Goal: Communication & Community: Answer question/provide support

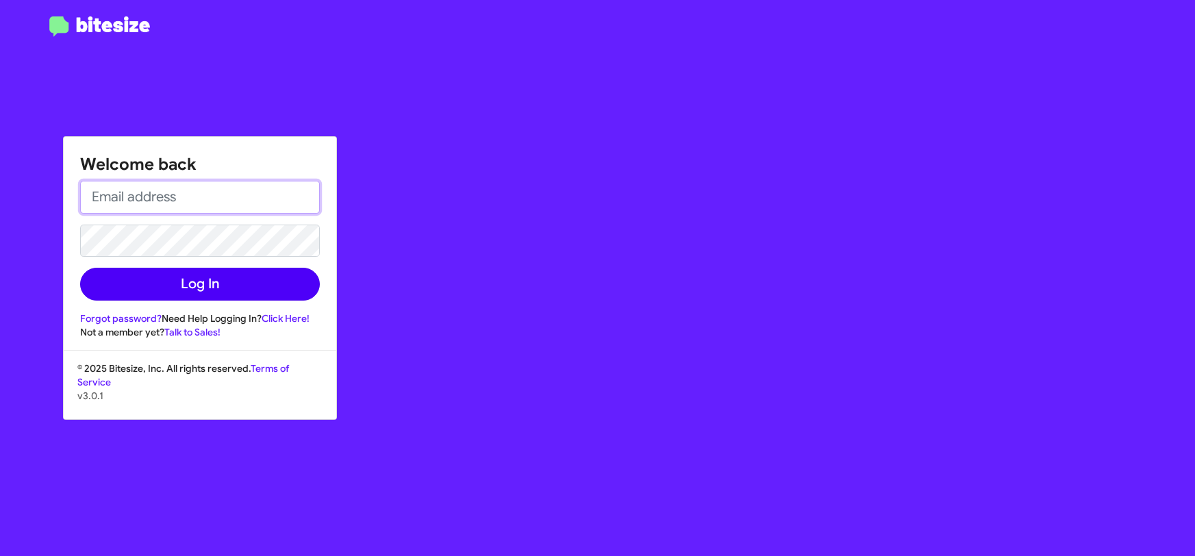
type input "[PERSON_NAME][EMAIL_ADDRESS][DOMAIN_NAME]"
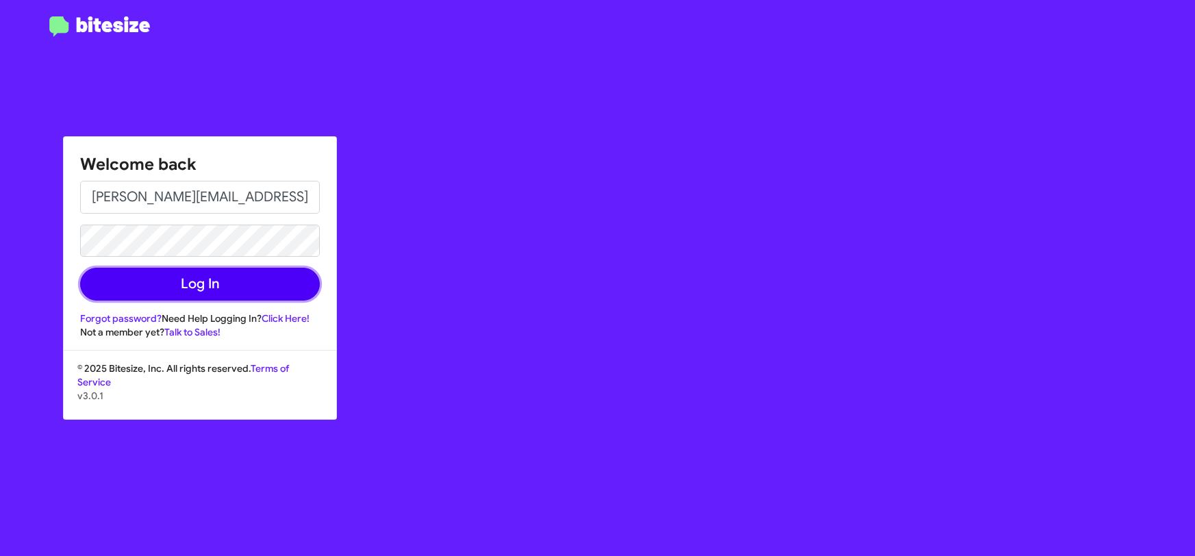
click at [205, 287] on button "Log In" at bounding box center [200, 284] width 240 height 33
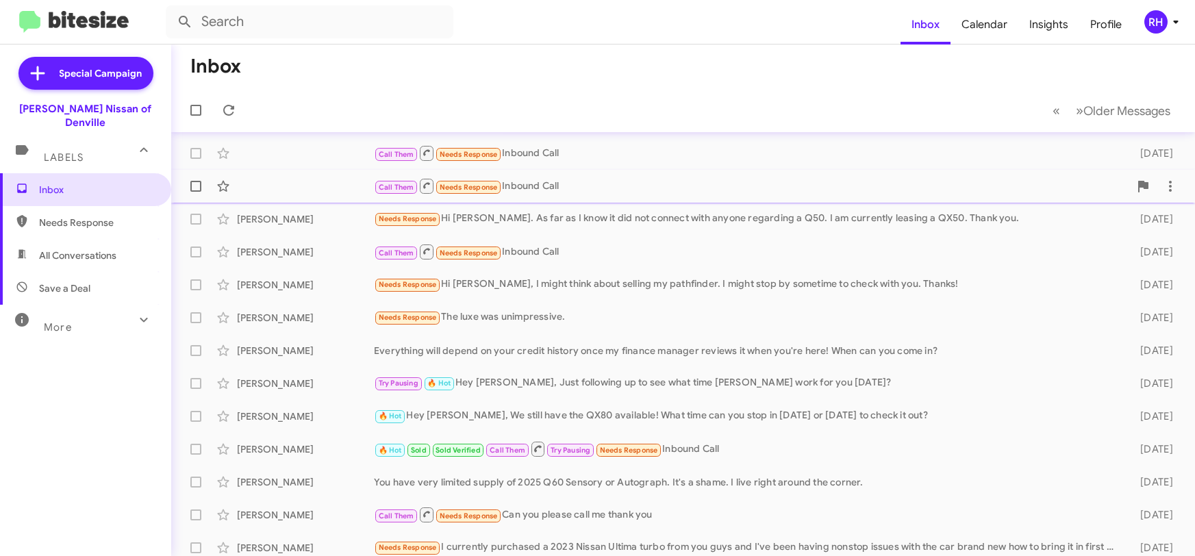
scroll to position [238, 0]
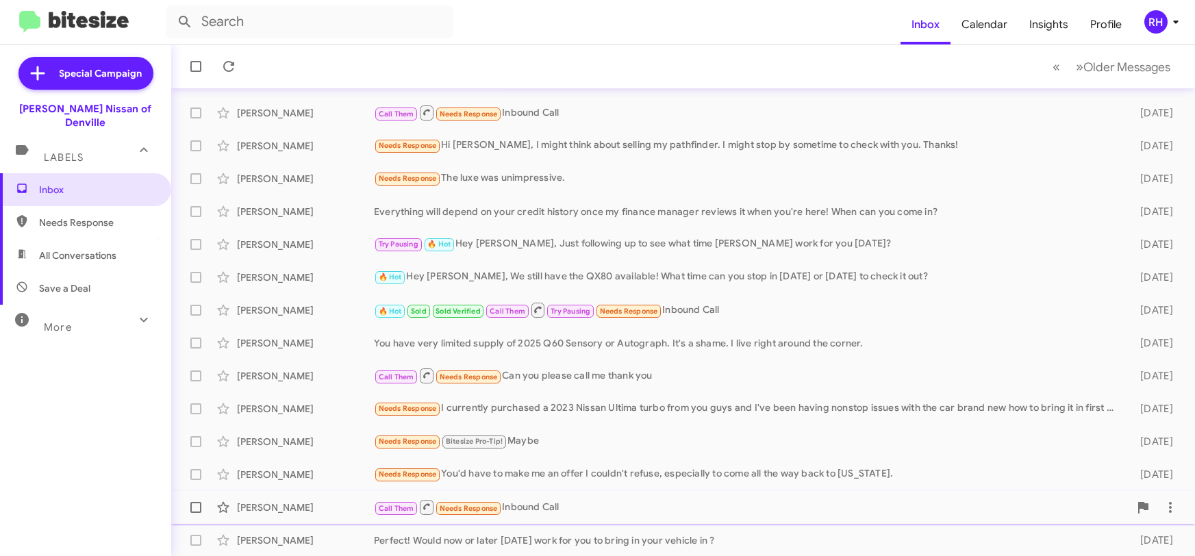
click at [591, 496] on div "[PERSON_NAME] Call Them Needs Response Inbound Call [DATE]" at bounding box center [683, 507] width 1002 height 27
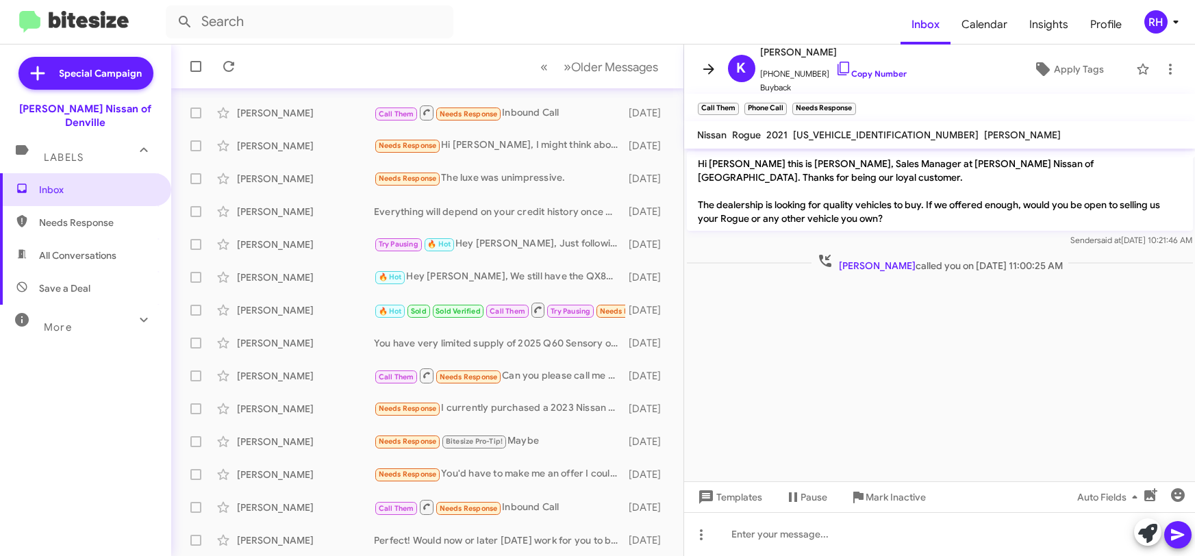
click at [711, 64] on icon at bounding box center [708, 69] width 16 height 16
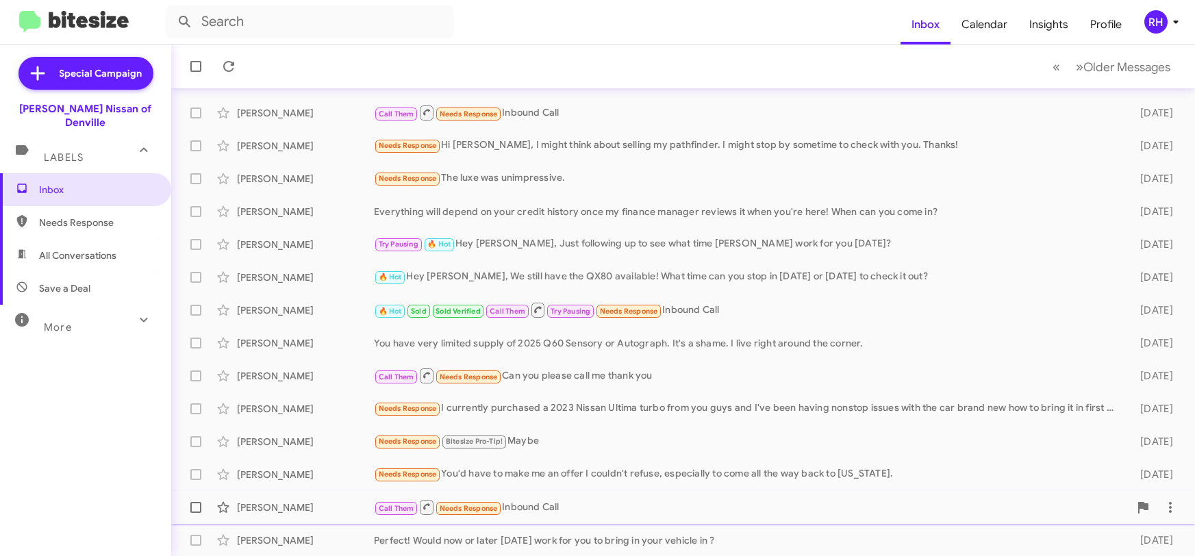
click at [631, 500] on div "Call Them Needs Response Inbound Call" at bounding box center [751, 506] width 755 height 17
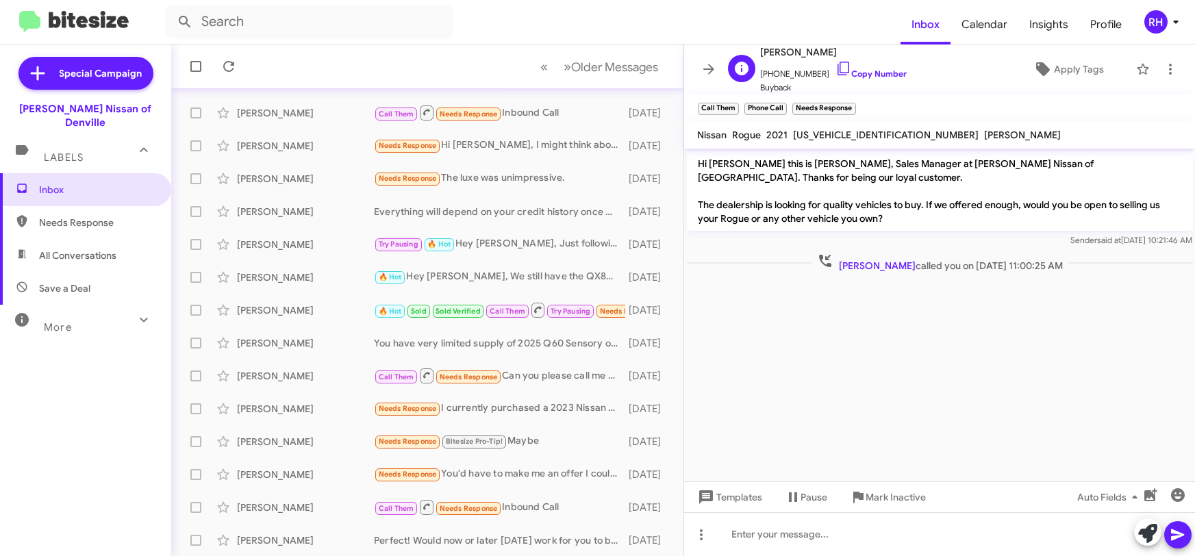
click at [800, 74] on span "[PHONE_NUMBER] Copy Number" at bounding box center [834, 70] width 147 height 21
click at [851, 79] on link "Copy Number" at bounding box center [871, 73] width 72 height 10
click at [712, 62] on icon at bounding box center [708, 69] width 16 height 16
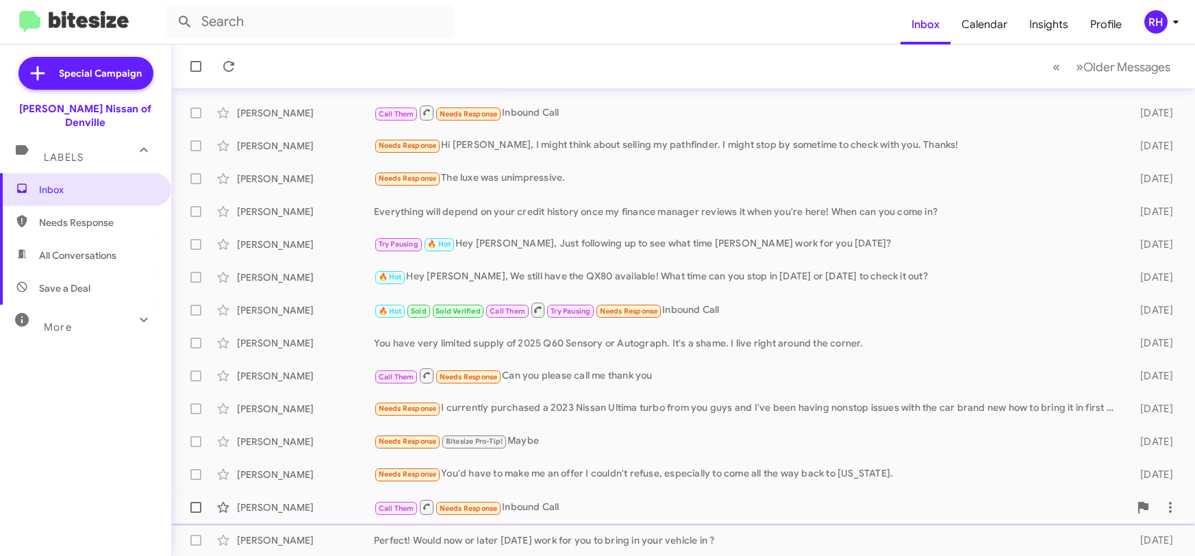
click at [583, 497] on div "[PERSON_NAME] Call Them Needs Response Inbound Call [DATE]" at bounding box center [683, 507] width 1002 height 27
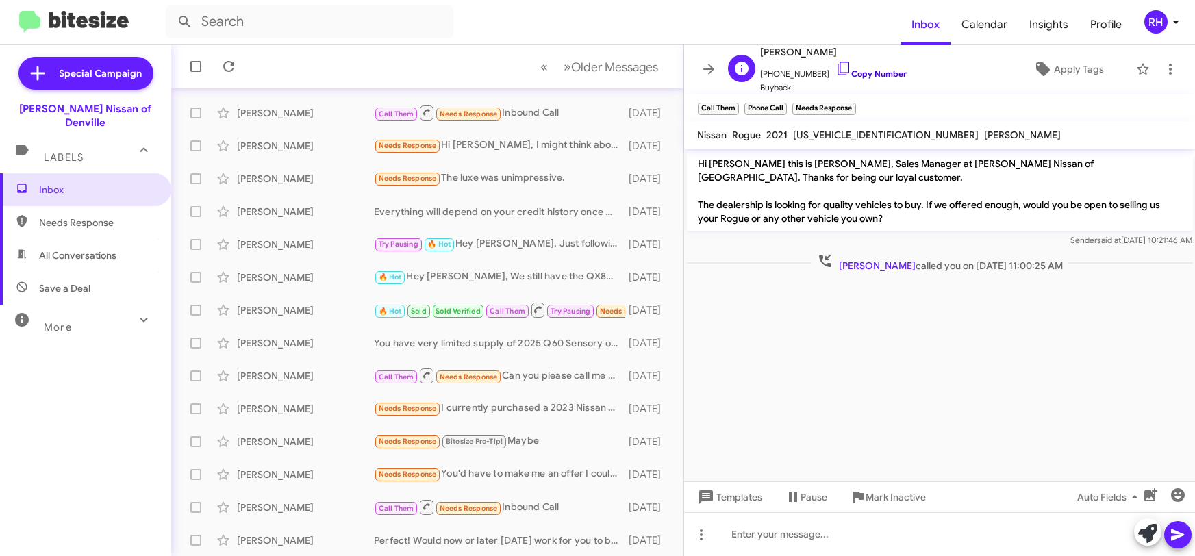
click at [839, 72] on link "Copy Number" at bounding box center [871, 73] width 72 height 10
click at [824, 52] on span "[PERSON_NAME]" at bounding box center [834, 52] width 147 height 16
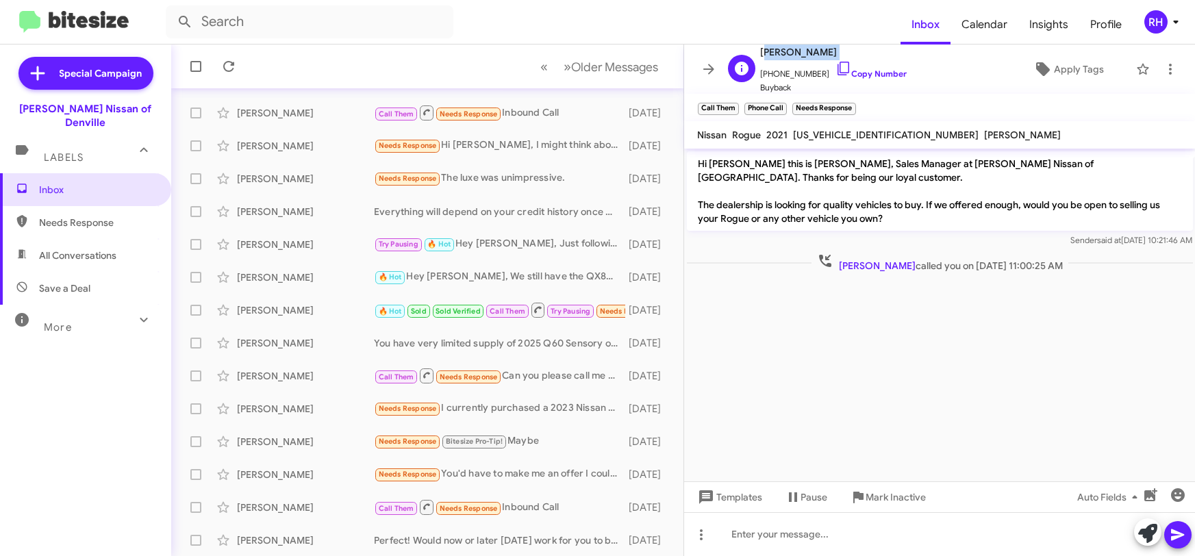
copy span "[PERSON_NAME]"
drag, startPoint x: 896, startPoint y: 132, endPoint x: 794, endPoint y: 134, distance: 102.0
click at [793, 134] on div "[US_VEHICLE_IDENTIFICATION_NUMBER]" at bounding box center [886, 135] width 191 height 16
copy span "[US_VEHICLE_IDENTIFICATION_NUMBER]"
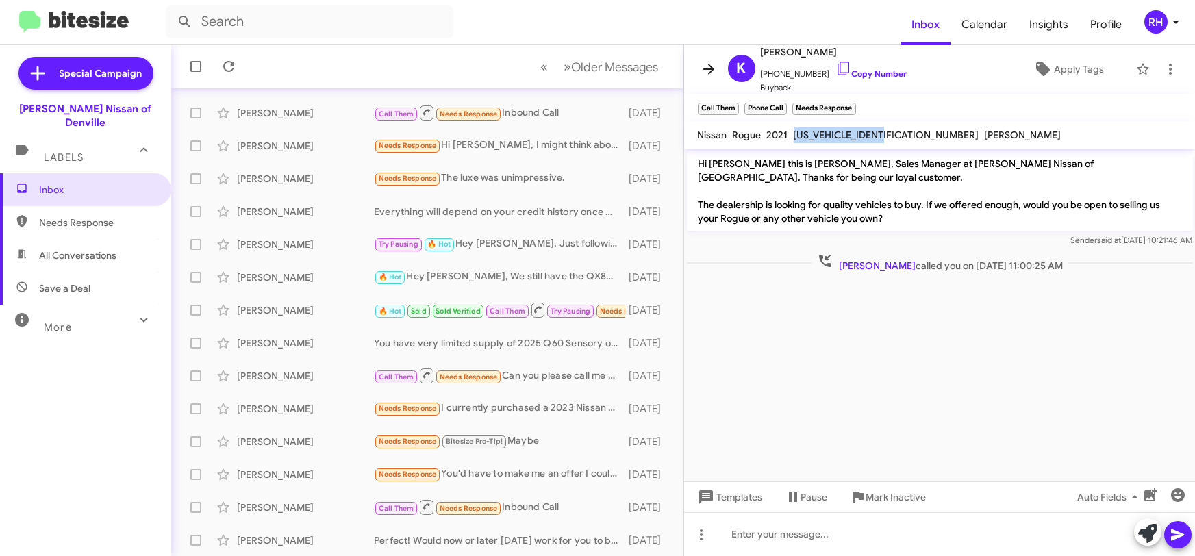
click at [705, 66] on icon at bounding box center [708, 69] width 16 height 16
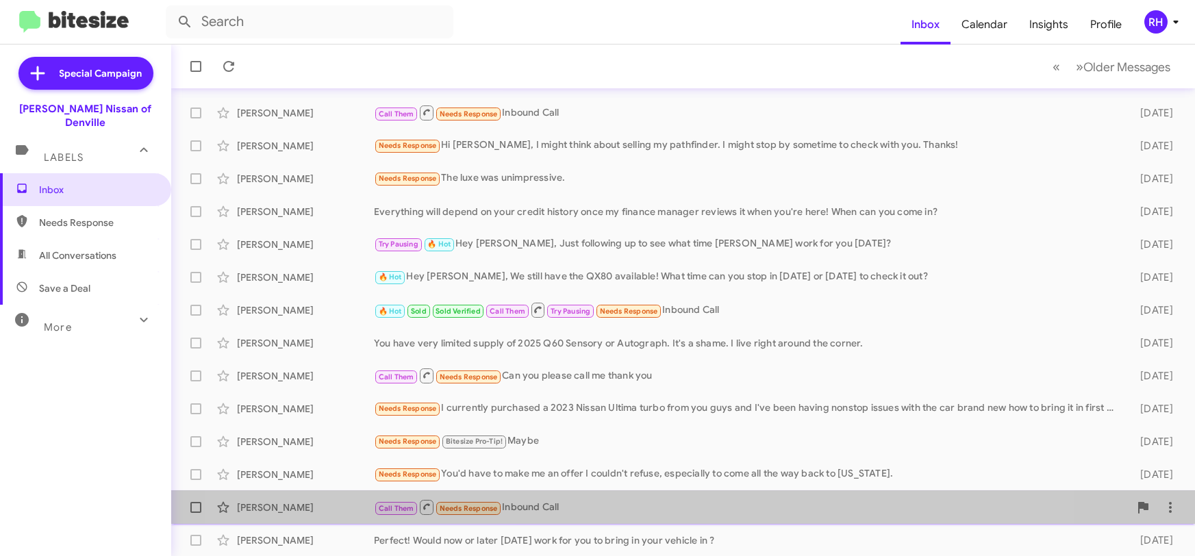
click at [613, 503] on div "Call Them Needs Response Inbound Call" at bounding box center [751, 506] width 755 height 17
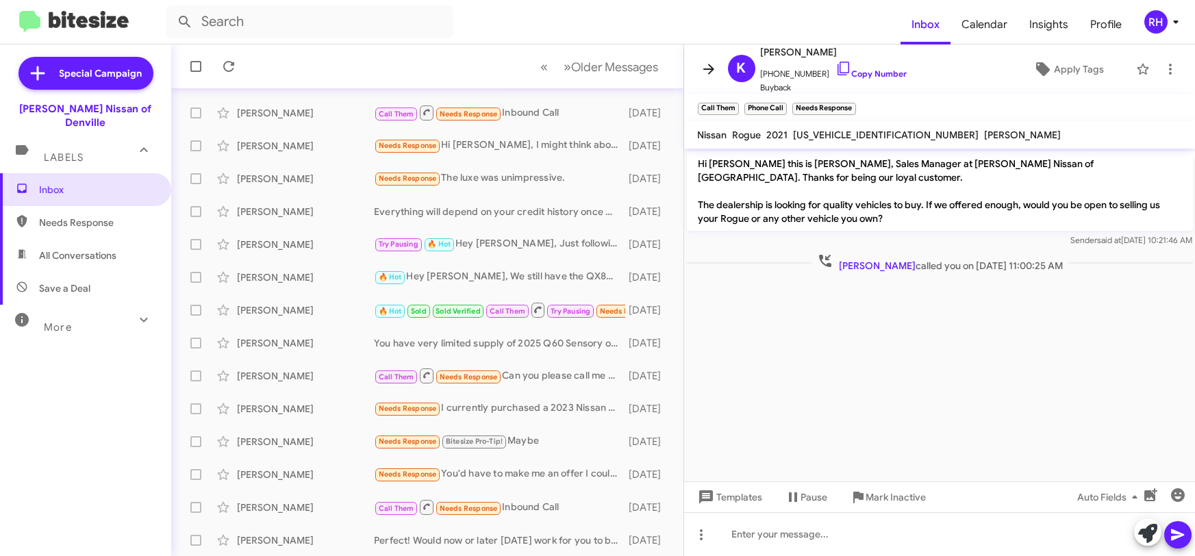
click at [716, 69] on span at bounding box center [708, 69] width 27 height 16
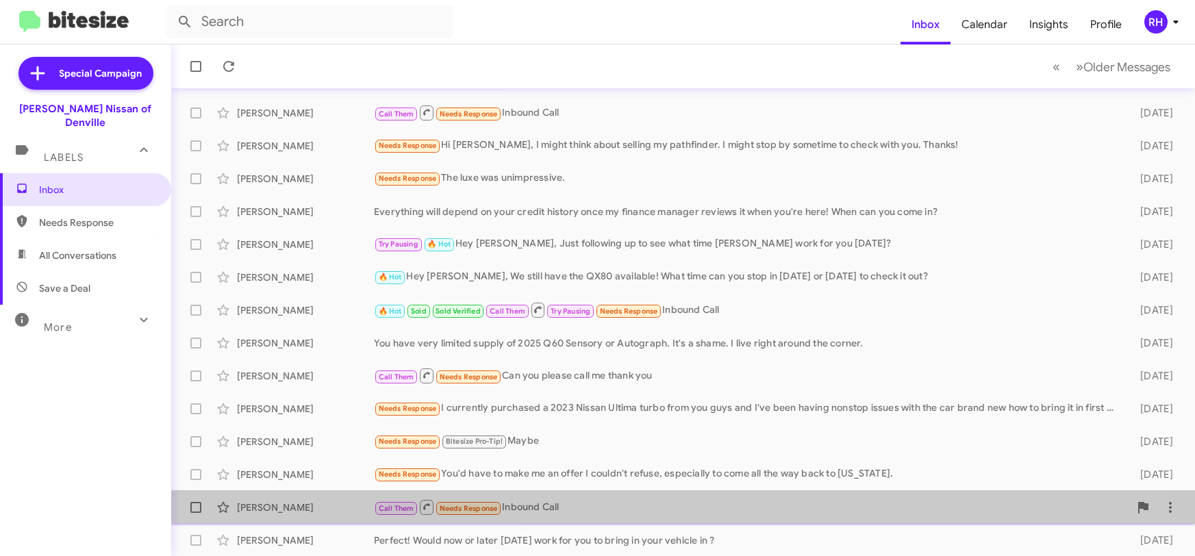
click at [574, 500] on div "Call Them Needs Response Inbound Call" at bounding box center [751, 506] width 755 height 17
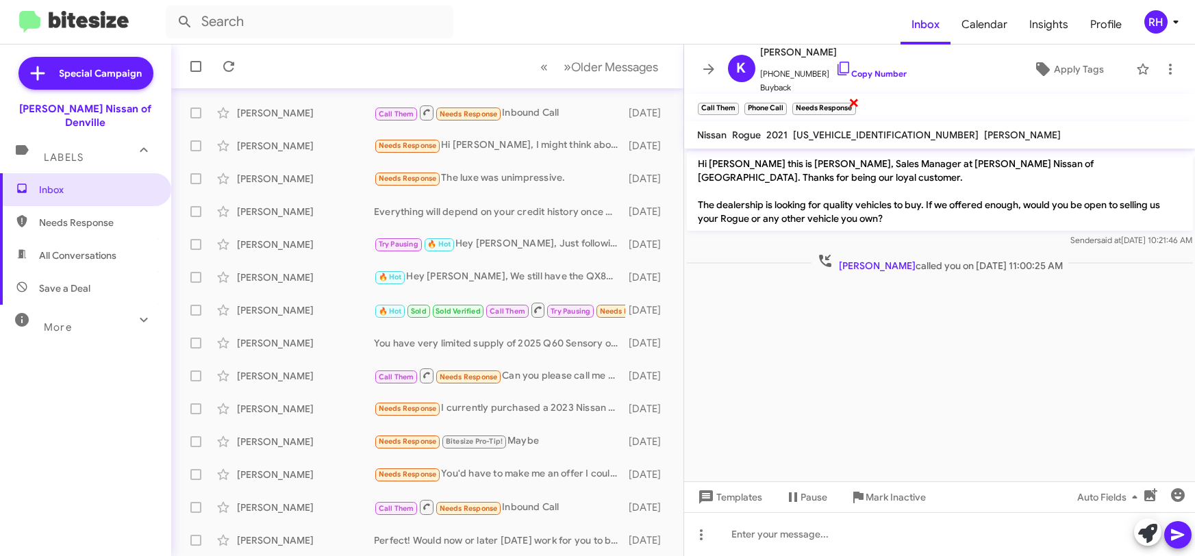
click at [856, 103] on span "×" at bounding box center [853, 102] width 11 height 16
click at [852, 105] on mat-toolbar "Call Them × Phone Call × Needs Response ×" at bounding box center [939, 107] width 511 height 27
click at [735, 103] on span "×" at bounding box center [736, 102] width 11 height 16
click at [707, 71] on icon at bounding box center [708, 69] width 16 height 16
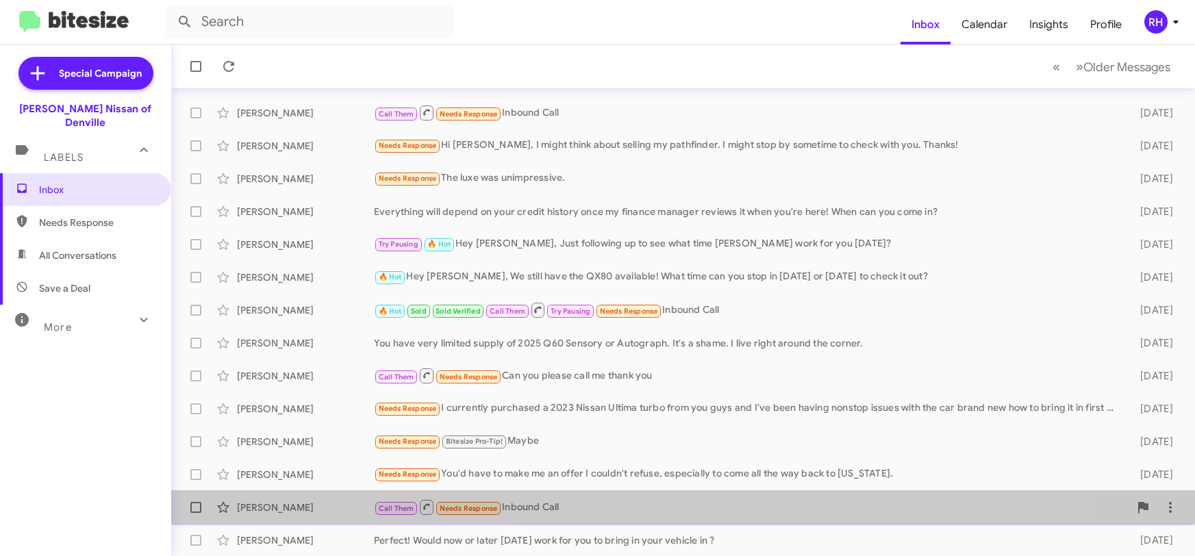
click at [535, 501] on div "Call Them Needs Response Inbound Call" at bounding box center [751, 506] width 755 height 17
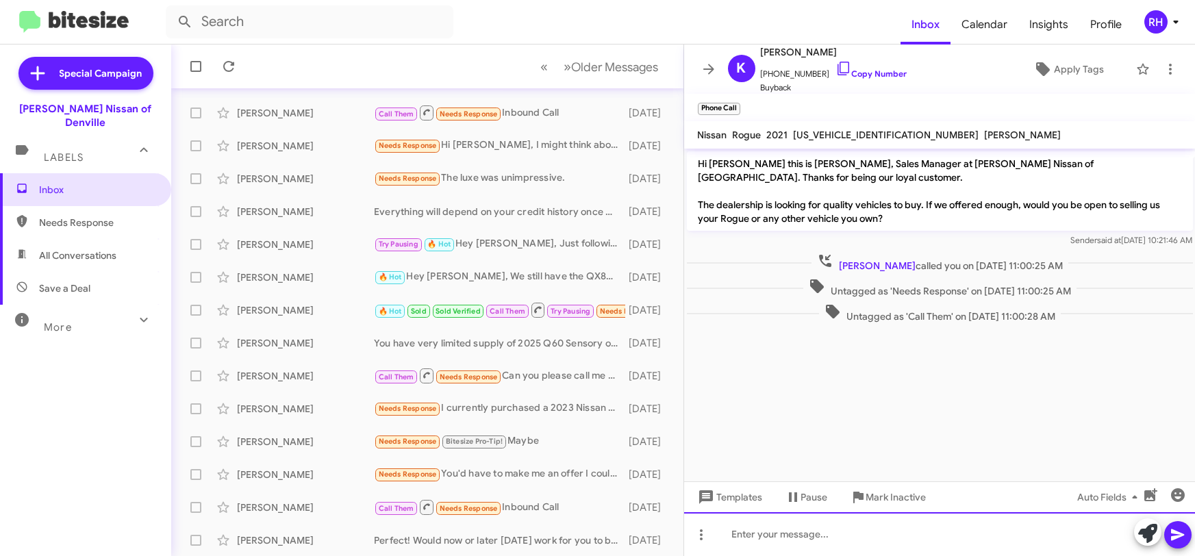
click at [729, 533] on div at bounding box center [939, 534] width 511 height 44
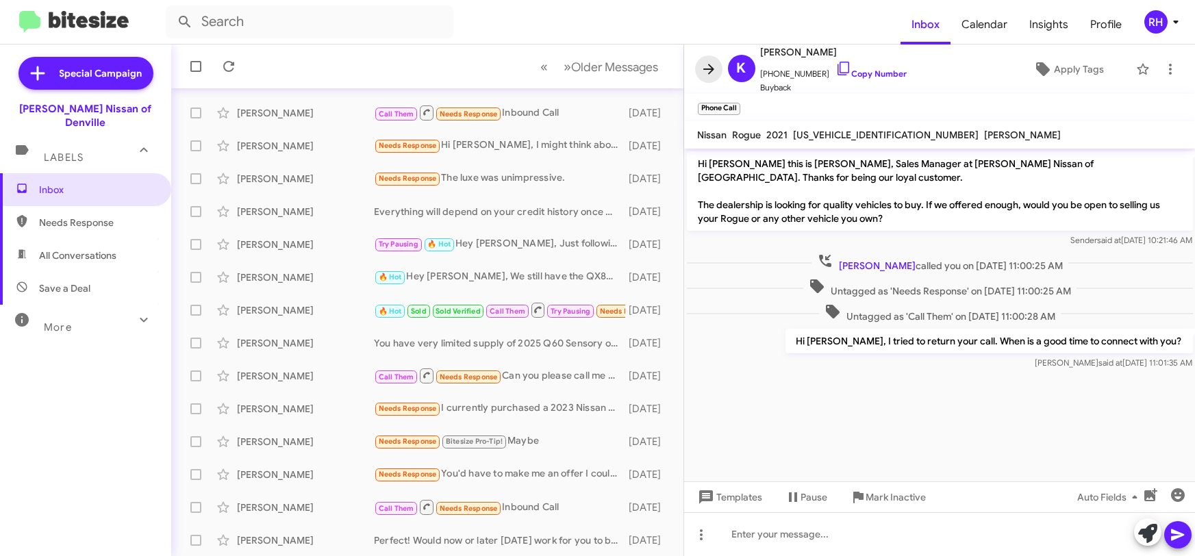
click at [707, 68] on icon at bounding box center [708, 69] width 11 height 10
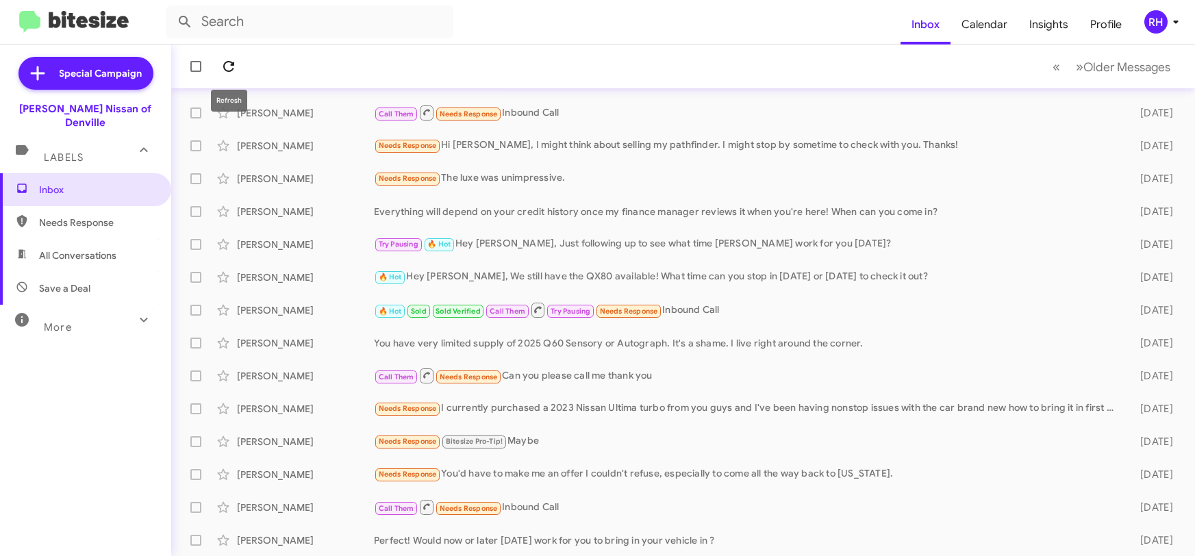
click at [236, 68] on icon at bounding box center [228, 66] width 16 height 16
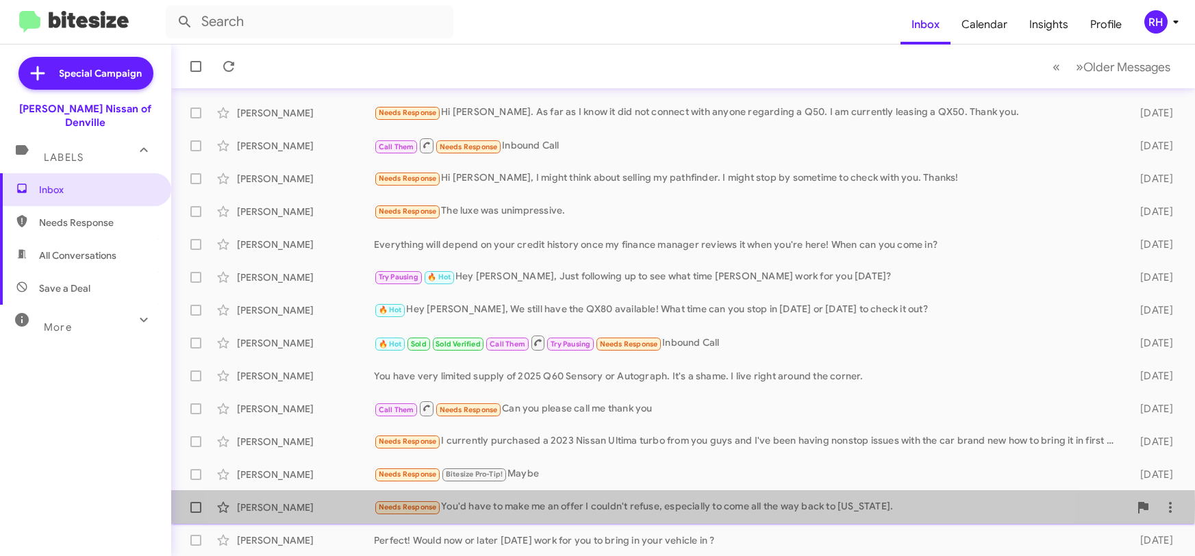
click at [613, 505] on div "Needs Response You'd have to make me an offer I couldn't refuse, especially to …" at bounding box center [751, 507] width 755 height 16
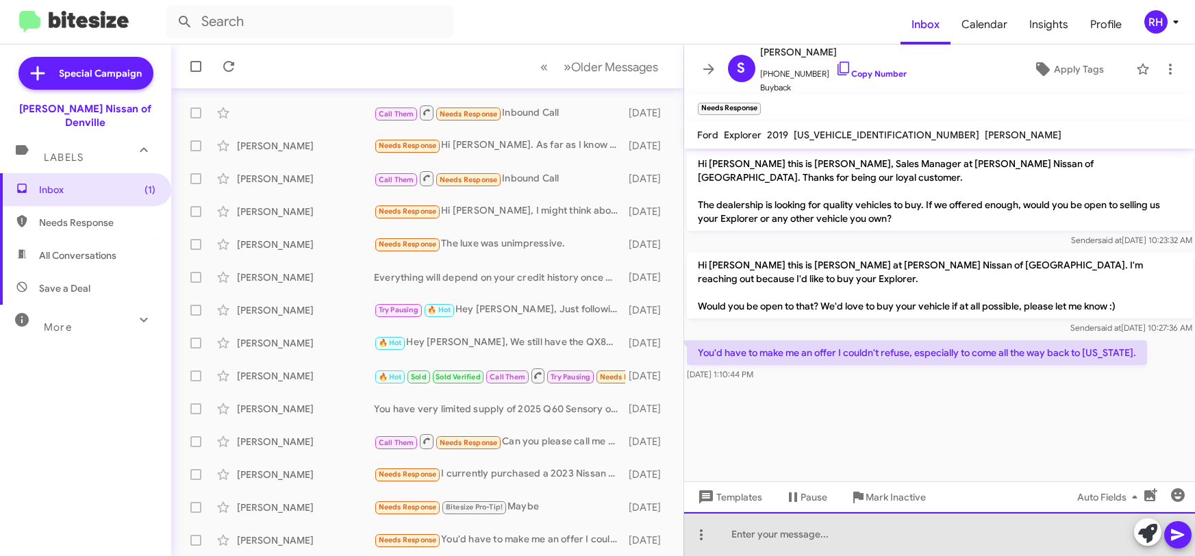
click at [731, 539] on div at bounding box center [939, 534] width 511 height 44
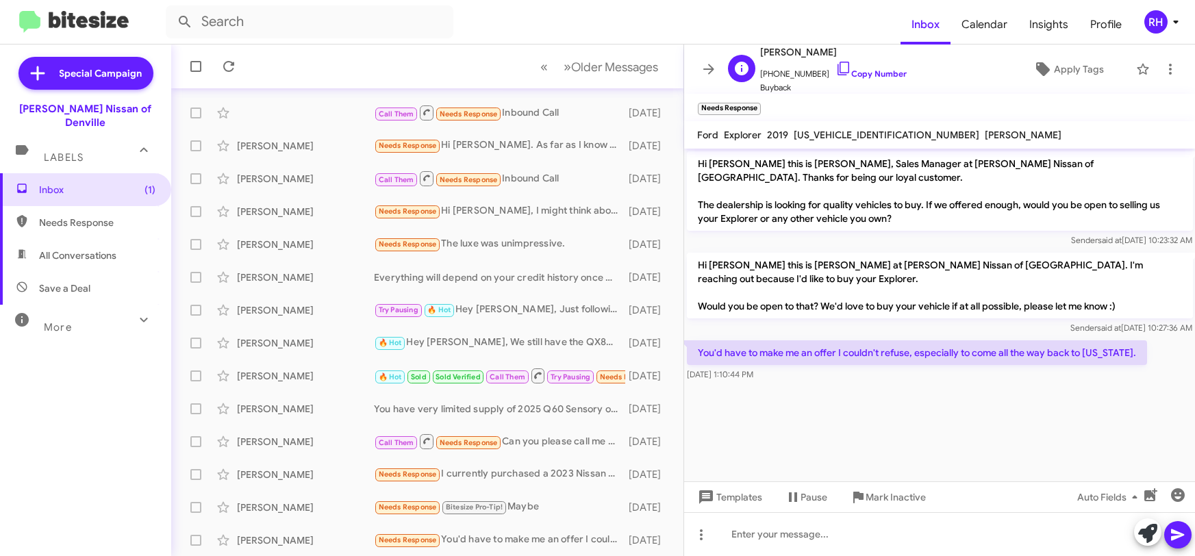
click at [798, 75] on span "[PHONE_NUMBER] Copy Number" at bounding box center [834, 70] width 147 height 21
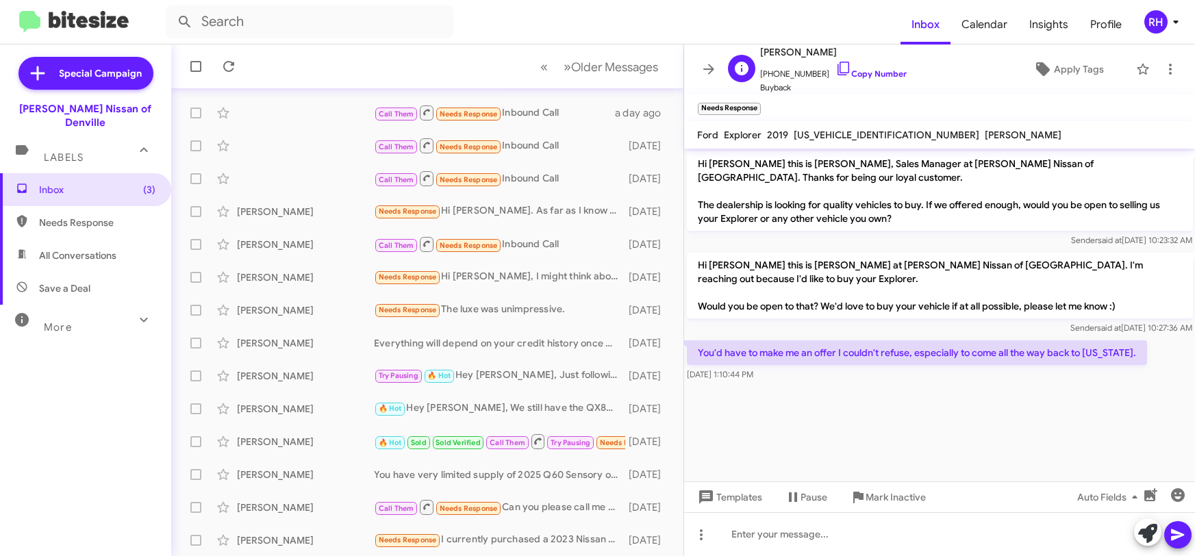
click at [790, 75] on span "[PHONE_NUMBER] Copy Number" at bounding box center [834, 70] width 147 height 21
click at [835, 69] on icon at bounding box center [843, 68] width 16 height 16
click at [788, 71] on span "[PHONE_NUMBER] Copy Number" at bounding box center [834, 70] width 147 height 21
click at [842, 70] on link "Copy Number" at bounding box center [871, 73] width 72 height 10
click at [776, 259] on p "Hi [PERSON_NAME] this is [PERSON_NAME] at [PERSON_NAME] Nissan of [GEOGRAPHIC_D…" at bounding box center [940, 286] width 506 height 66
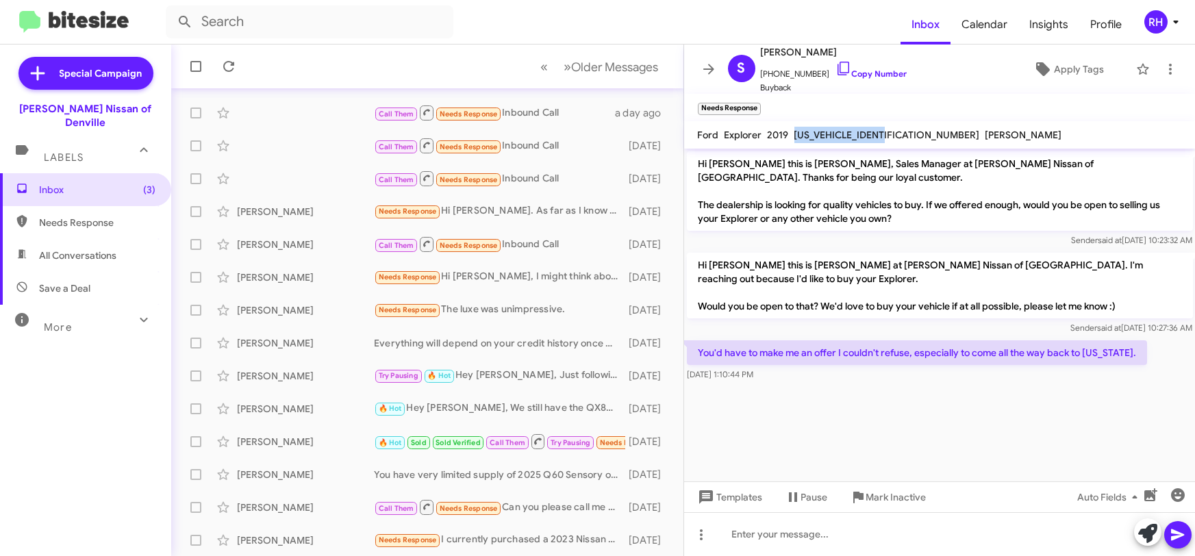
drag, startPoint x: 894, startPoint y: 131, endPoint x: 794, endPoint y: 129, distance: 100.0
click at [794, 129] on div "[US_VEHICLE_IDENTIFICATION_NUMBER]" at bounding box center [887, 135] width 191 height 16
copy span "[US_VEHICLE_IDENTIFICATION_NUMBER]"
click at [852, 428] on cdk-virtual-scroll-viewport "Hi [PERSON_NAME] this is [PERSON_NAME], Sales Manager at [PERSON_NAME] Nissan o…" at bounding box center [939, 315] width 511 height 333
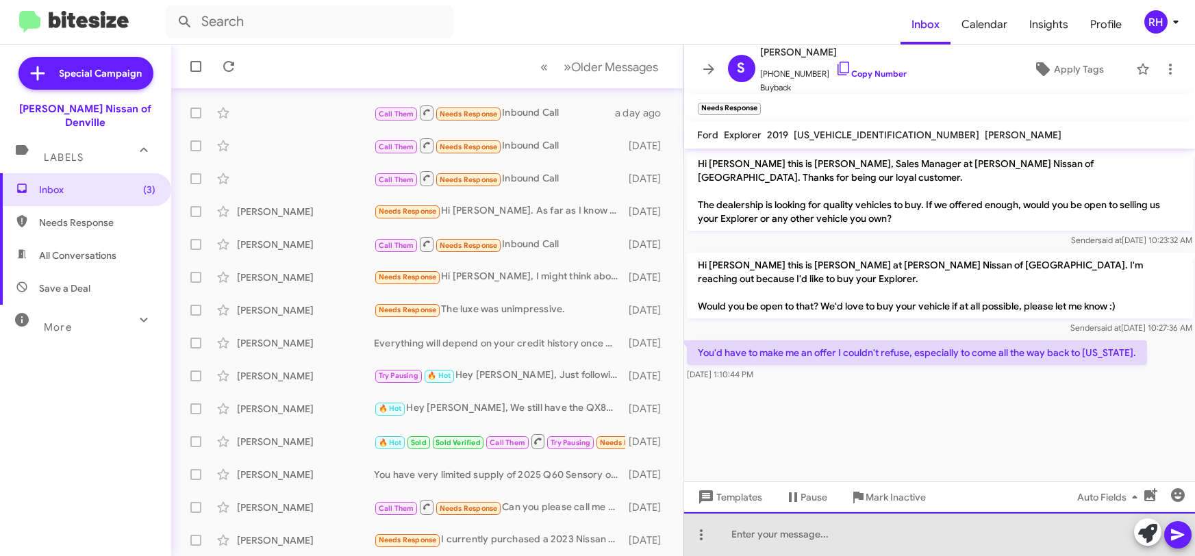
click at [739, 540] on div at bounding box center [939, 534] width 511 height 44
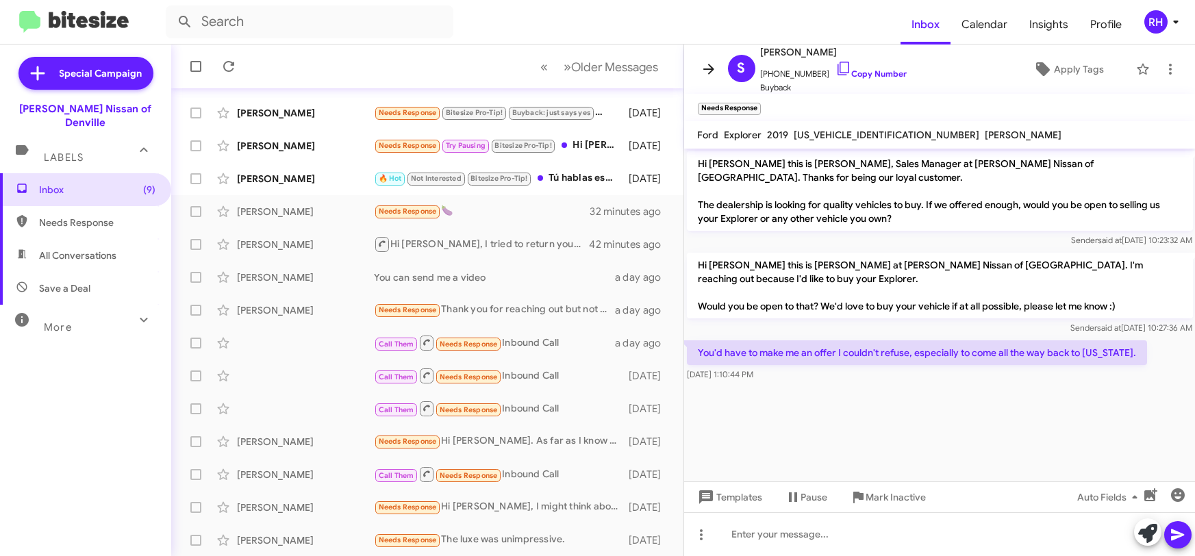
click at [708, 73] on icon at bounding box center [708, 69] width 11 height 10
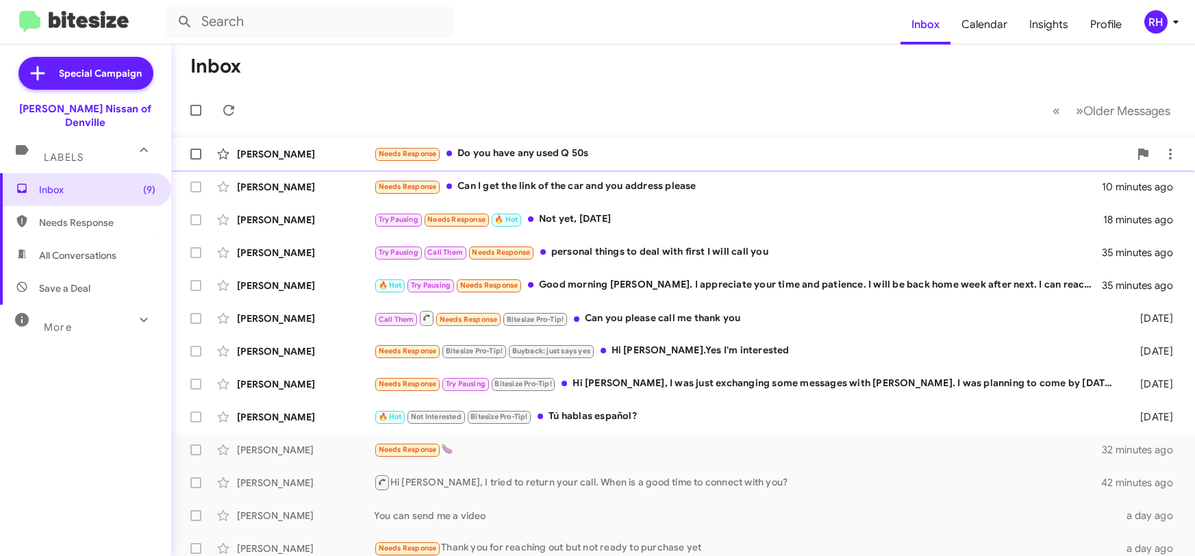
click at [593, 162] on div "[PERSON_NAME] Needs Response Do you have any used Q 50s a minute ago" at bounding box center [683, 153] width 1002 height 27
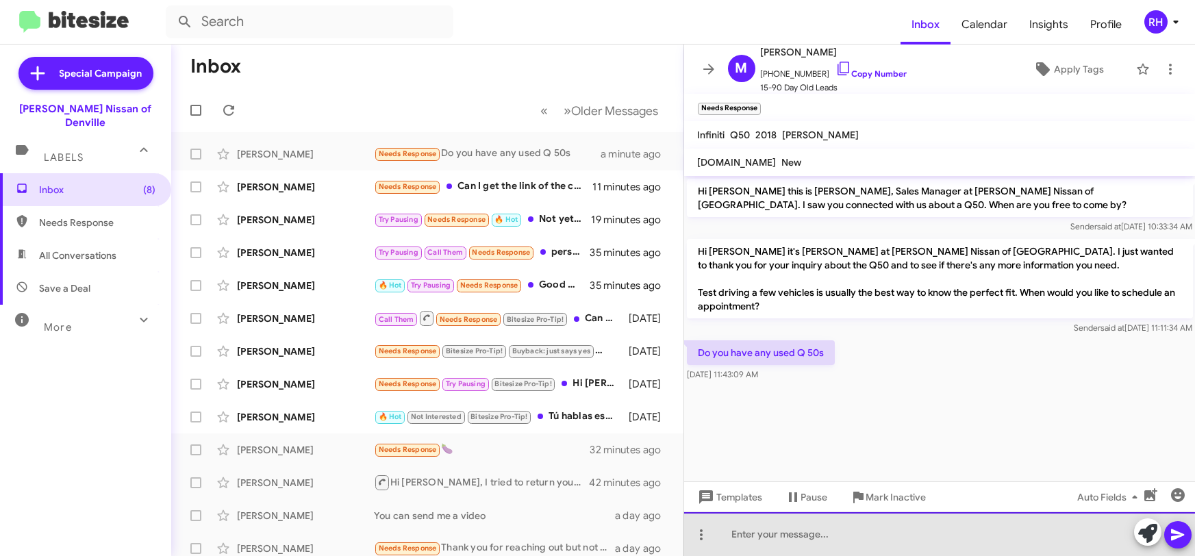
click at [775, 540] on div at bounding box center [939, 534] width 511 height 44
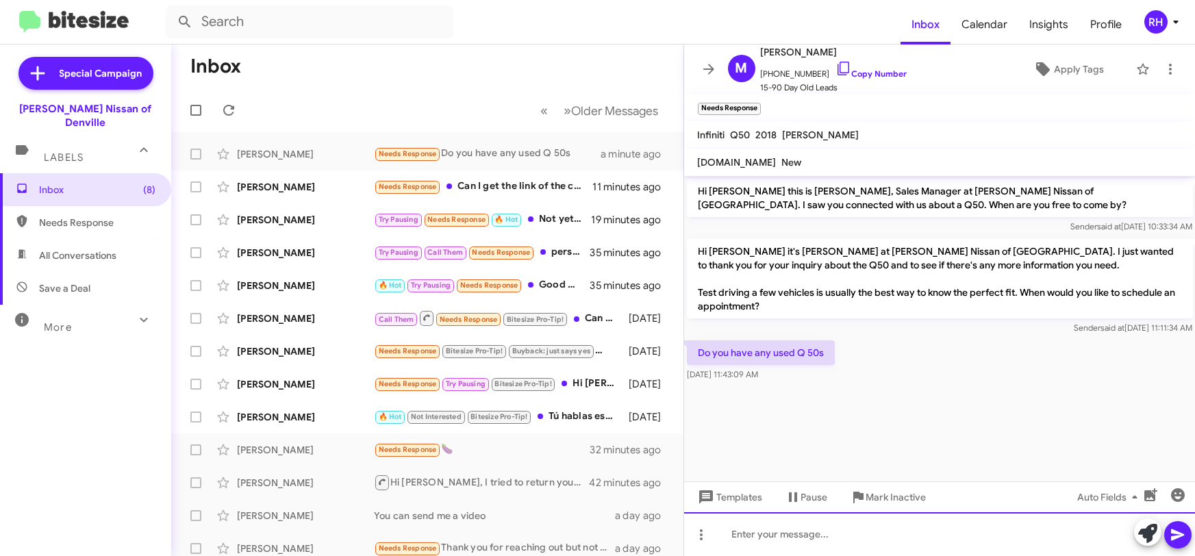
paste div
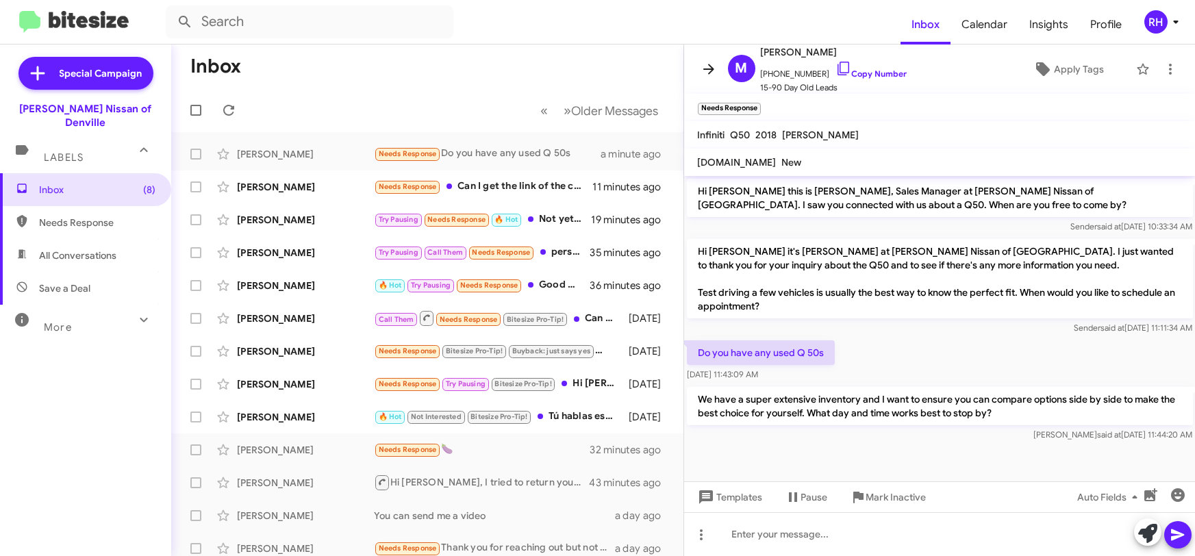
click at [702, 71] on icon at bounding box center [708, 69] width 16 height 16
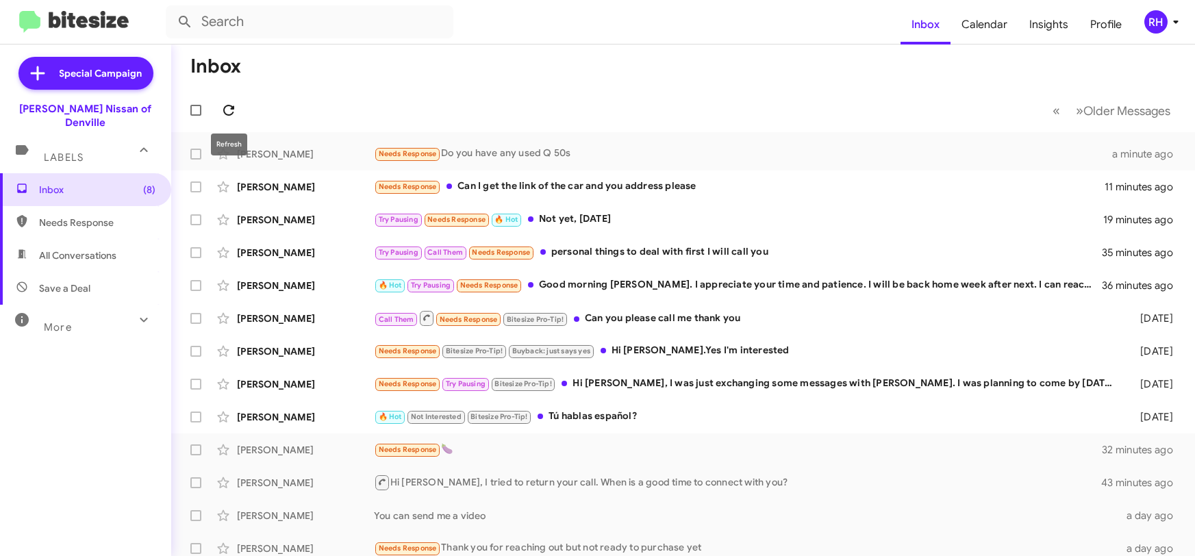
click at [235, 110] on icon at bounding box center [228, 110] width 16 height 16
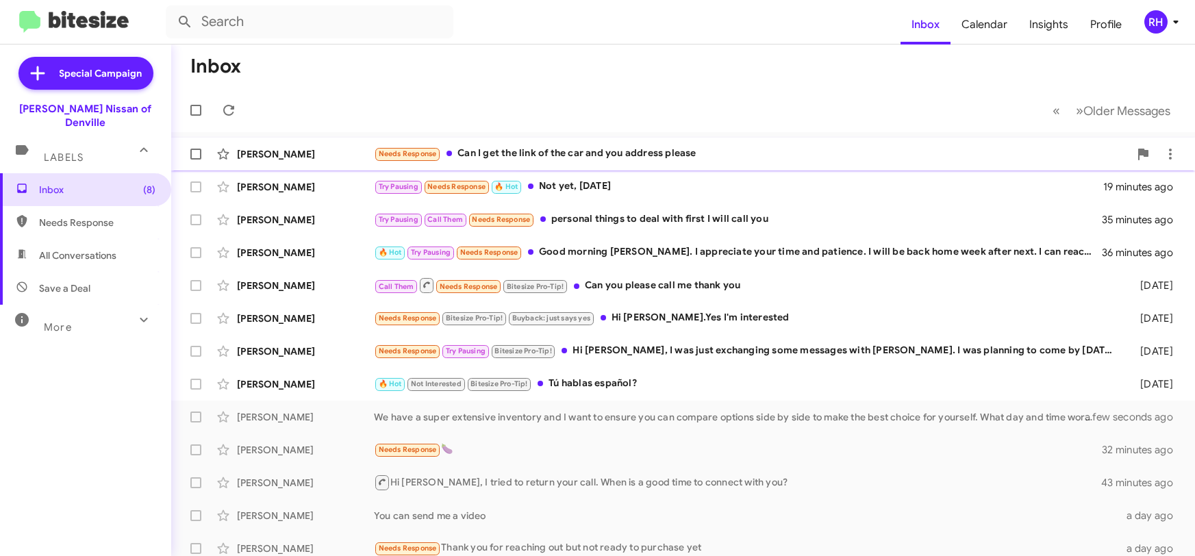
click at [690, 151] on div "Needs Response Can I get the link of the car and you address please" at bounding box center [751, 154] width 755 height 16
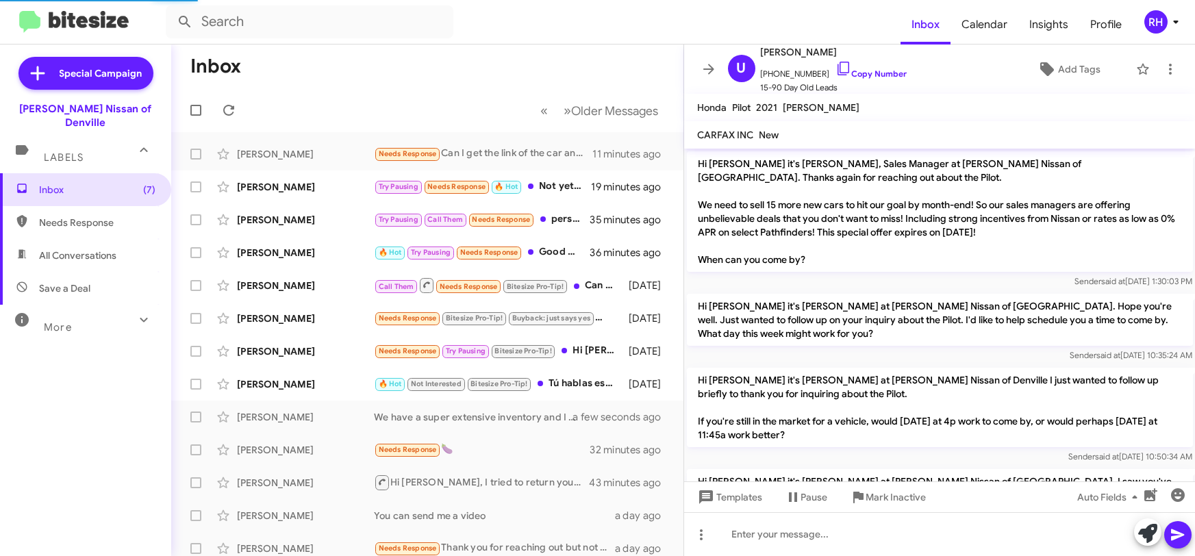
scroll to position [709, 0]
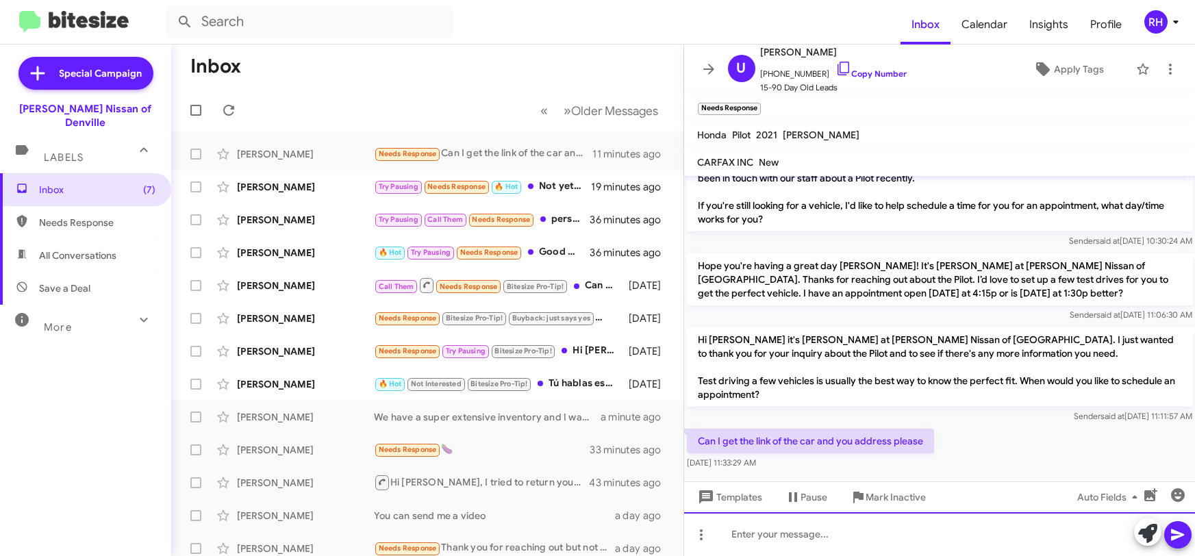
click at [794, 531] on div at bounding box center [939, 534] width 511 height 44
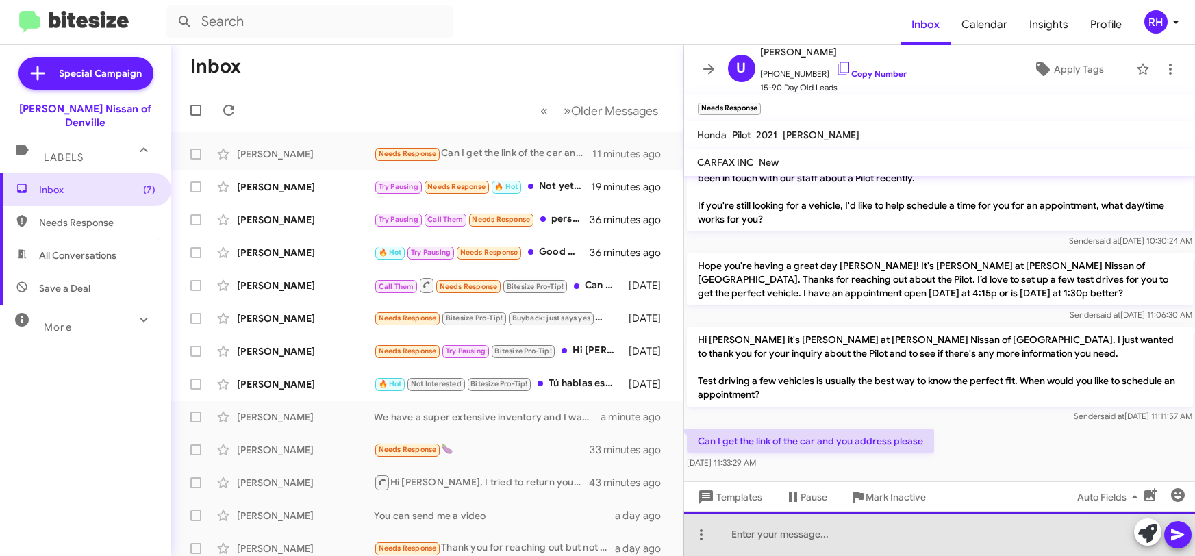
paste div
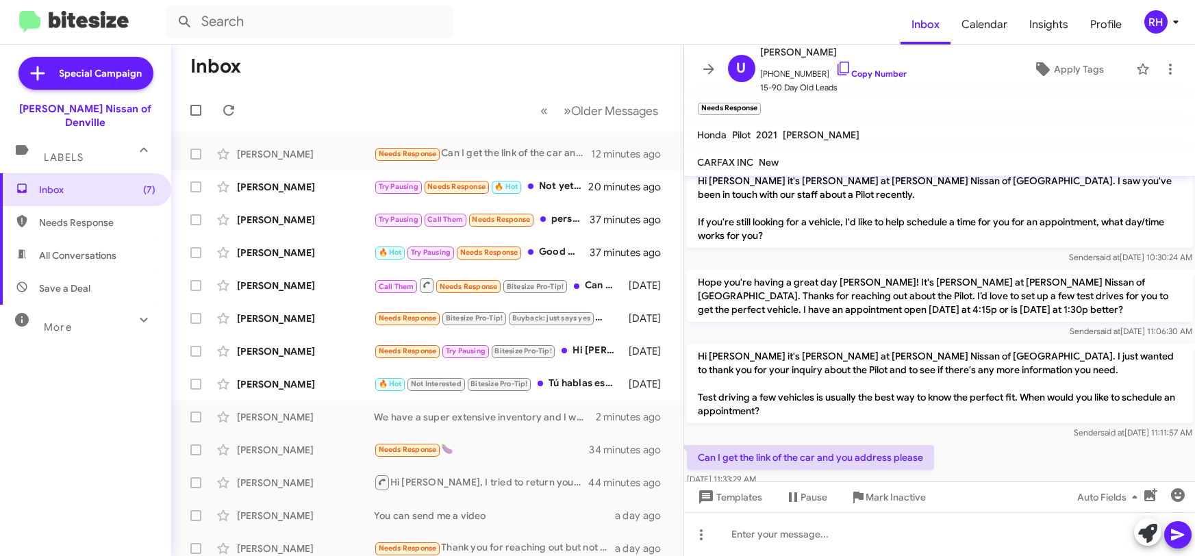
scroll to position [786, 0]
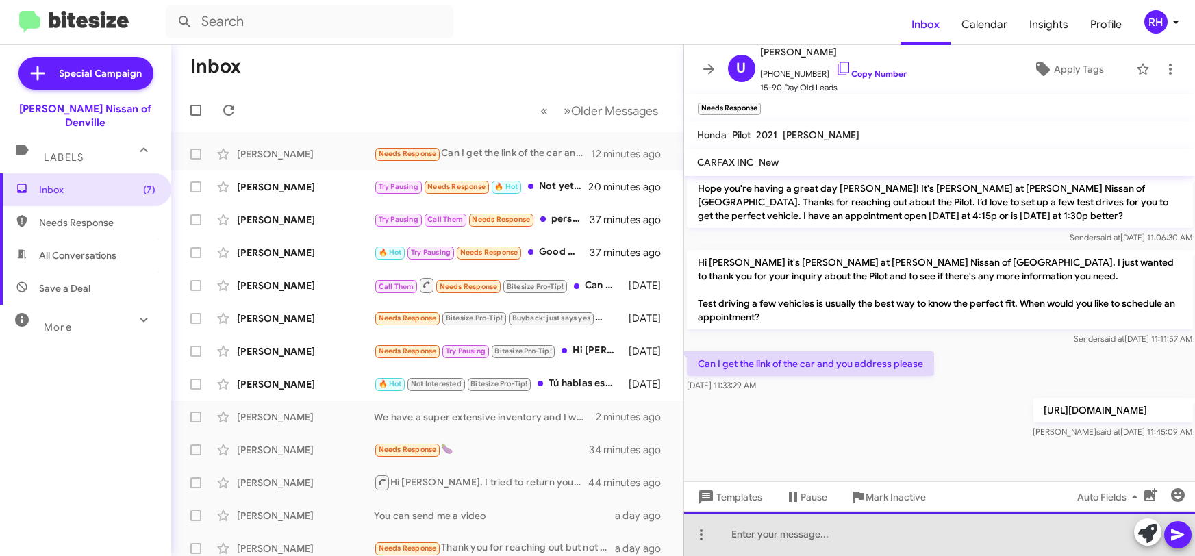
click at [736, 540] on div at bounding box center [939, 534] width 511 height 44
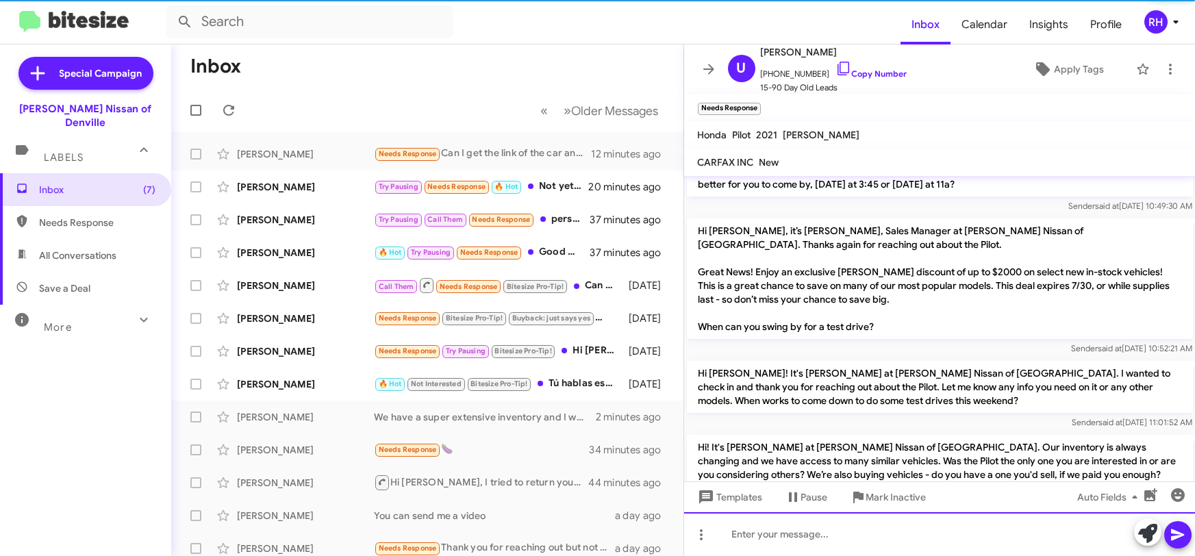
scroll to position [409, 0]
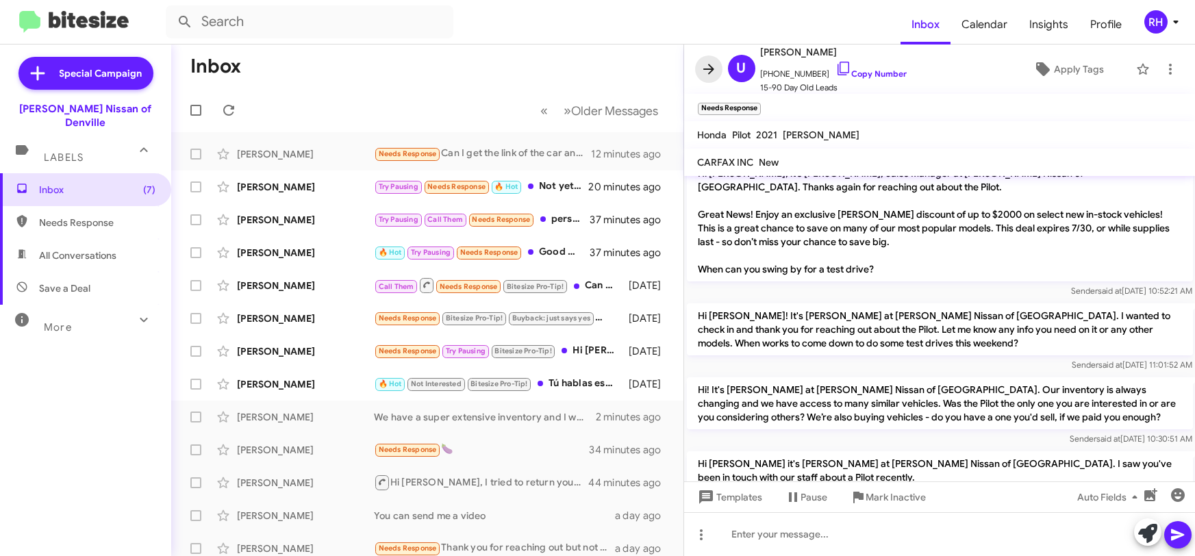
click at [711, 71] on icon at bounding box center [708, 69] width 11 height 10
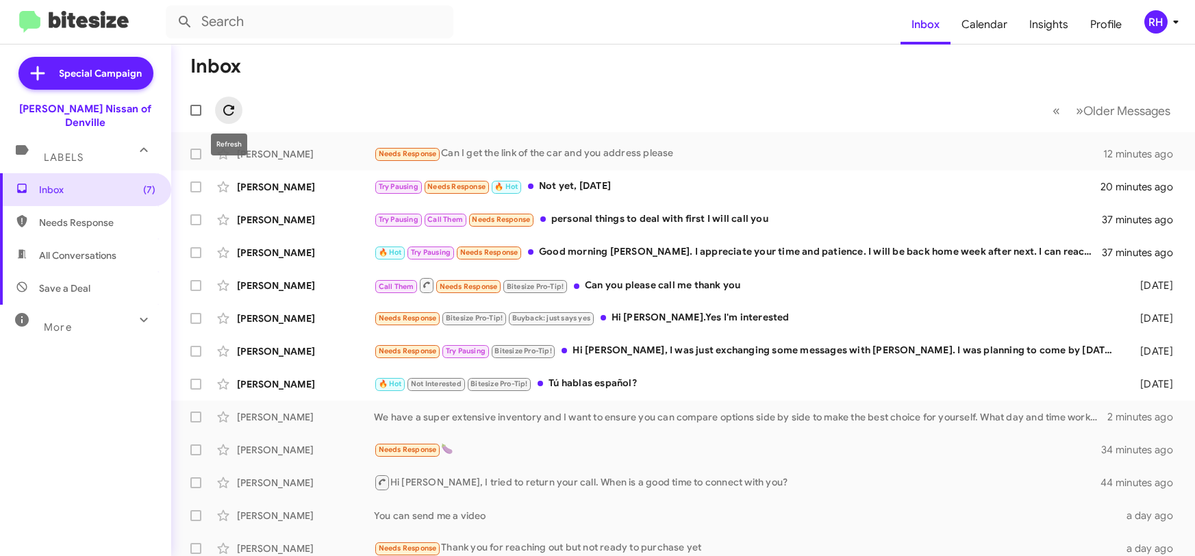
click at [234, 113] on icon at bounding box center [228, 110] width 16 height 16
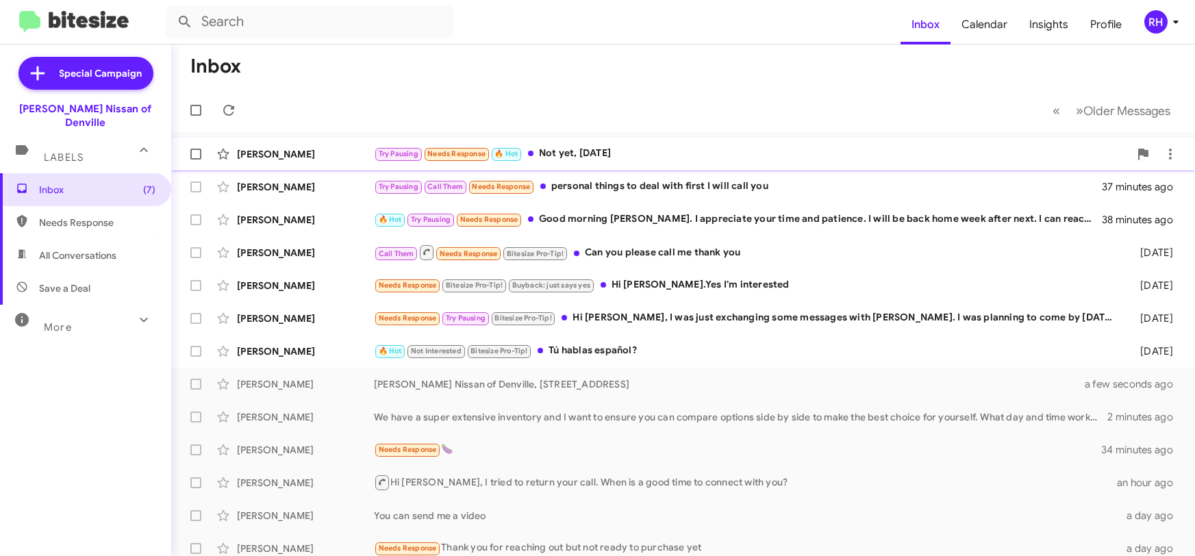
click at [657, 156] on div "Try Pausing Needs Response 🔥 Hot Not yet, [DATE]" at bounding box center [751, 154] width 755 height 16
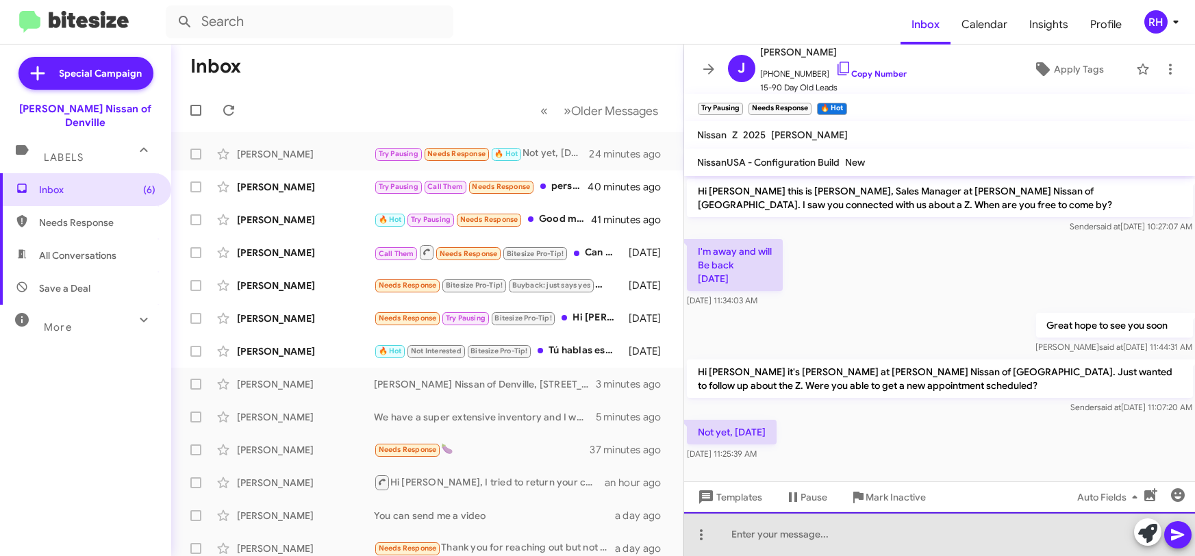
click at [759, 534] on div at bounding box center [939, 534] width 511 height 44
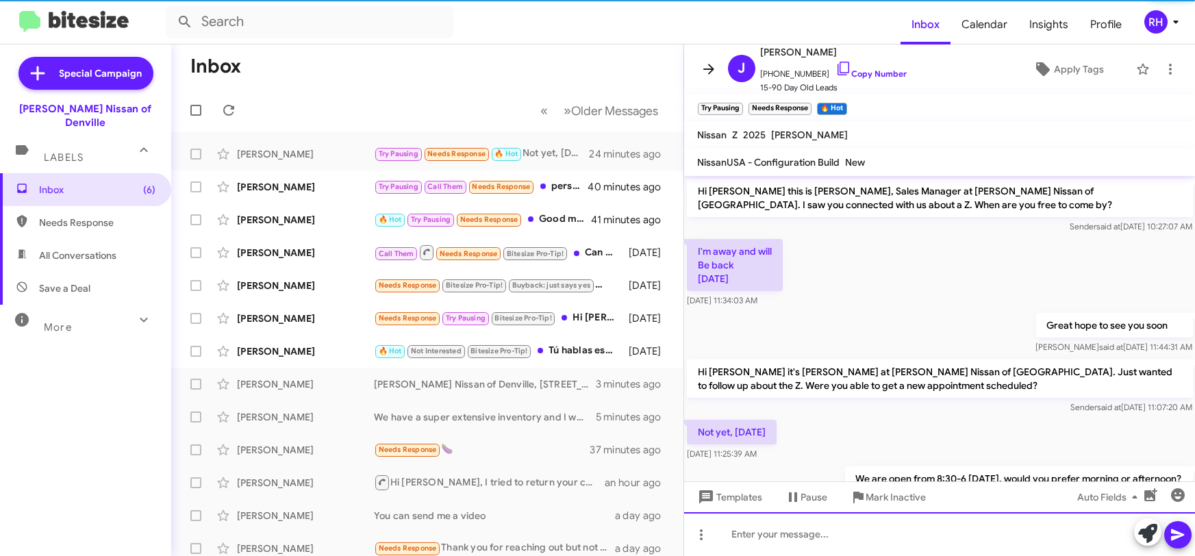
scroll to position [48, 0]
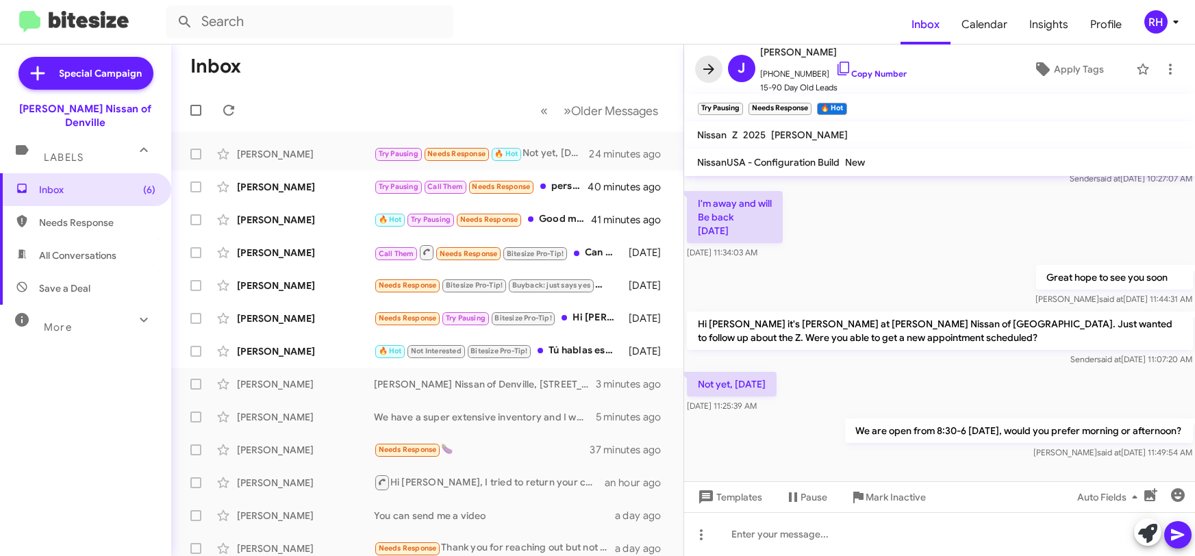
click at [715, 65] on icon at bounding box center [708, 69] width 16 height 16
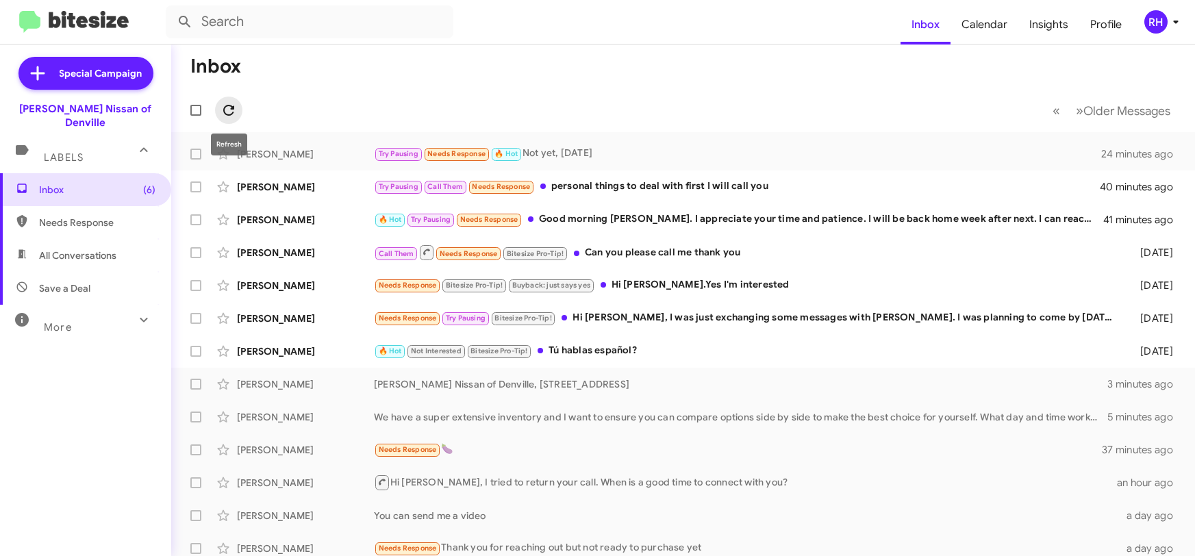
click at [229, 108] on icon at bounding box center [228, 110] width 16 height 16
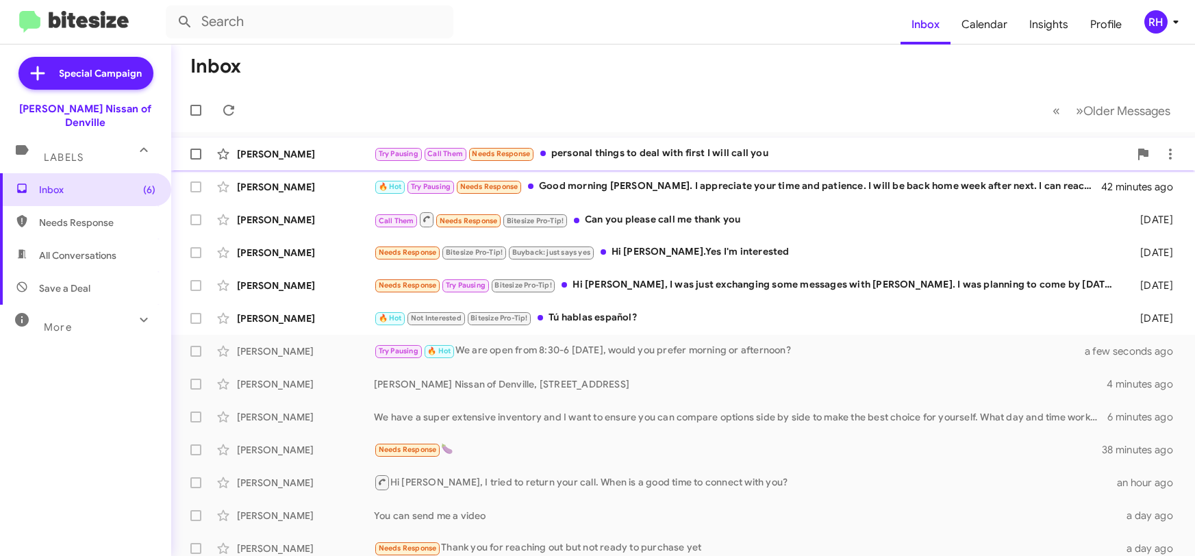
click at [753, 142] on div "[PERSON_NAME] Try Pausing Call Them Needs Response personal things to deal with…" at bounding box center [683, 153] width 1002 height 27
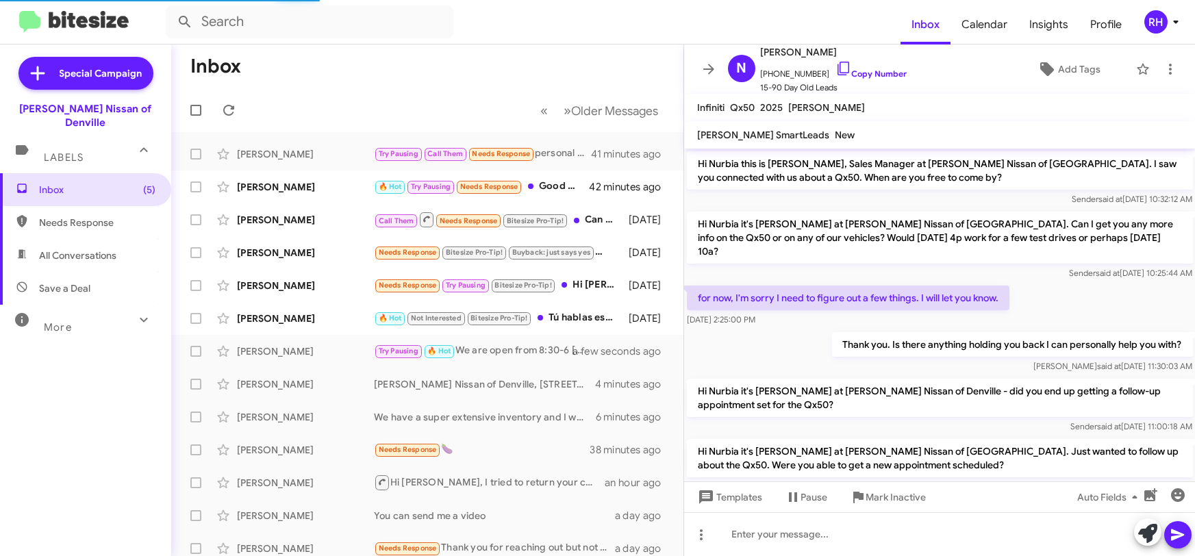
scroll to position [71, 0]
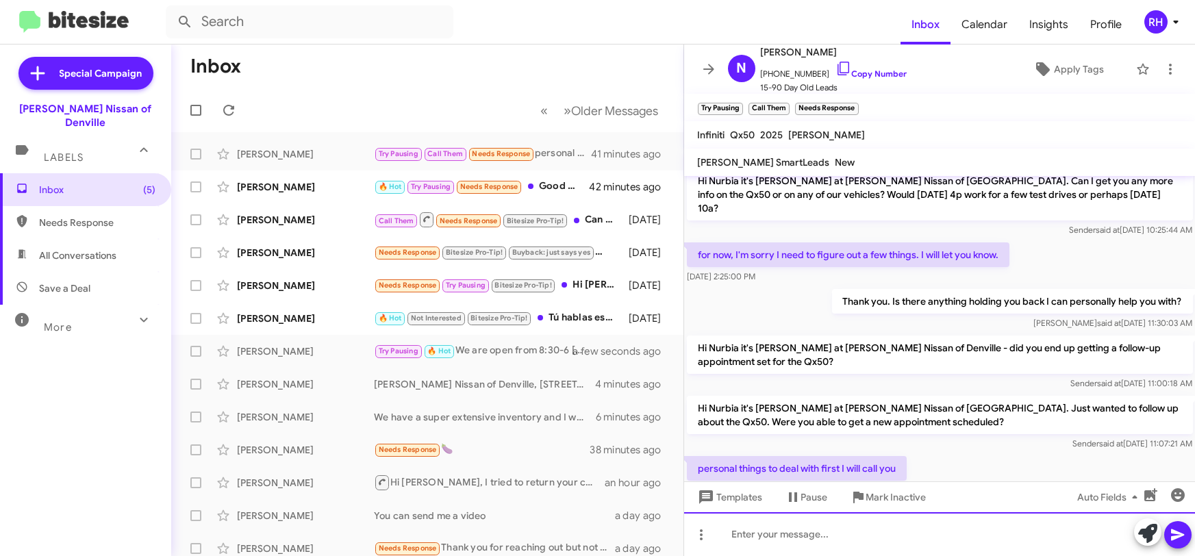
click at [739, 534] on div at bounding box center [939, 534] width 511 height 44
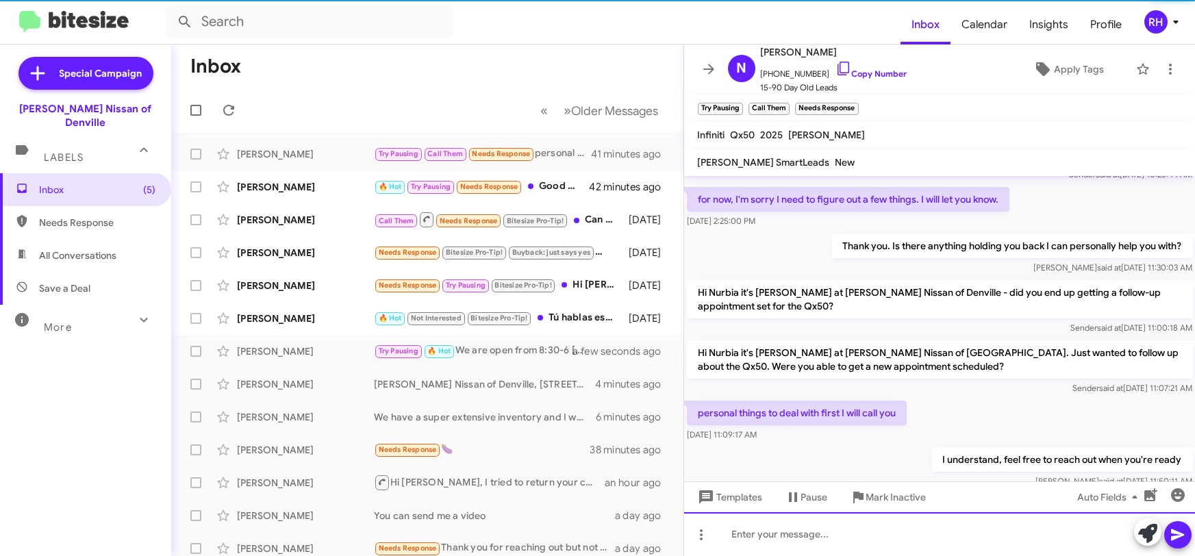
scroll to position [149, 0]
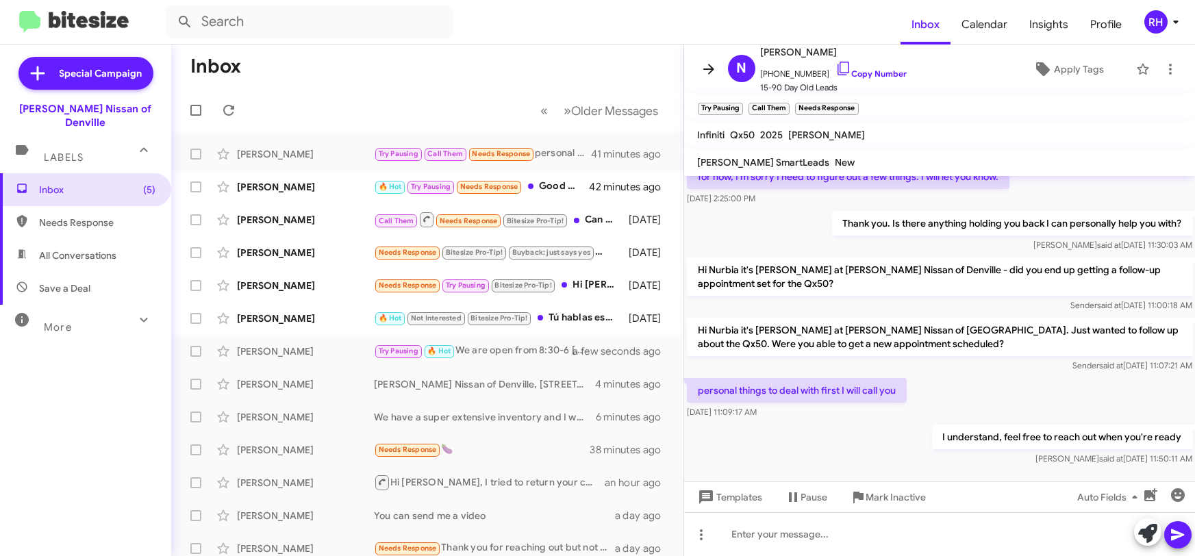
click at [707, 75] on icon at bounding box center [708, 69] width 16 height 16
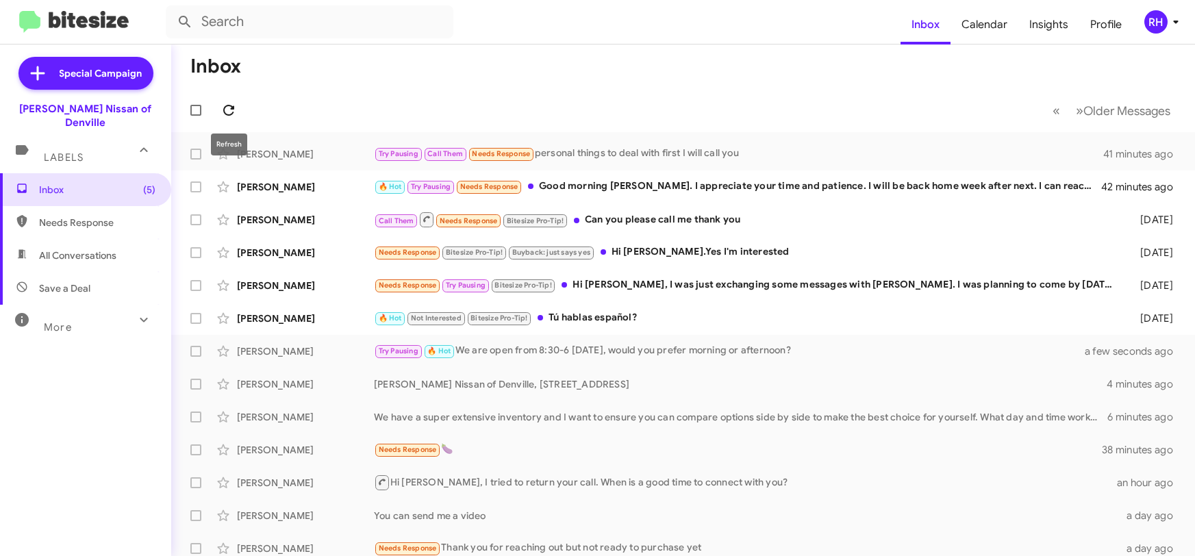
click at [223, 115] on icon at bounding box center [228, 110] width 16 height 16
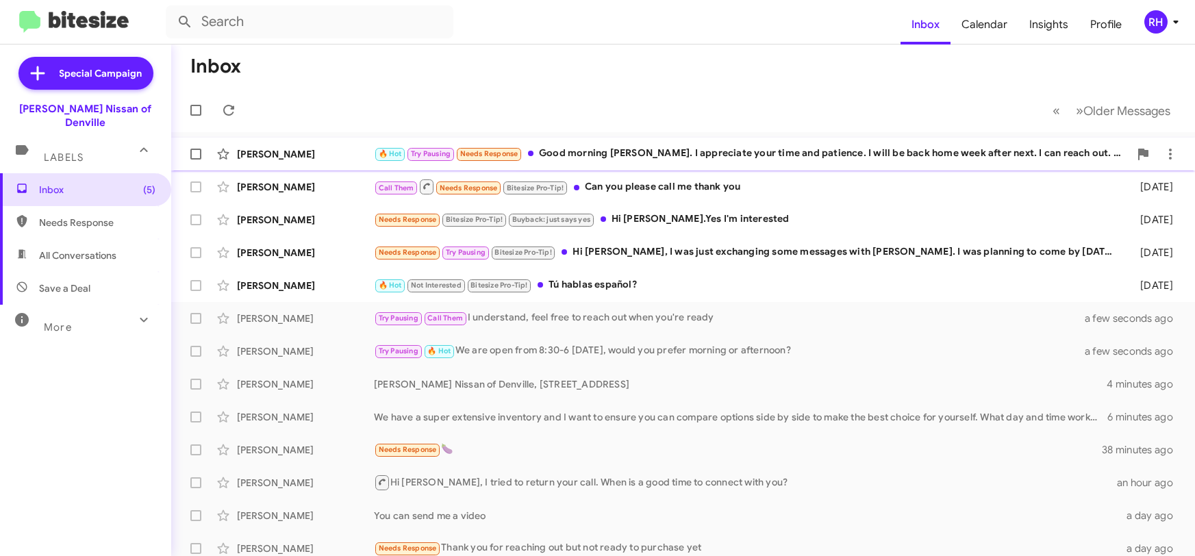
click at [698, 145] on div "[PERSON_NAME] 🔥 Hot Try Pausing Needs Response Good morning [PERSON_NAME]. I ap…" at bounding box center [683, 153] width 1002 height 27
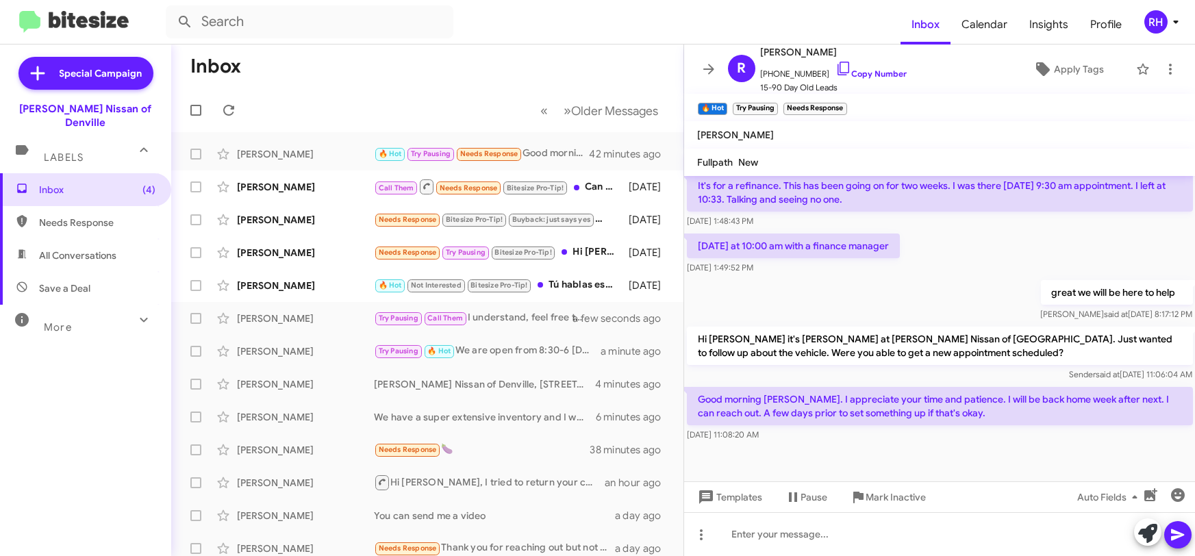
scroll to position [375, 0]
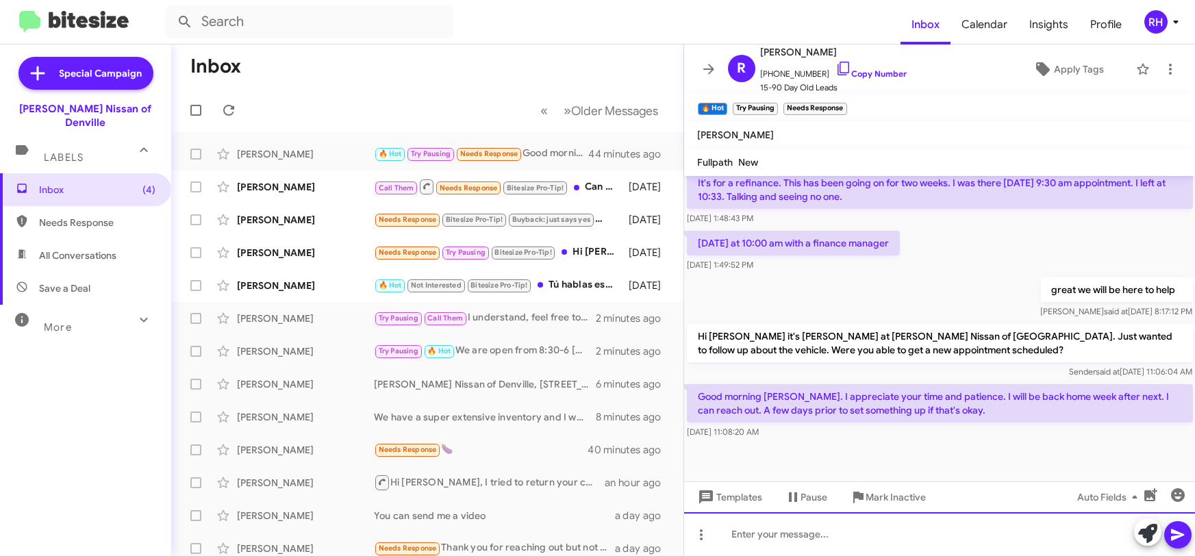
click at [793, 537] on div at bounding box center [939, 534] width 511 height 44
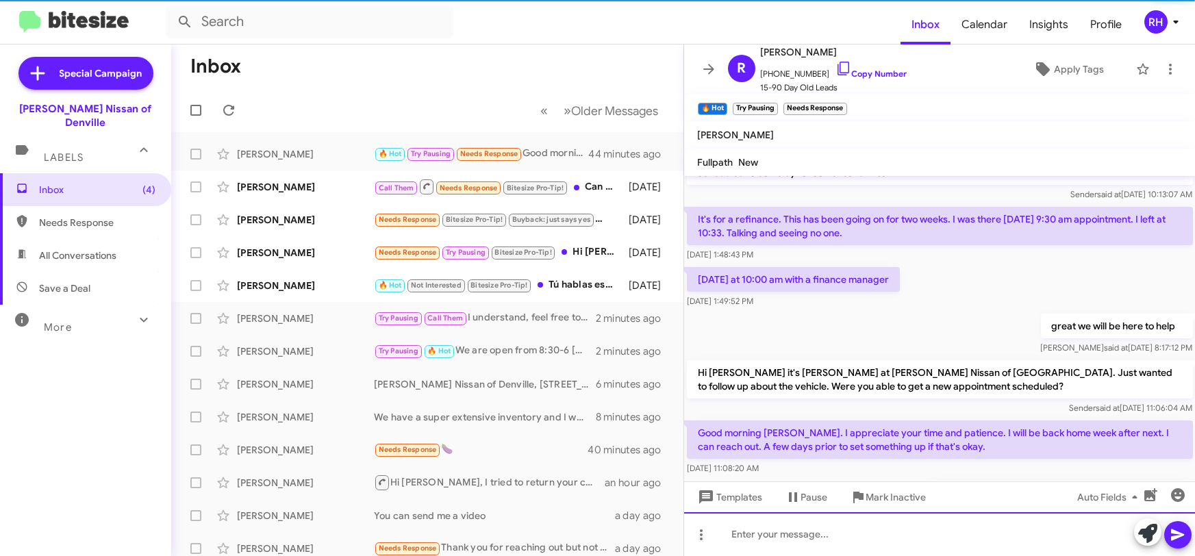
scroll to position [425, 0]
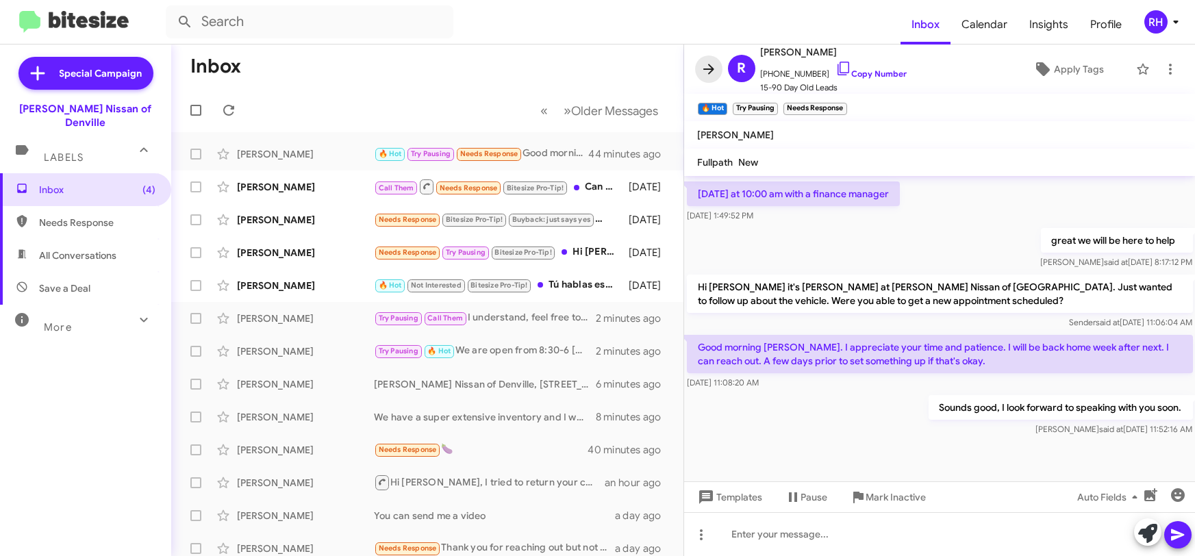
click at [711, 71] on icon at bounding box center [708, 69] width 11 height 10
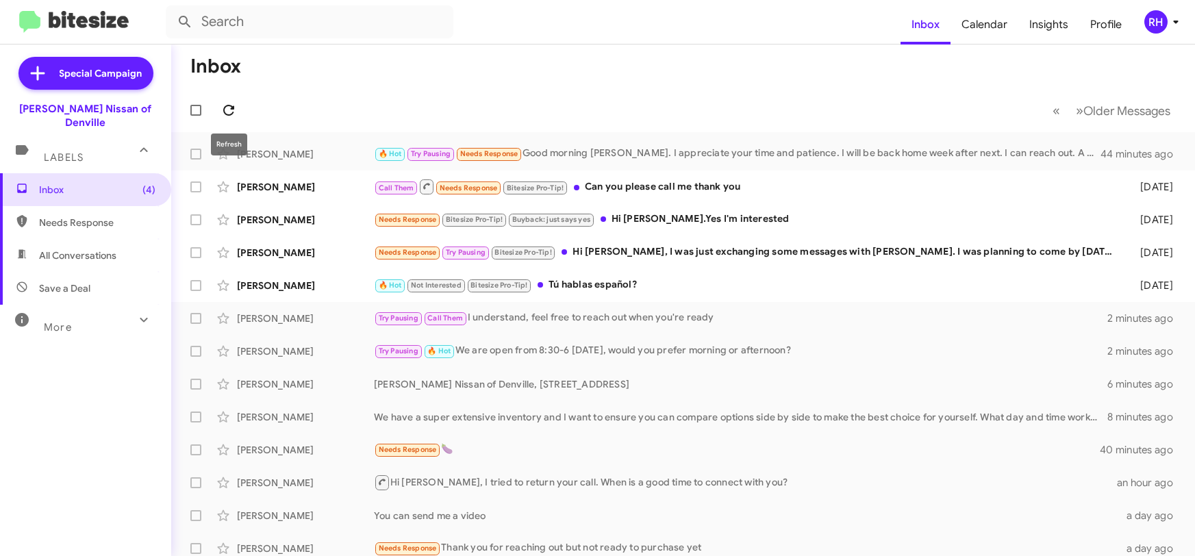
click at [226, 114] on icon at bounding box center [228, 110] width 11 height 11
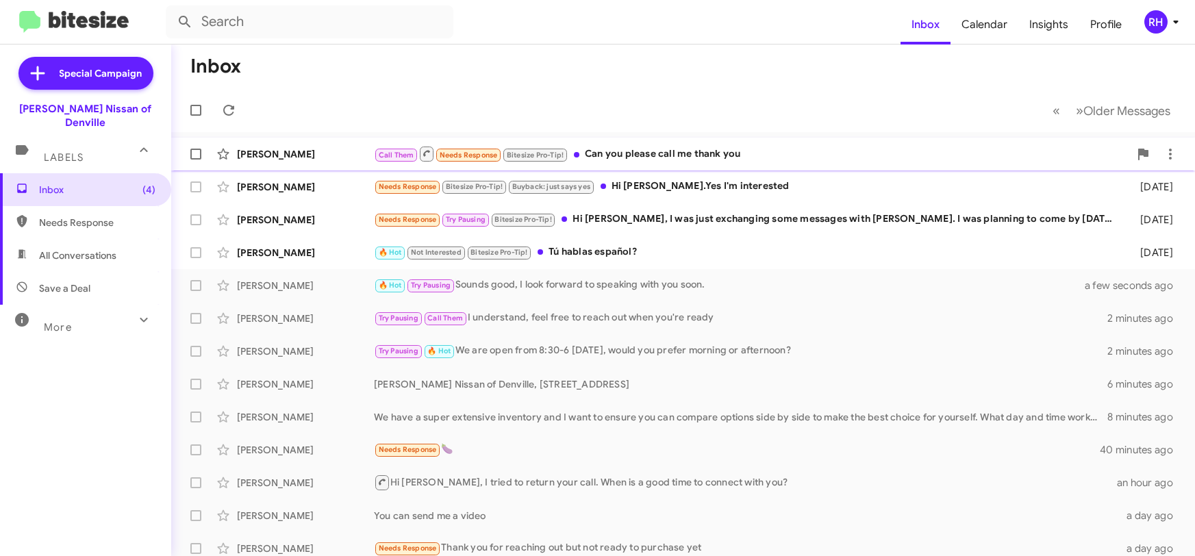
click at [683, 143] on div "[PERSON_NAME] Call Them Needs Response Bitesize Pro-Tip! Can you please call me…" at bounding box center [683, 153] width 1002 height 27
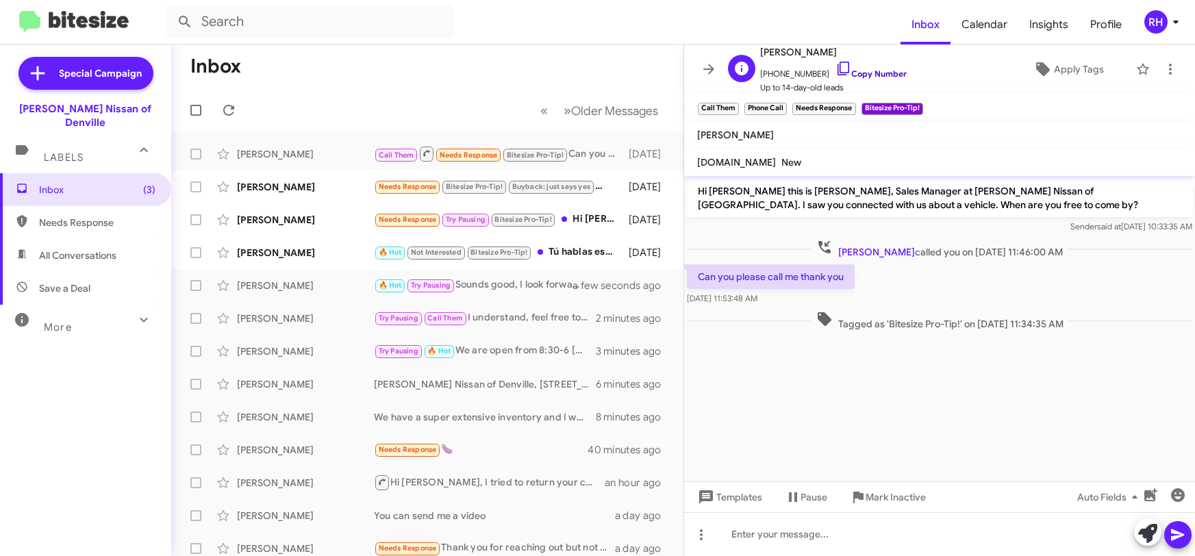
click at [869, 75] on link "Copy Number" at bounding box center [871, 73] width 72 height 10
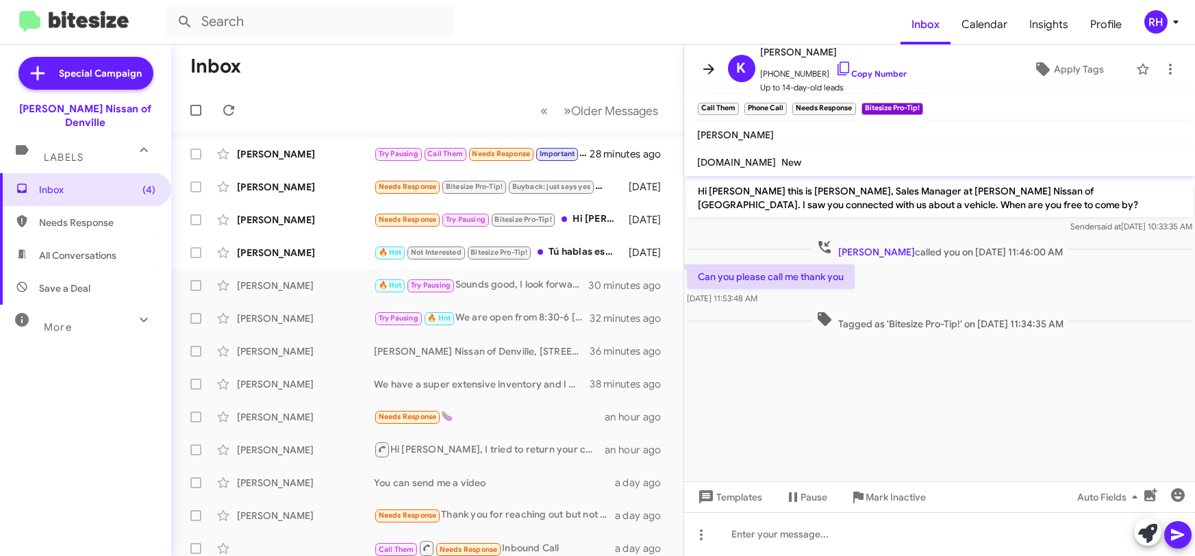
click at [705, 71] on icon at bounding box center [708, 69] width 16 height 16
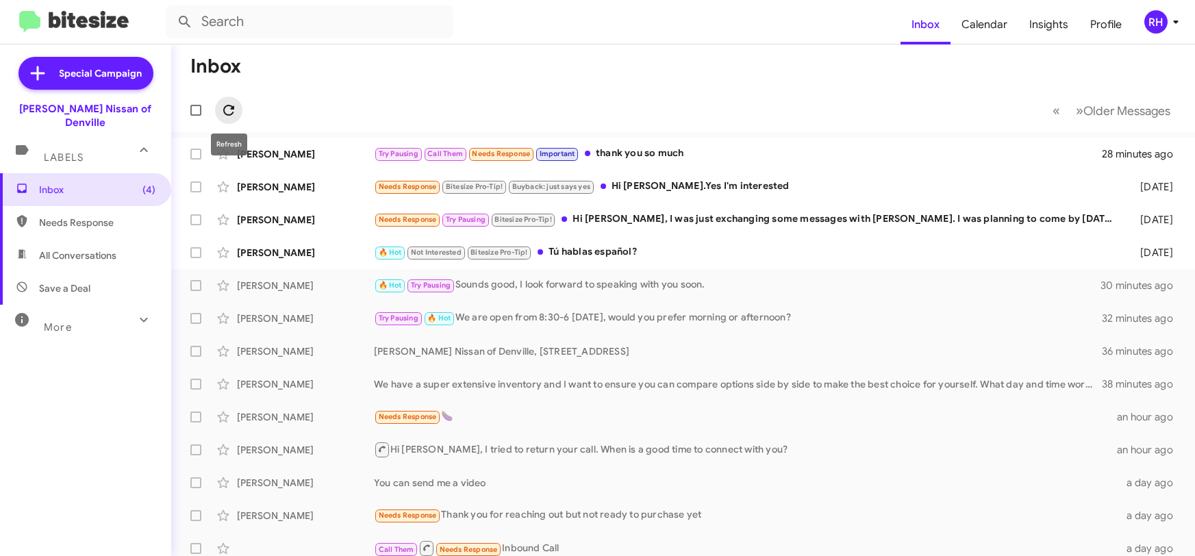
click at [229, 114] on icon at bounding box center [228, 110] width 16 height 16
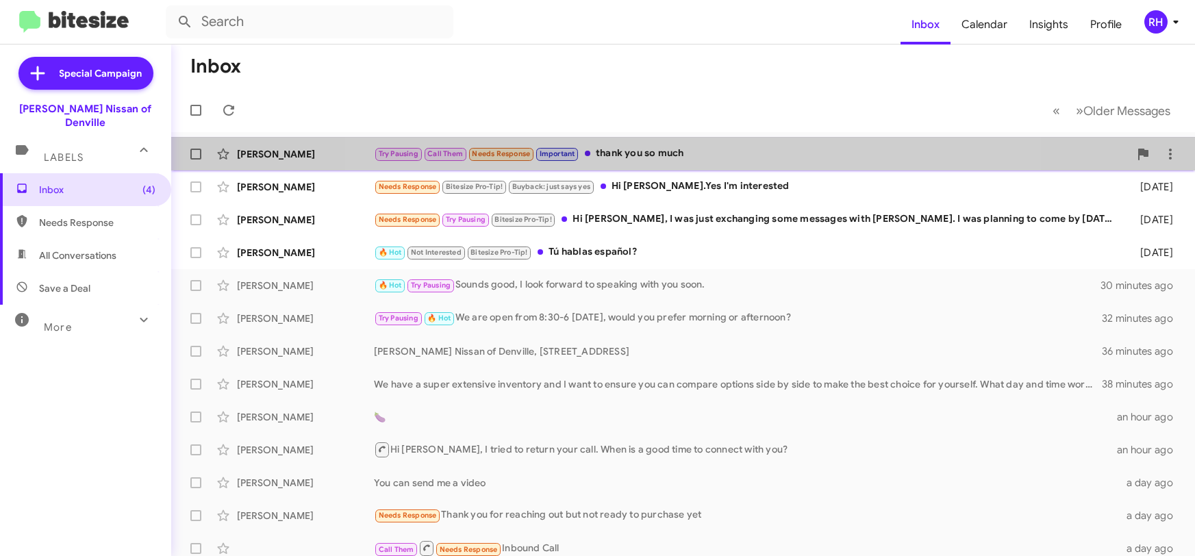
click at [685, 146] on div "Try Pausing Call Them Needs Response Important thank you so much" at bounding box center [751, 154] width 755 height 16
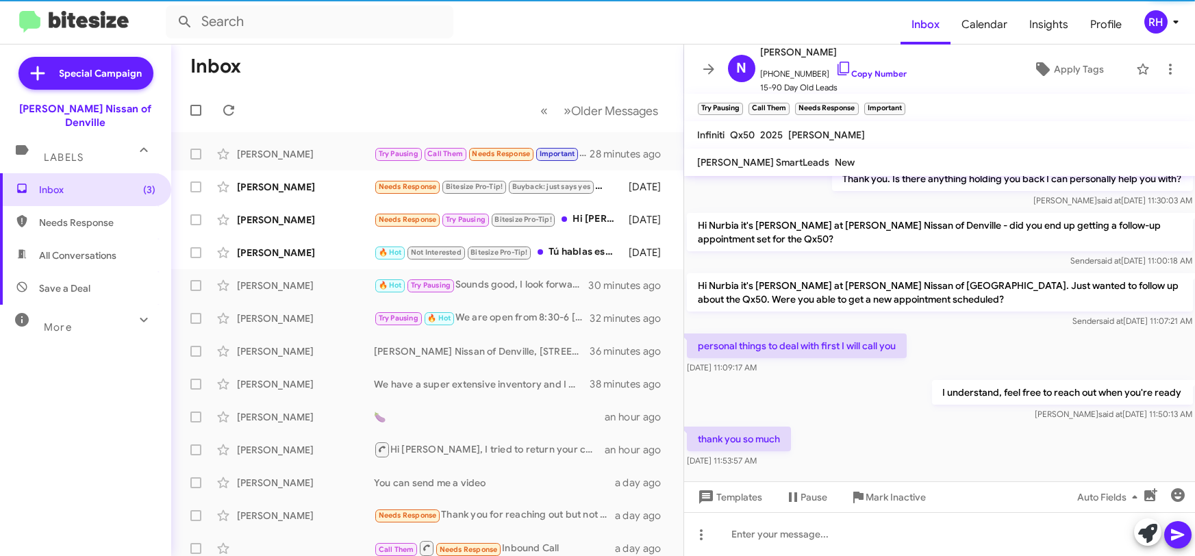
scroll to position [198, 0]
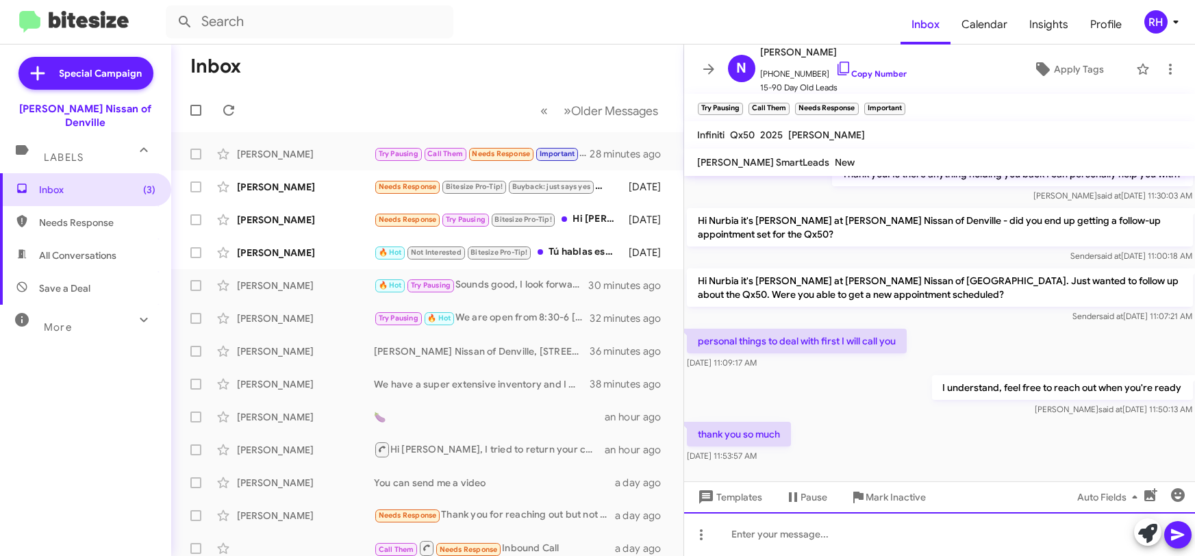
click at [801, 529] on div at bounding box center [939, 534] width 511 height 44
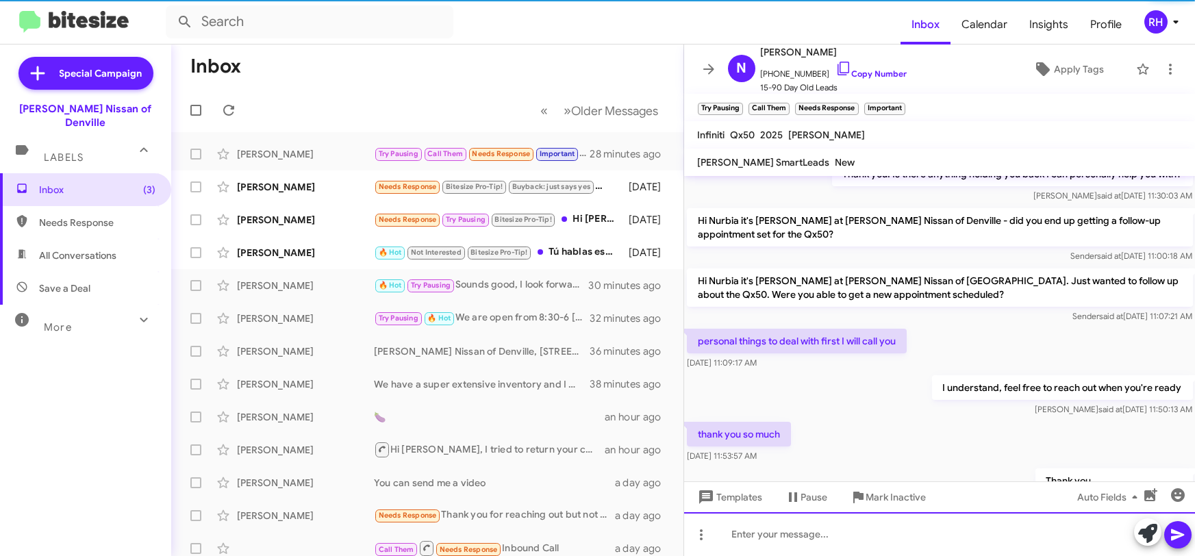
scroll to position [0, 0]
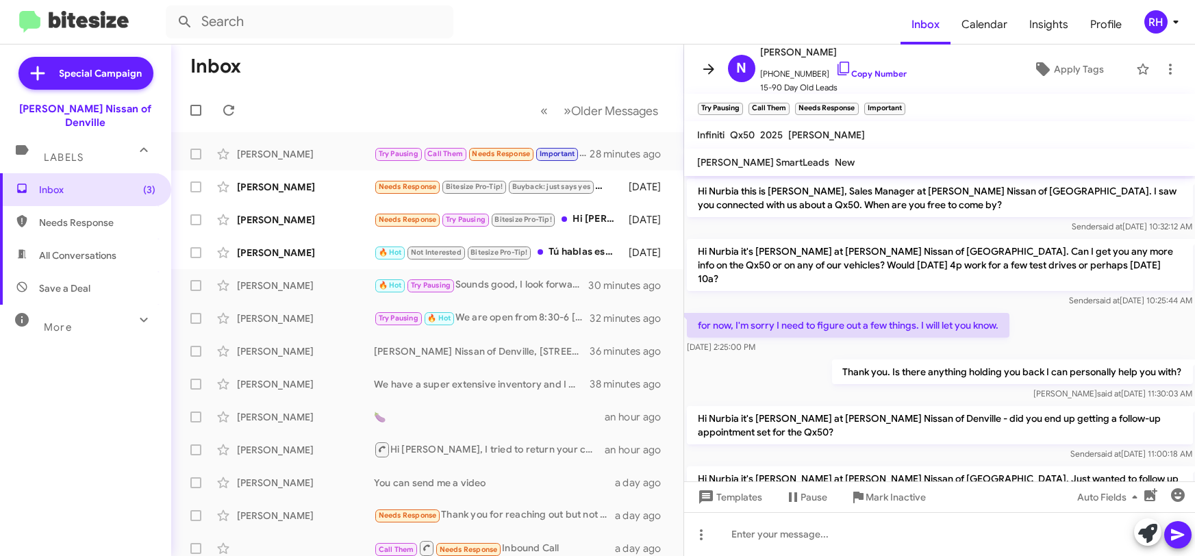
click at [713, 74] on icon at bounding box center [708, 69] width 16 height 16
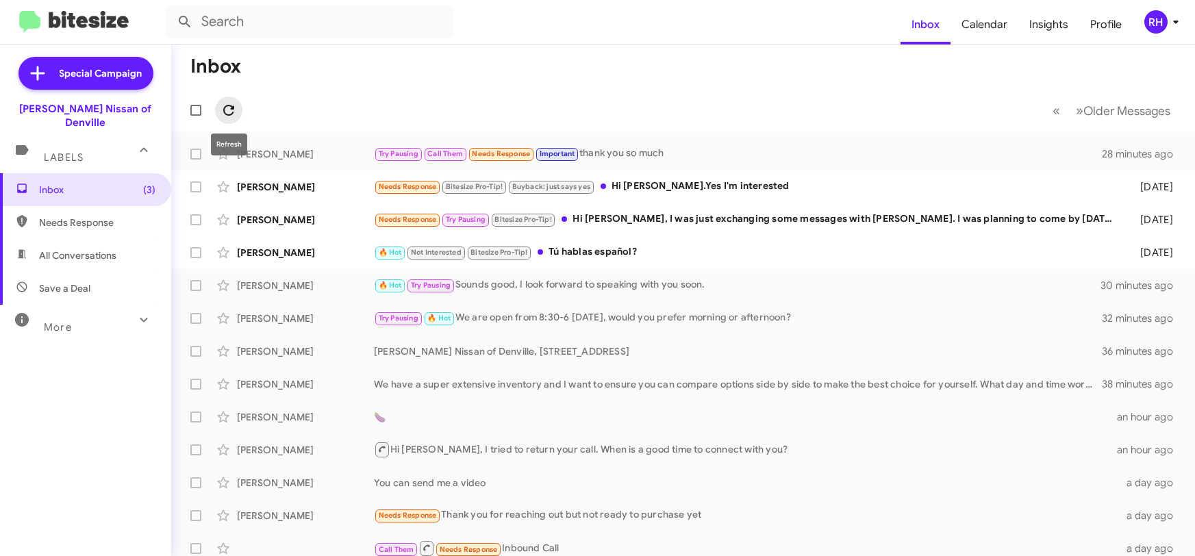
click at [228, 106] on icon at bounding box center [228, 110] width 16 height 16
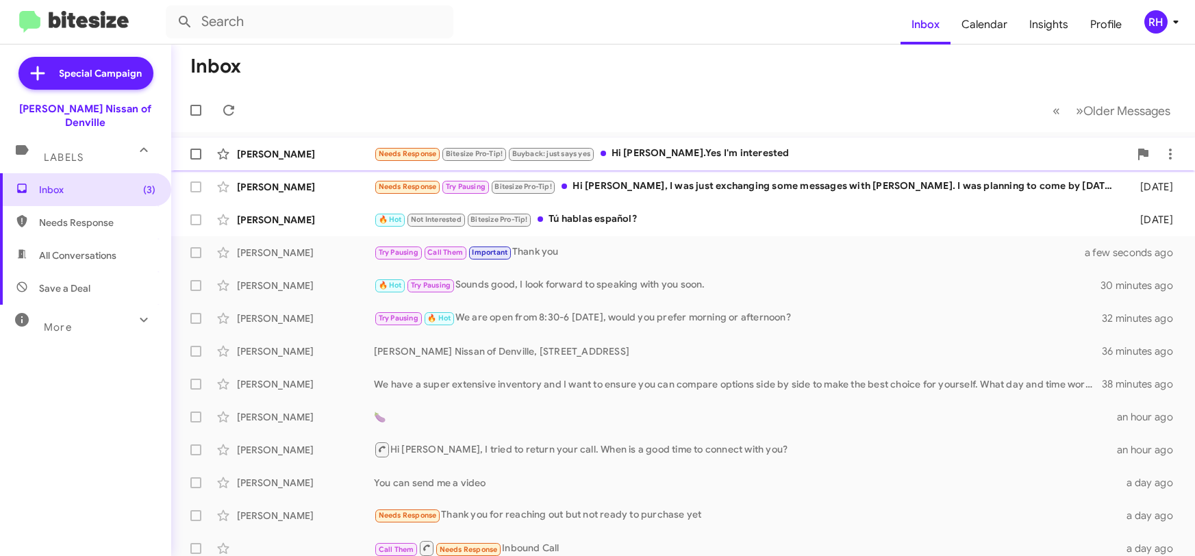
click at [709, 153] on div "Needs Response Bitesize Pro-Tip! Buyback: just says yes Hi [PERSON_NAME].Yes I'…" at bounding box center [751, 154] width 755 height 16
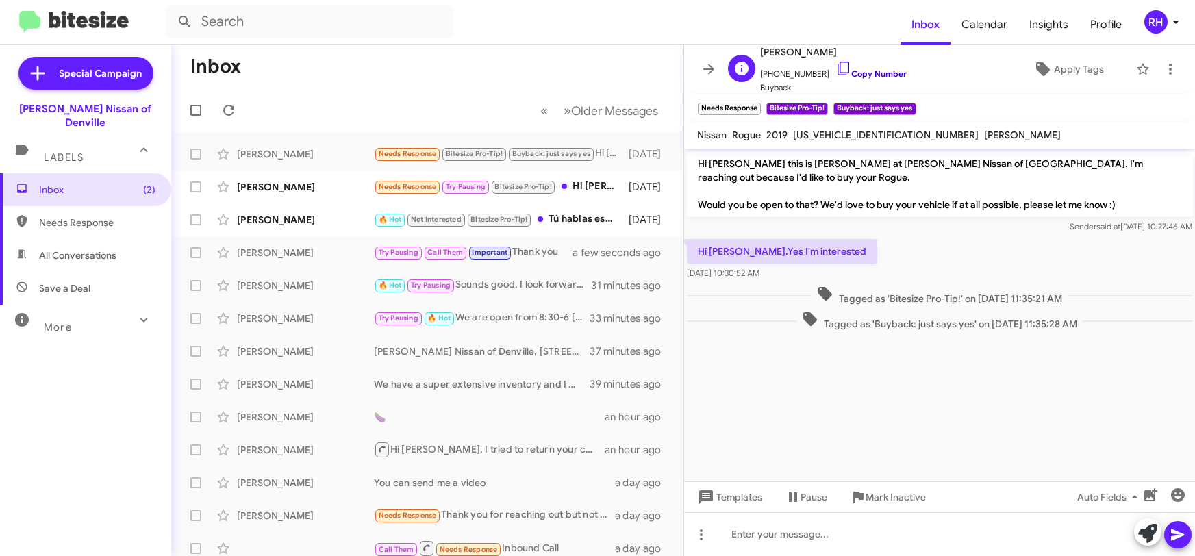
click at [835, 73] on icon at bounding box center [843, 68] width 16 height 16
click at [835, 64] on icon at bounding box center [843, 68] width 16 height 16
click at [789, 45] on span "[PERSON_NAME]" at bounding box center [834, 52] width 147 height 16
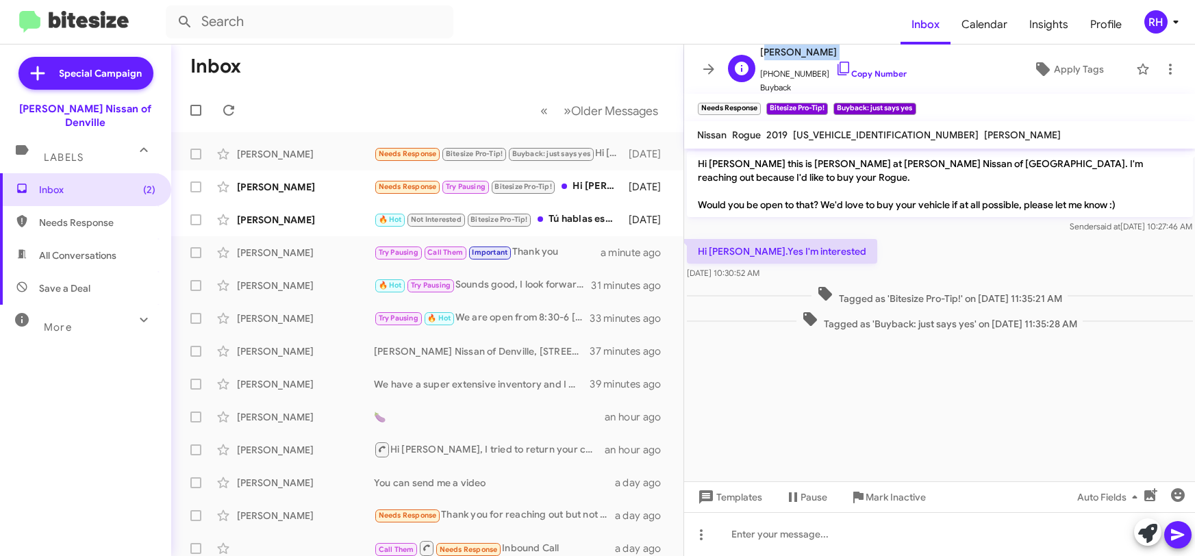
copy span "[PERSON_NAME]"
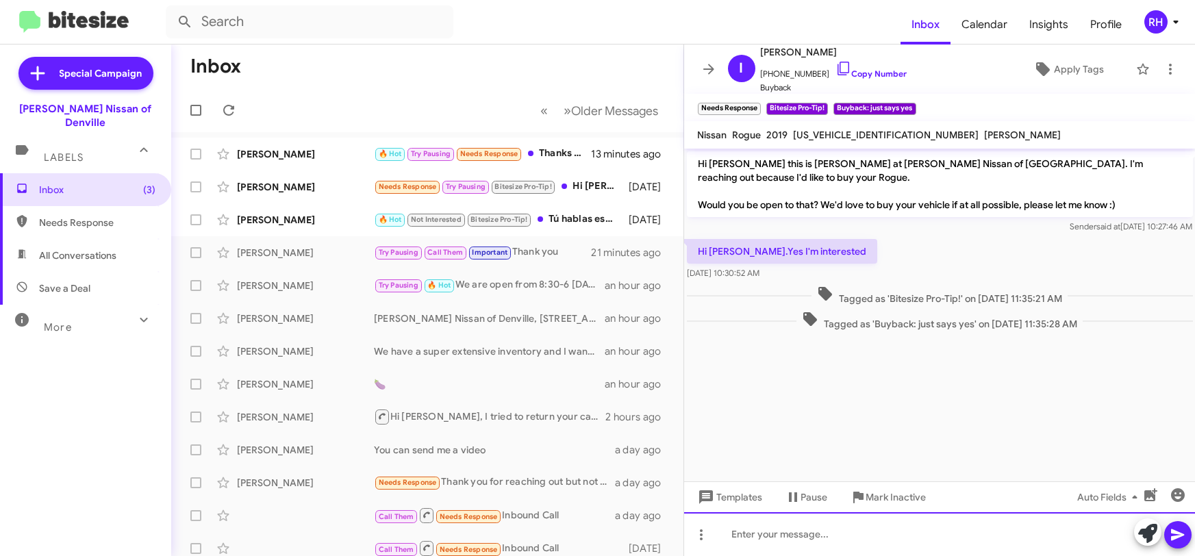
click at [766, 541] on div at bounding box center [939, 534] width 511 height 44
click at [892, 540] on div "Good morning, I tried calling you." at bounding box center [939, 534] width 511 height 44
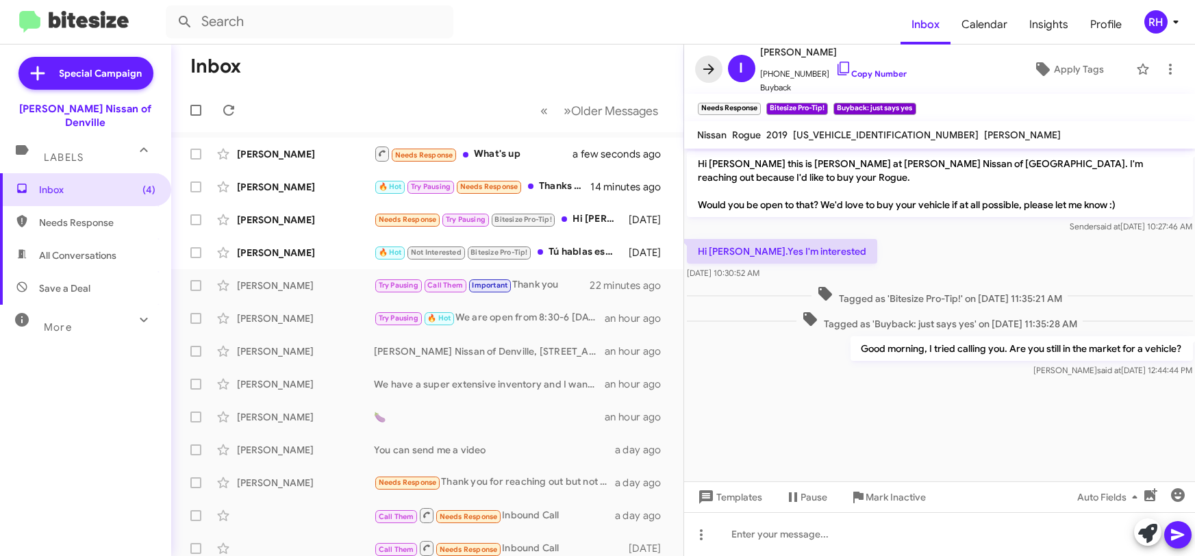
click at [707, 71] on icon at bounding box center [708, 69] width 16 height 16
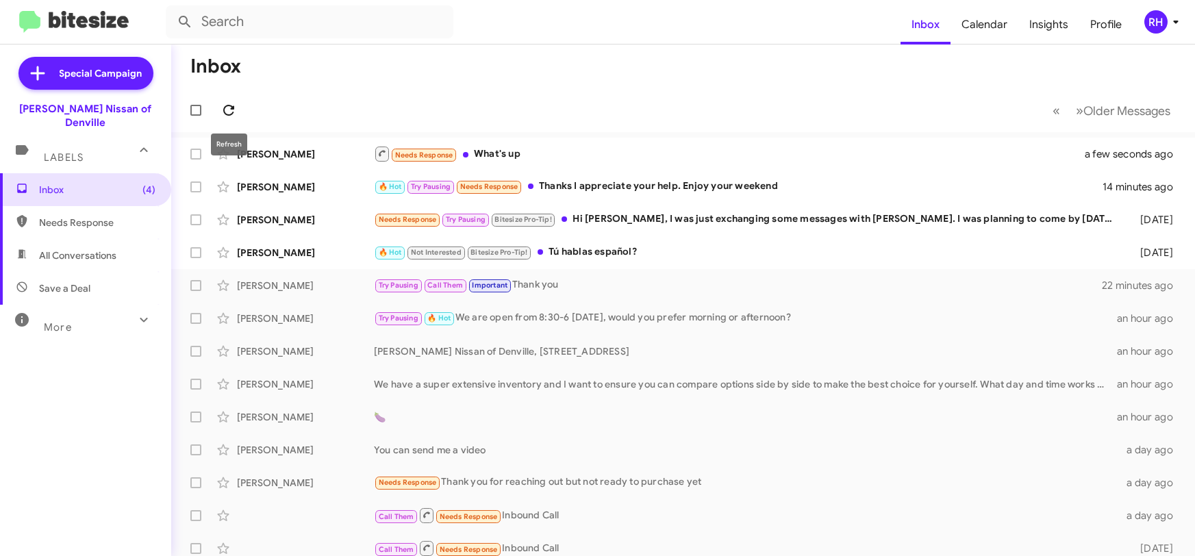
click at [222, 105] on icon at bounding box center [228, 110] width 16 height 16
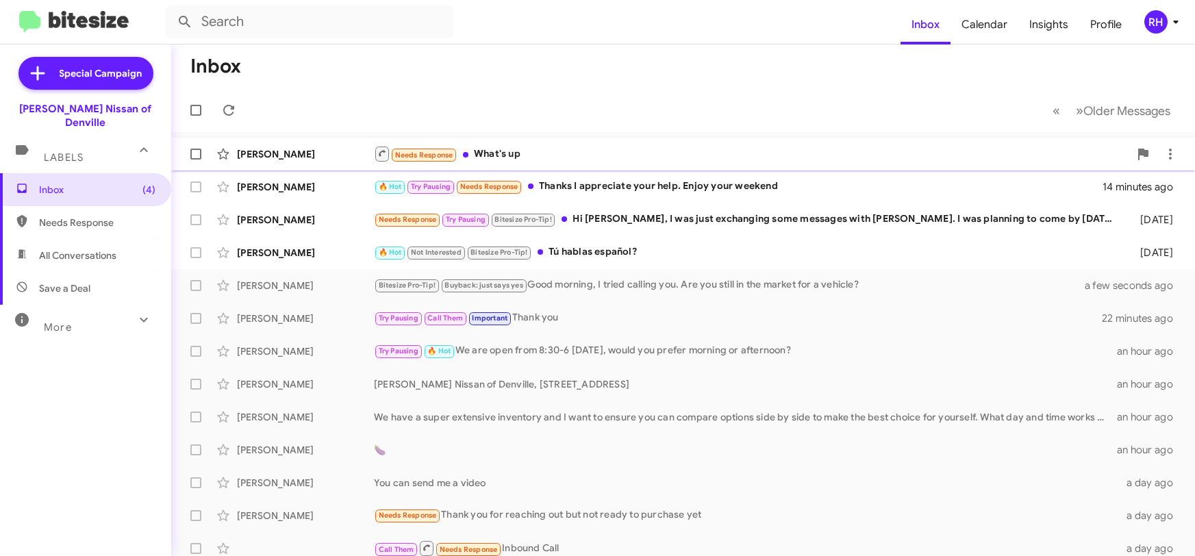
click at [555, 155] on div "Needs Response What's up" at bounding box center [751, 153] width 755 height 17
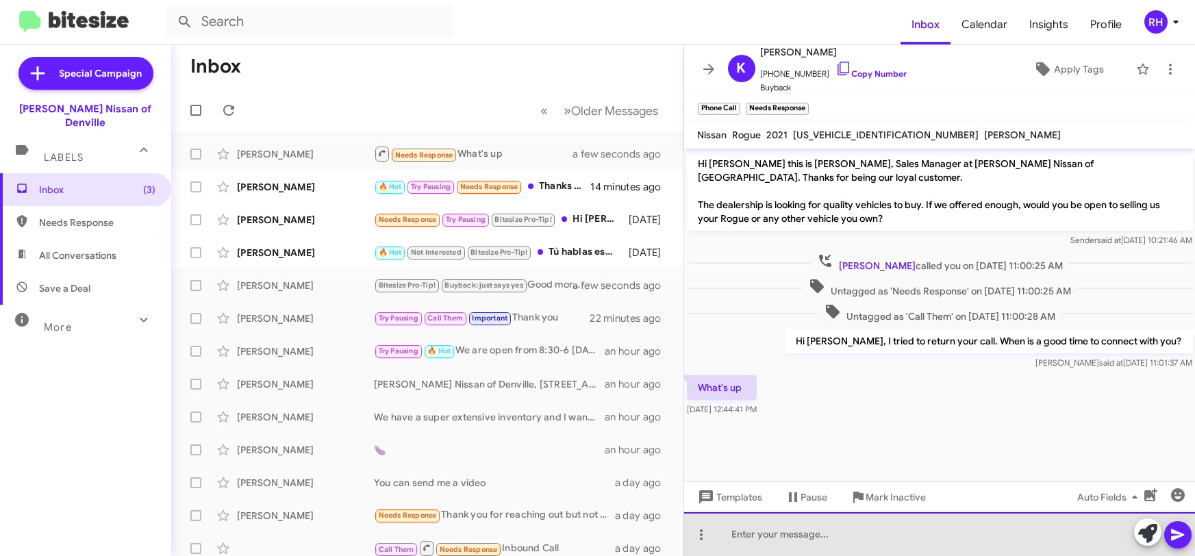
click at [796, 533] on div at bounding box center [939, 534] width 511 height 44
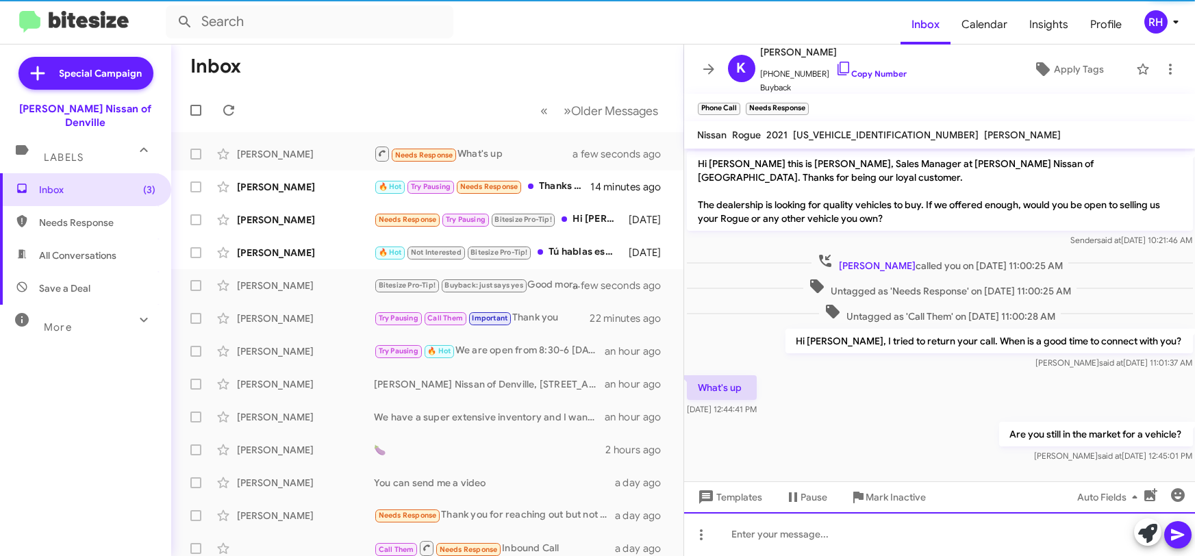
scroll to position [10, 0]
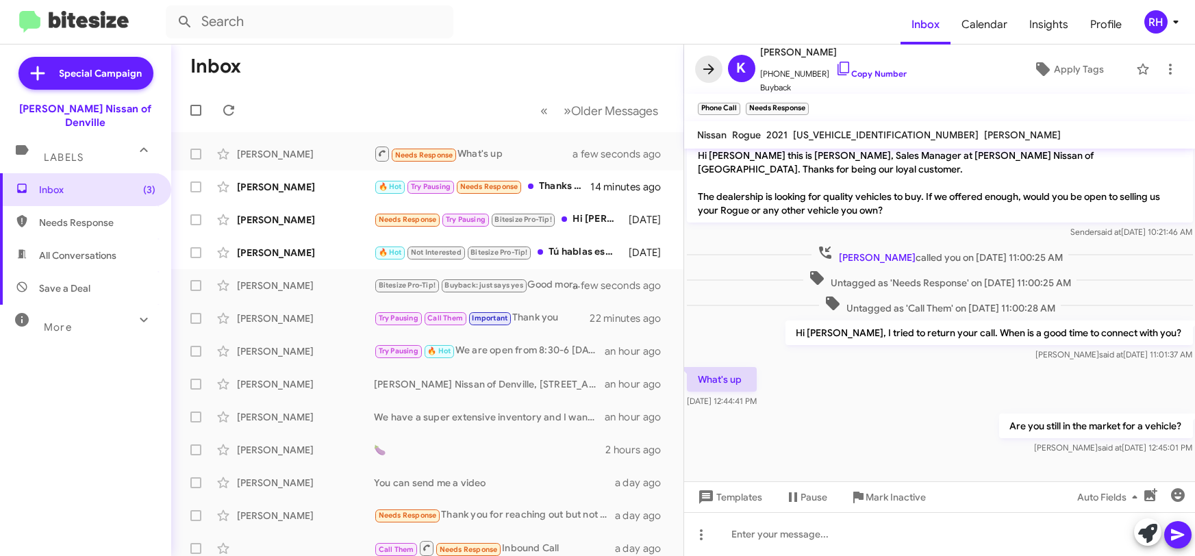
click at [706, 71] on icon at bounding box center [708, 69] width 16 height 16
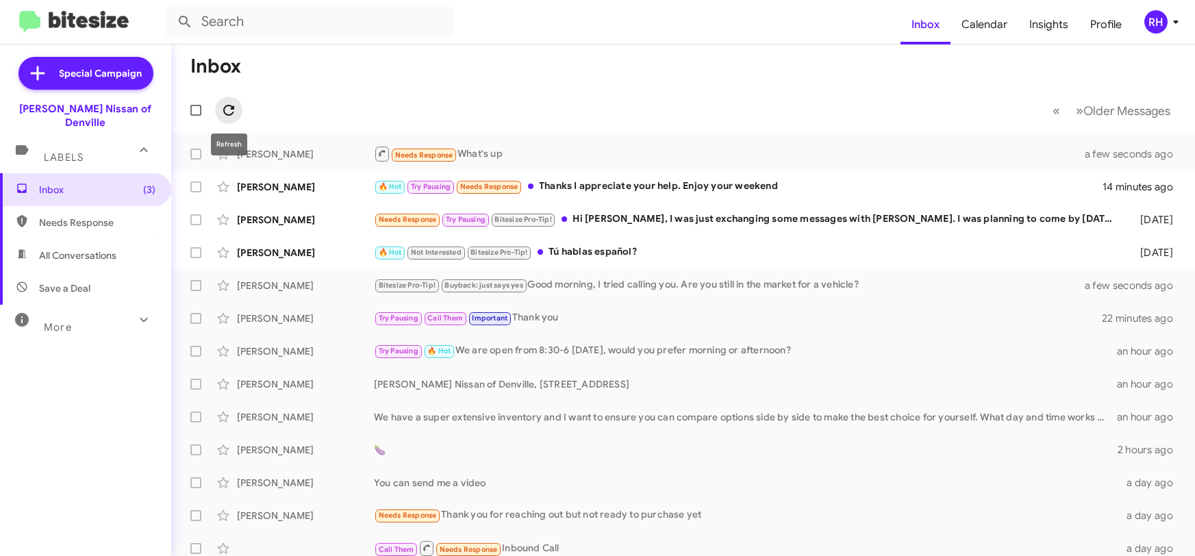
click at [227, 112] on icon at bounding box center [228, 110] width 16 height 16
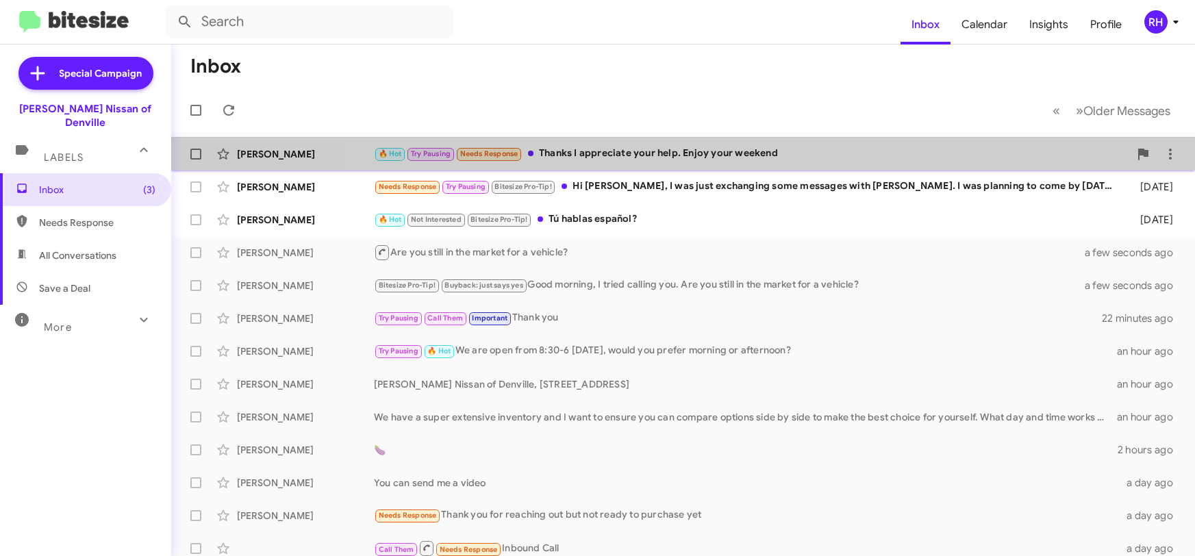
click at [780, 148] on div "🔥 Hot Try Pausing Needs Response Thanks I appreciate your help. Enjoy your week…" at bounding box center [751, 154] width 755 height 16
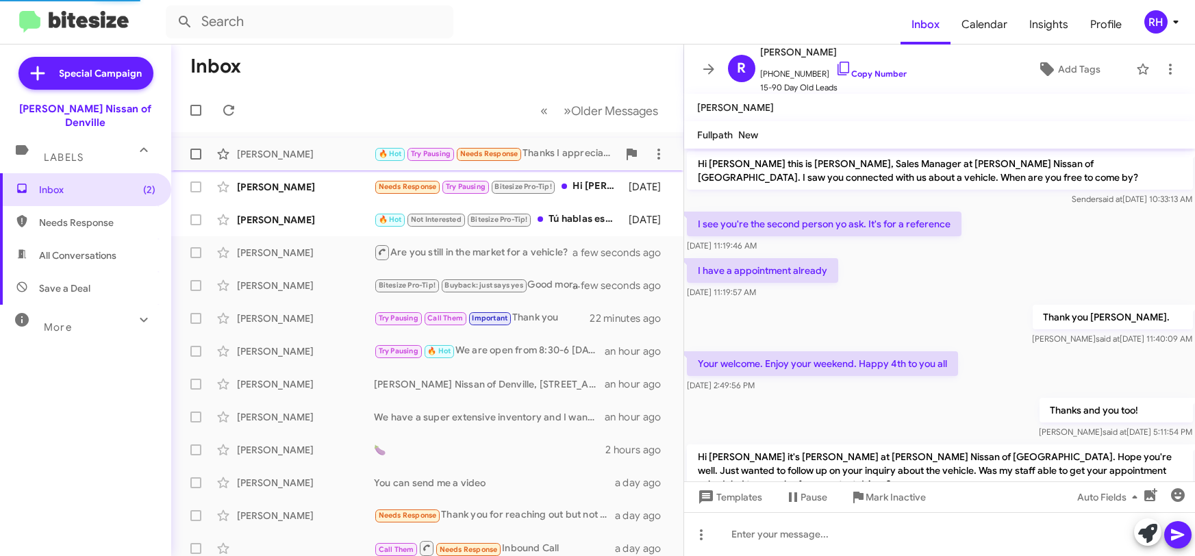
scroll to position [448, 0]
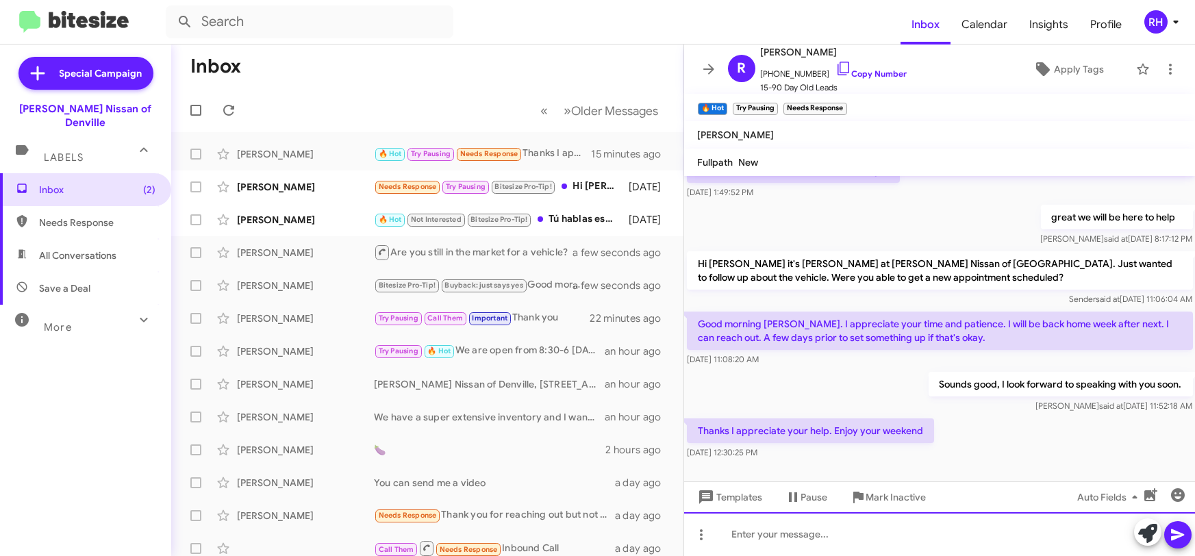
click at [818, 542] on div at bounding box center [939, 534] width 511 height 44
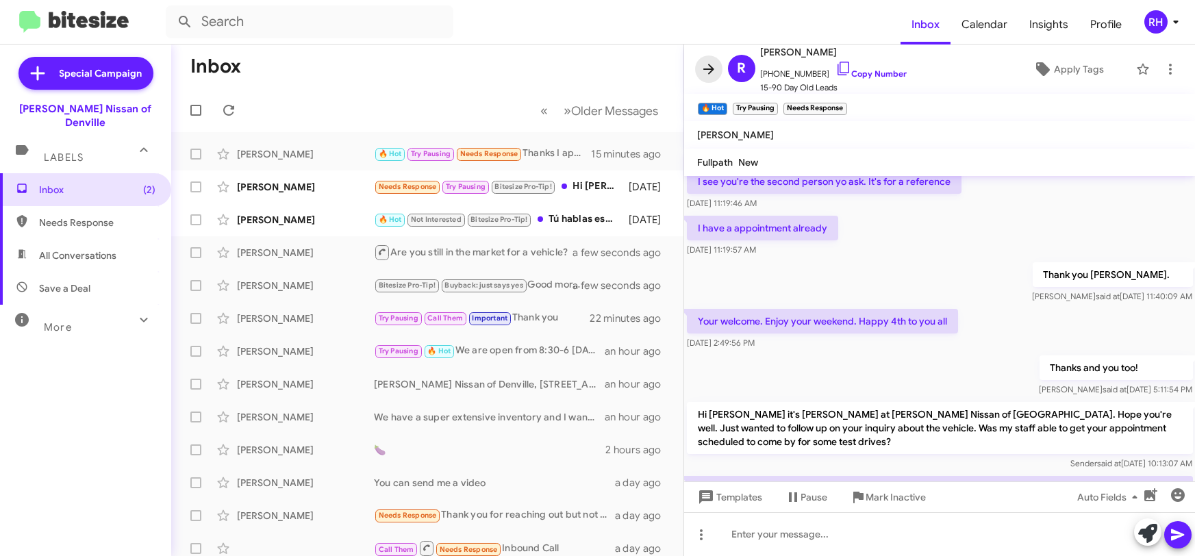
click at [703, 68] on icon at bounding box center [708, 69] width 16 height 16
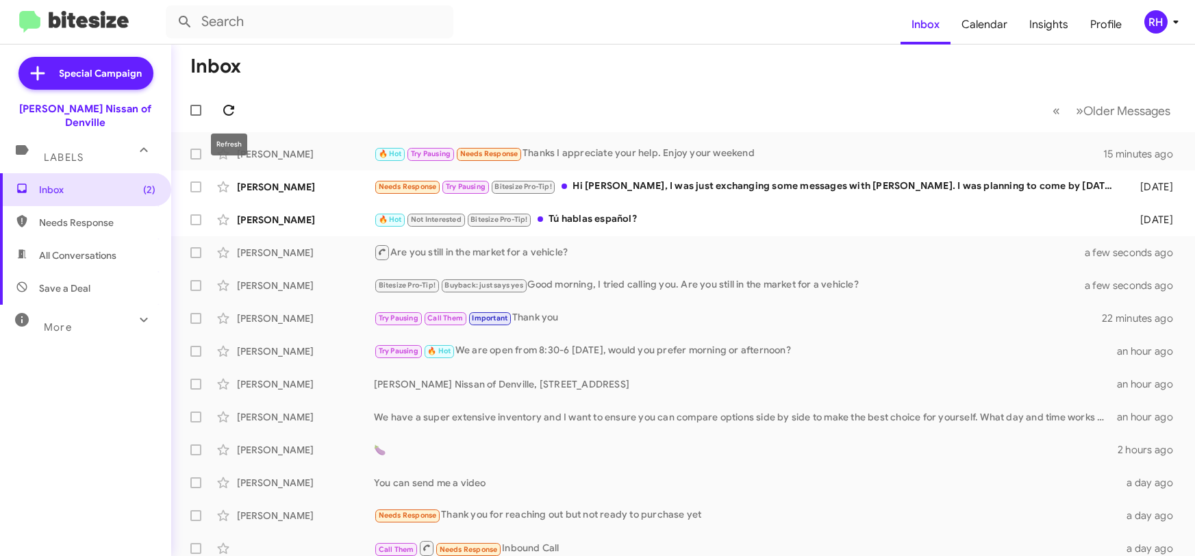
click at [227, 107] on icon at bounding box center [228, 110] width 16 height 16
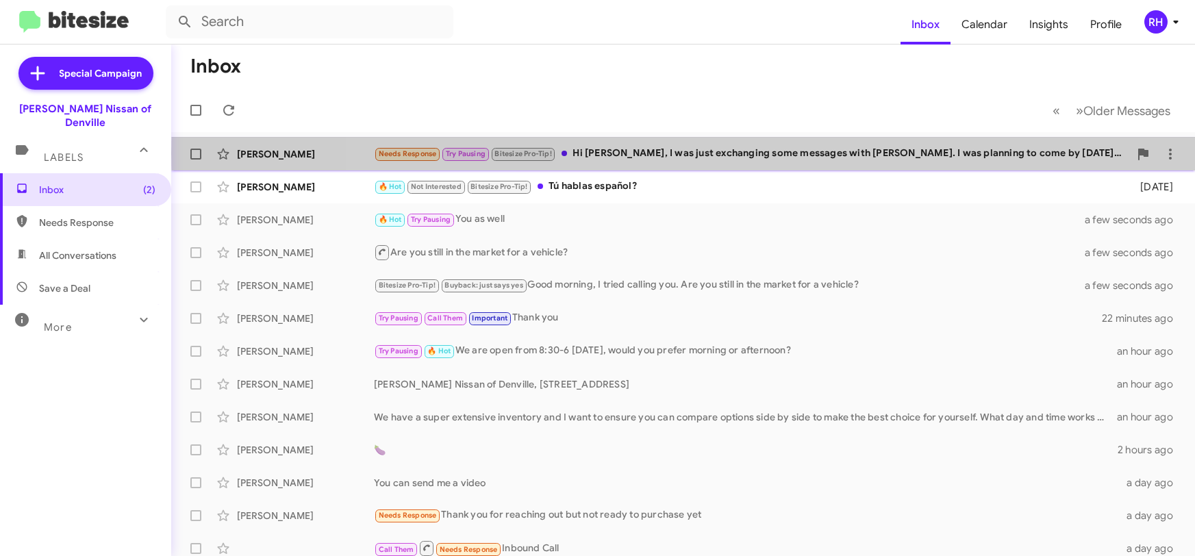
click at [790, 153] on div "Needs Response Try Pausing Bitesize Pro-Tip! Hi [PERSON_NAME], I was just excha…" at bounding box center [751, 154] width 755 height 16
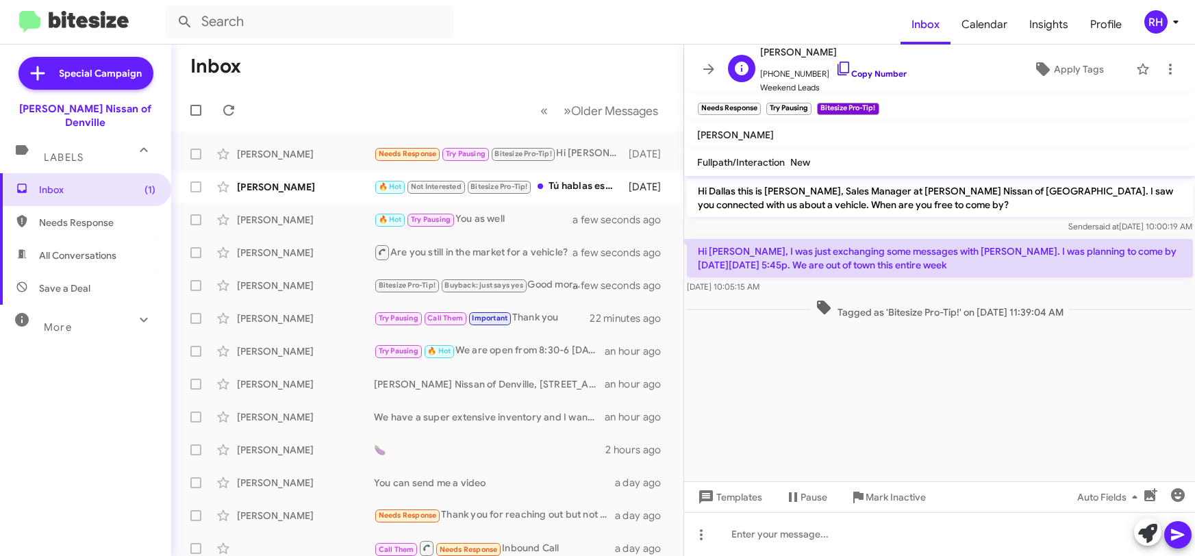
click at [837, 72] on icon at bounding box center [843, 69] width 12 height 14
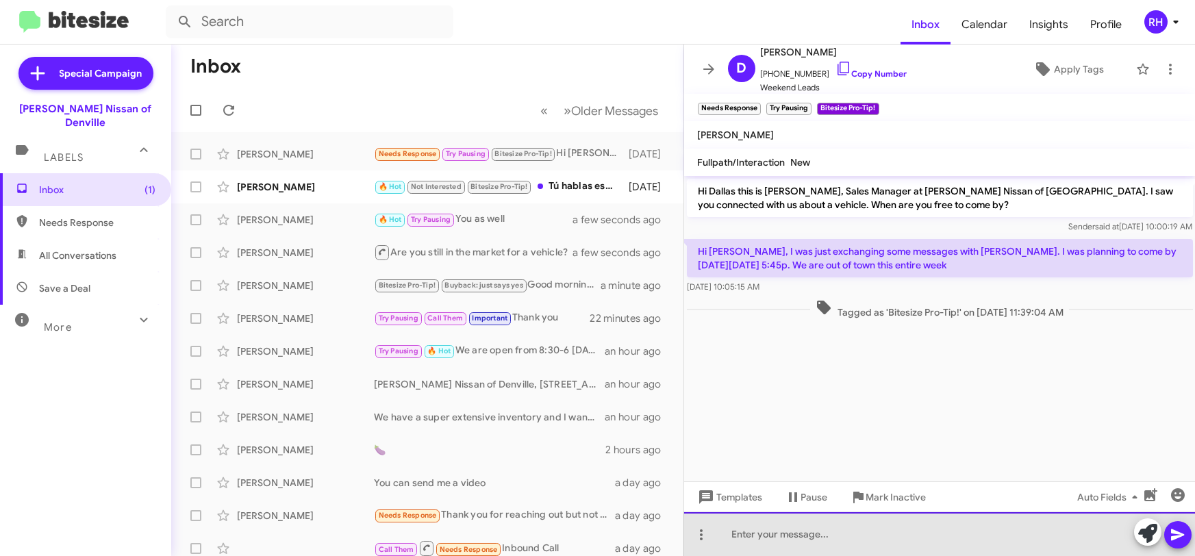
click at [798, 533] on div at bounding box center [939, 534] width 511 height 44
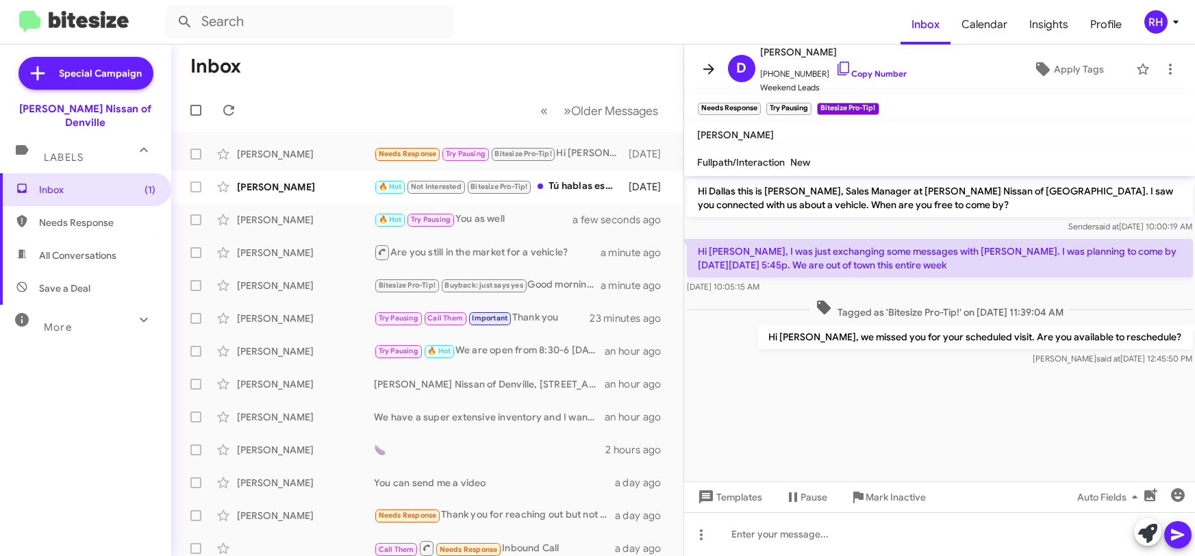
click at [709, 74] on icon at bounding box center [708, 69] width 16 height 16
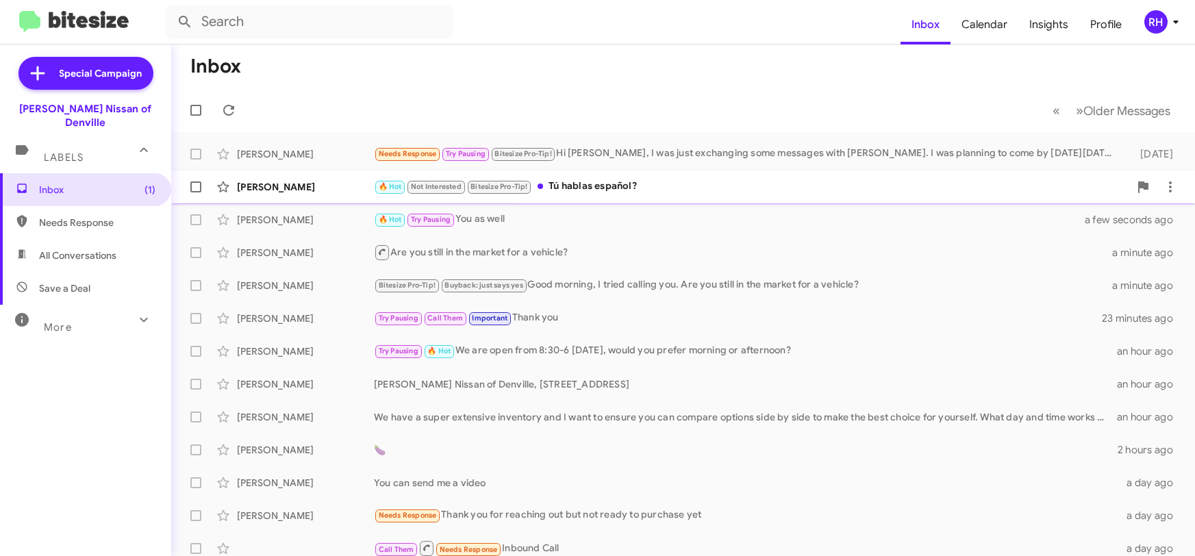
click at [655, 181] on div "🔥 Hot Not Interested Bitesize Pro-Tip! Tú hablas español?" at bounding box center [751, 187] width 755 height 16
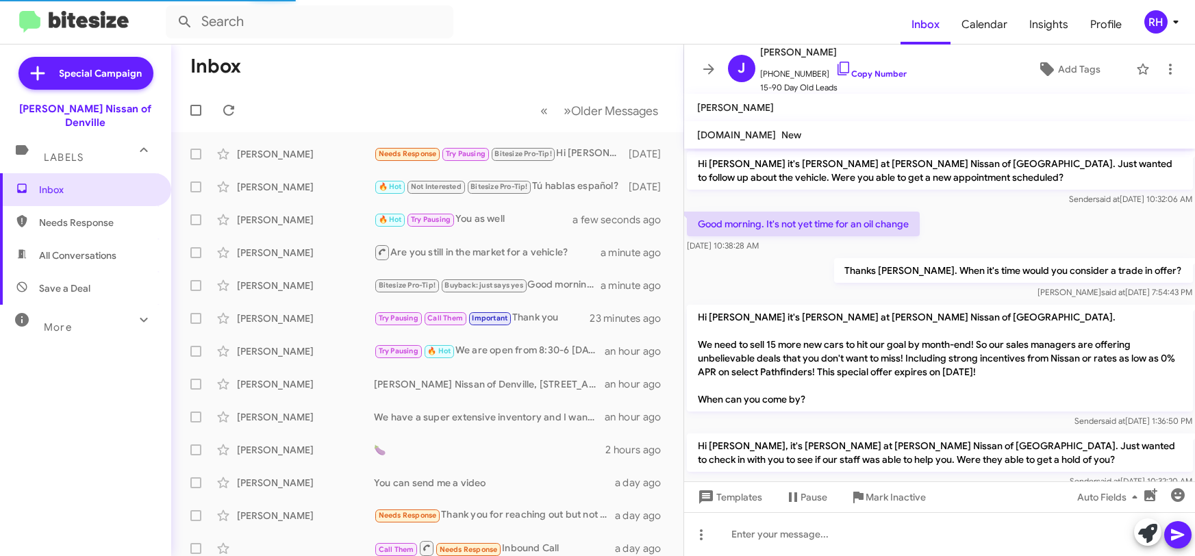
scroll to position [783, 0]
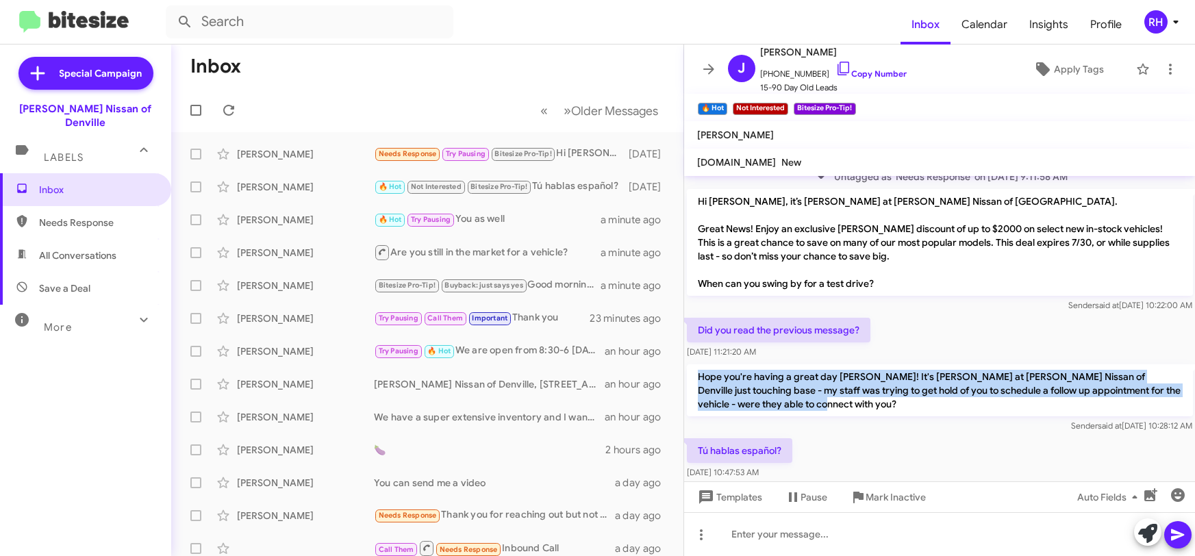
drag, startPoint x: 700, startPoint y: 362, endPoint x: 789, endPoint y: 395, distance: 95.1
click at [789, 396] on p "Hope you're having a great day [PERSON_NAME]! It's [PERSON_NAME] at [PERSON_NAM…" at bounding box center [940, 390] width 506 height 52
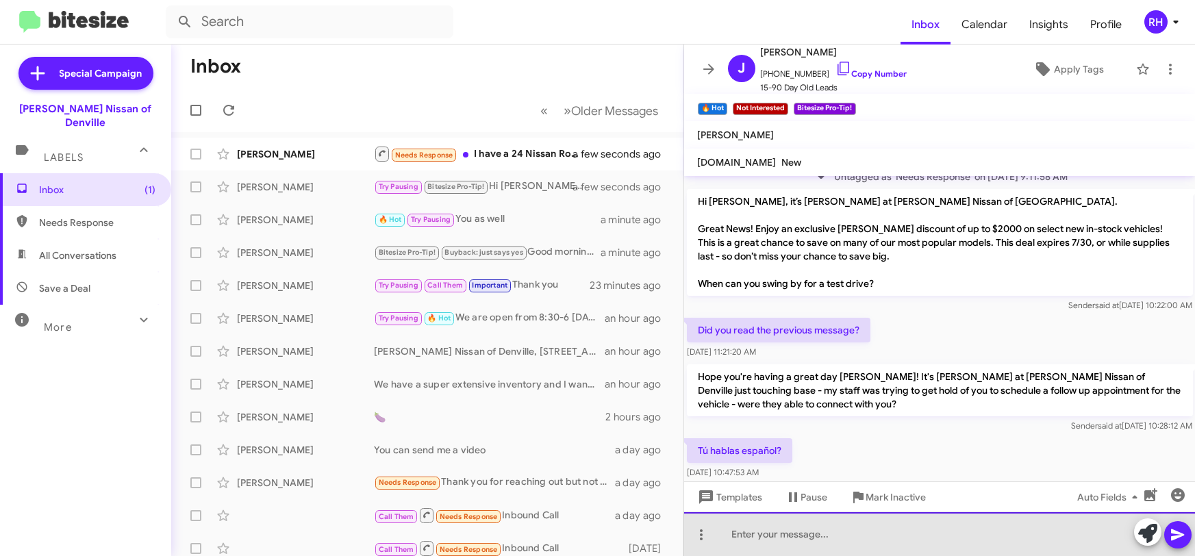
click at [791, 537] on div at bounding box center [939, 534] width 511 height 44
paste div
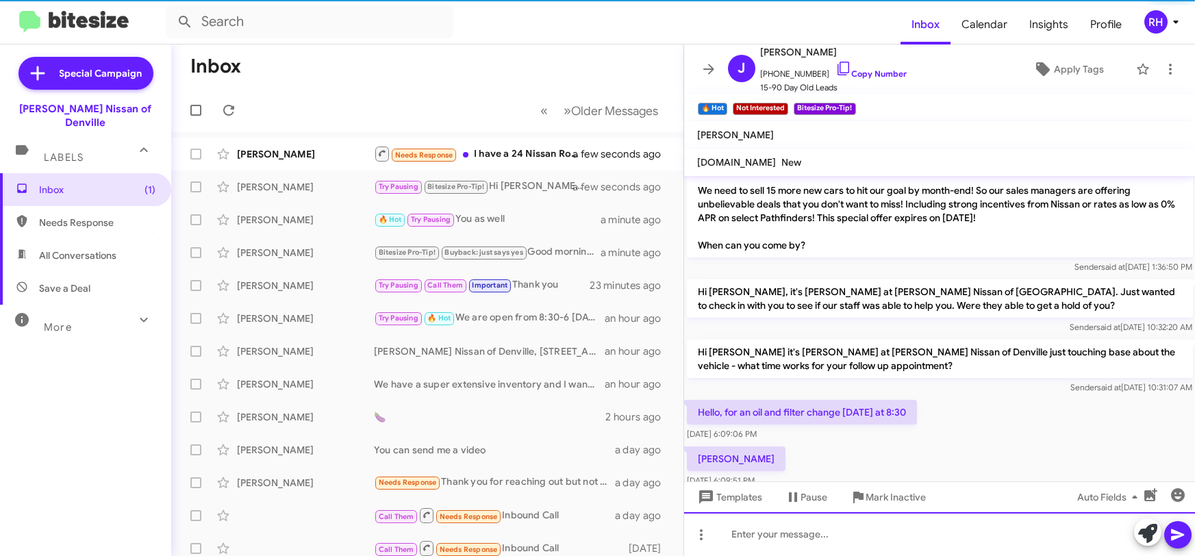
scroll to position [405, 0]
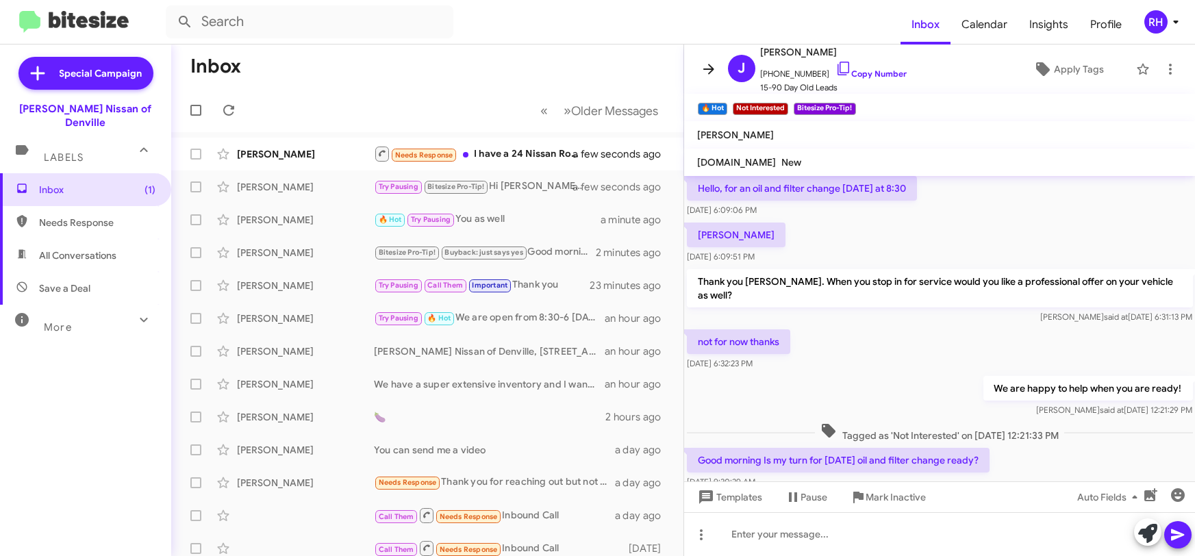
click at [713, 66] on icon at bounding box center [708, 69] width 16 height 16
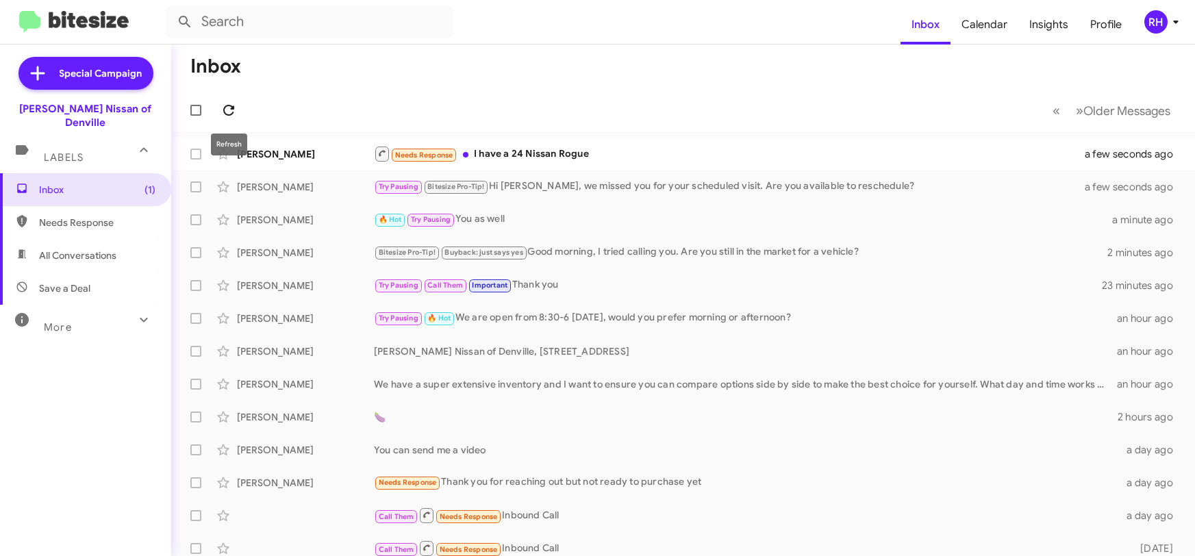
click at [230, 103] on icon at bounding box center [228, 110] width 16 height 16
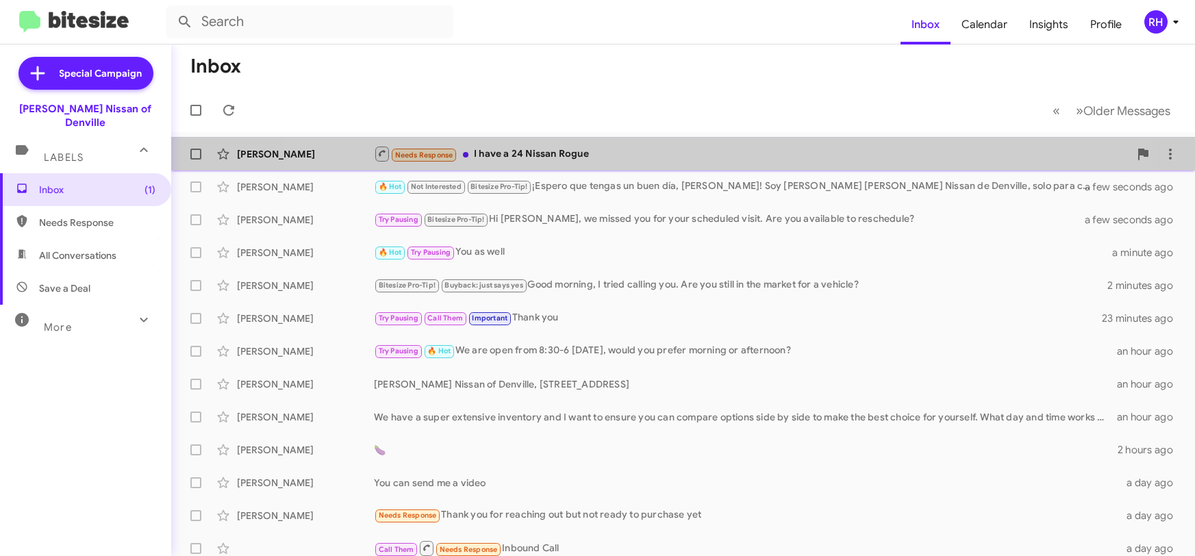
click at [652, 158] on div "Needs Response I have a 24 Nissan Rogue" at bounding box center [751, 153] width 755 height 17
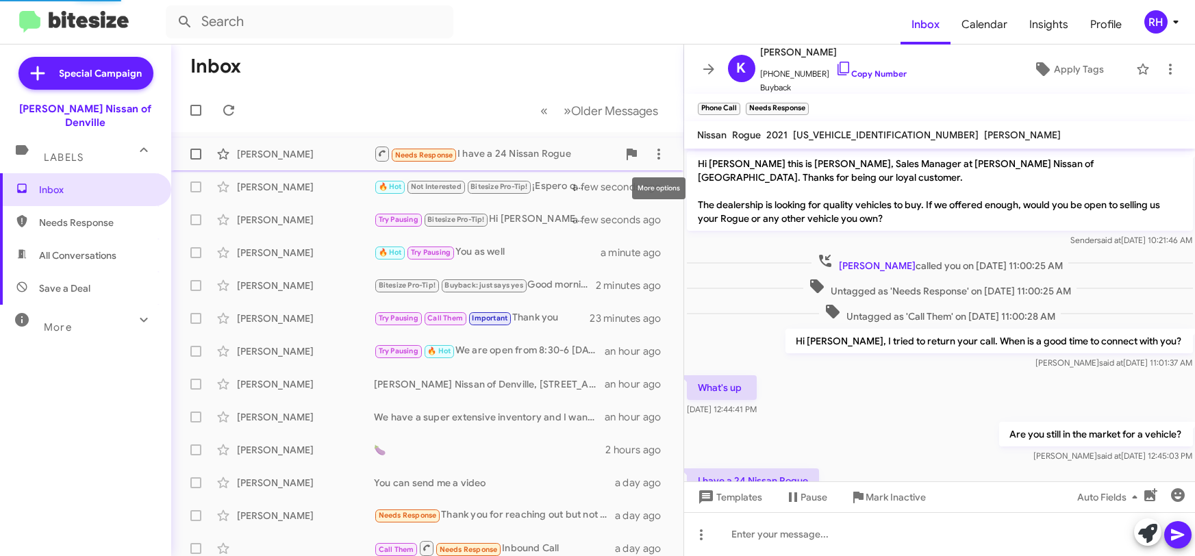
scroll to position [33, 0]
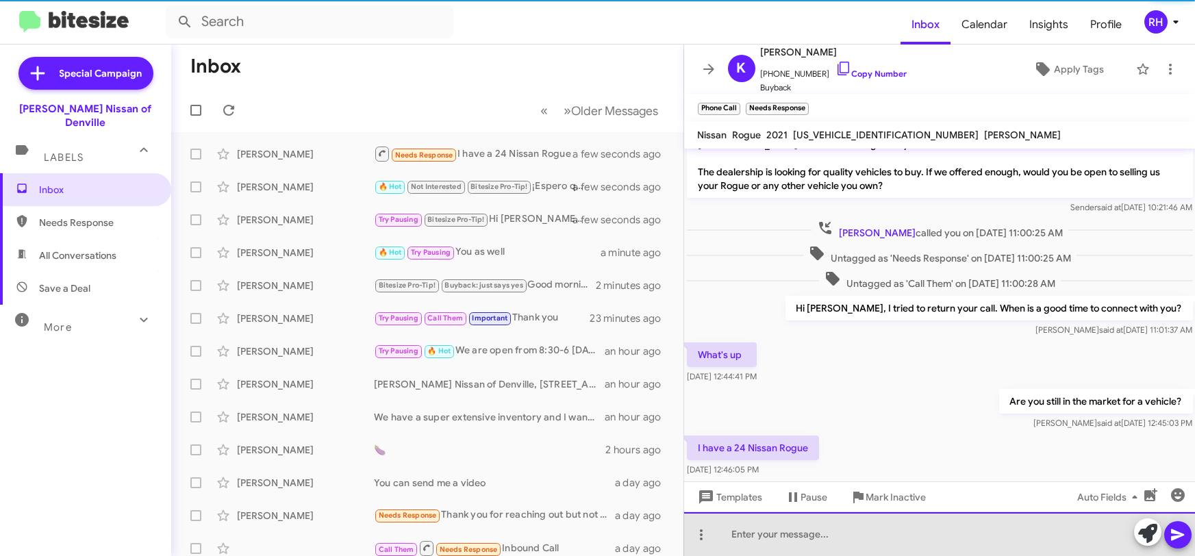
click at [763, 544] on div at bounding box center [939, 534] width 511 height 44
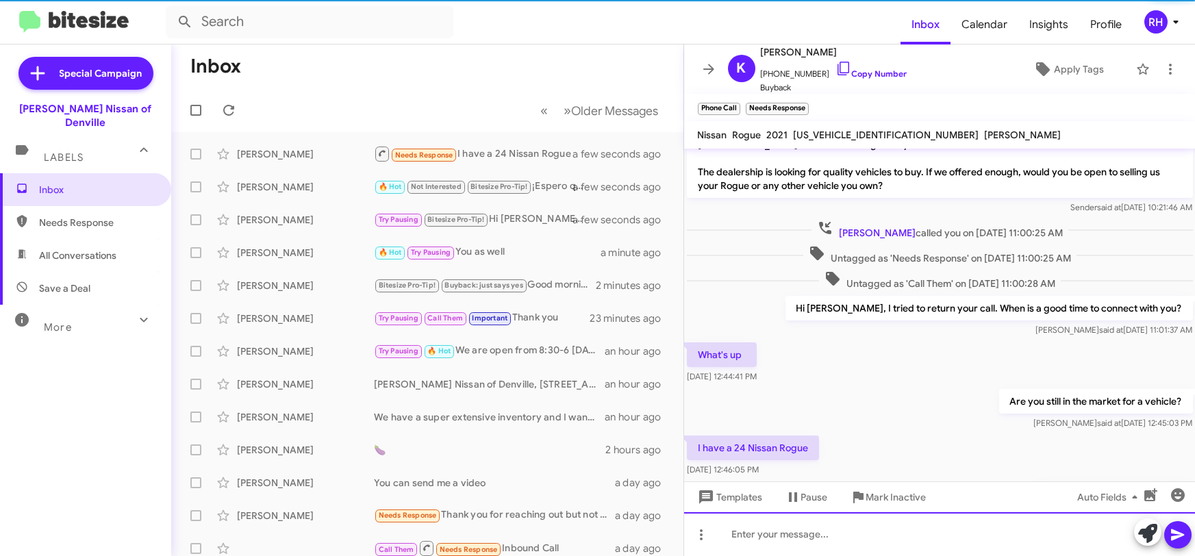
scroll to position [110, 0]
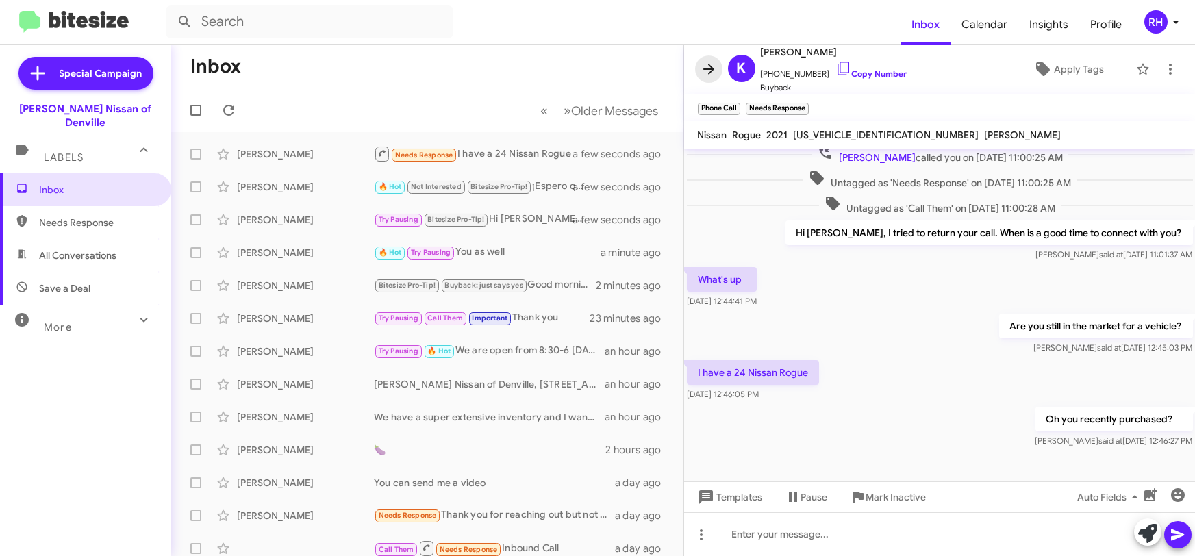
click at [711, 72] on icon at bounding box center [708, 69] width 16 height 16
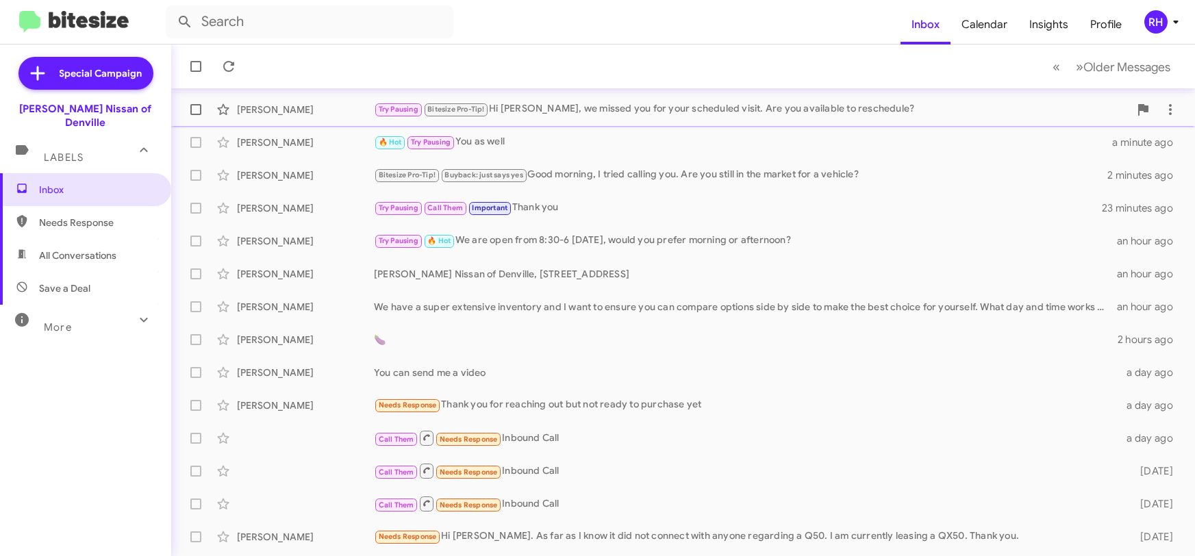
scroll to position [158, 0]
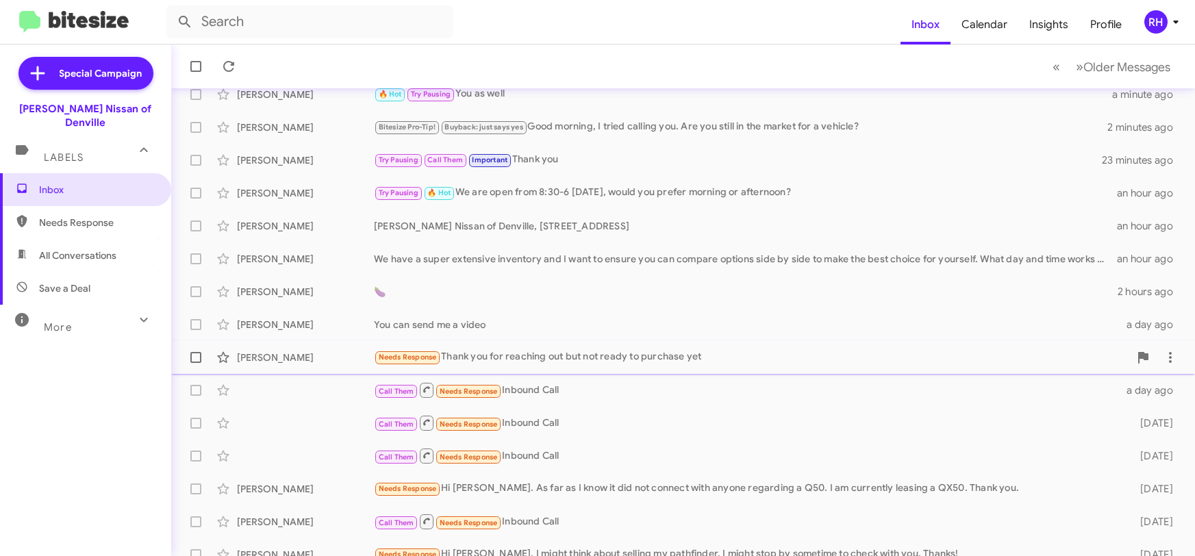
click at [605, 359] on div "Needs Response Thank you for reaching out but not ready to purchase yet" at bounding box center [751, 357] width 755 height 16
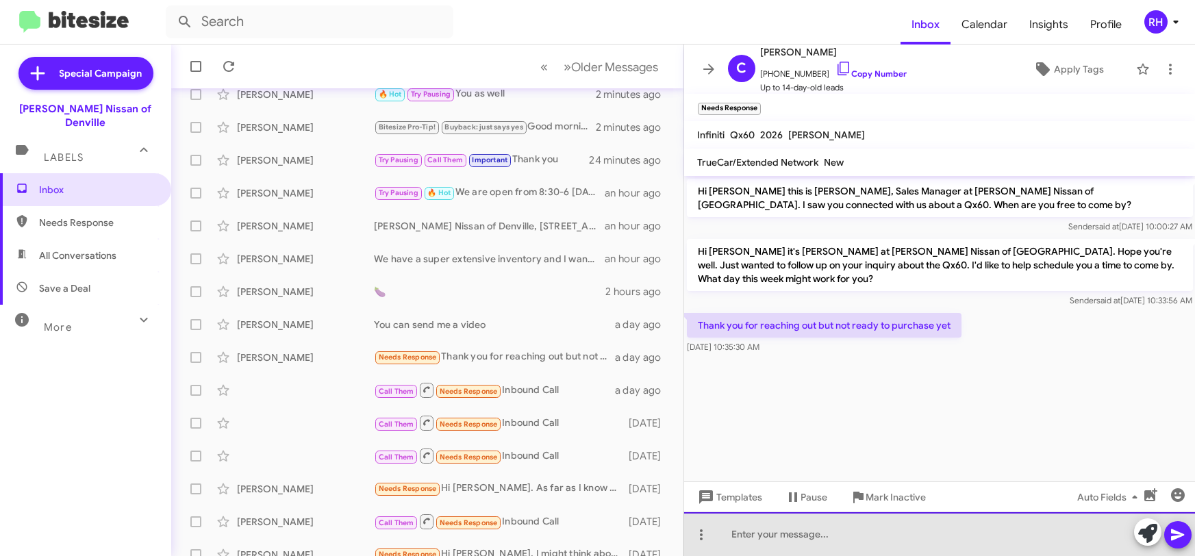
click at [796, 534] on div at bounding box center [939, 534] width 511 height 44
click at [848, 527] on div at bounding box center [939, 534] width 511 height 44
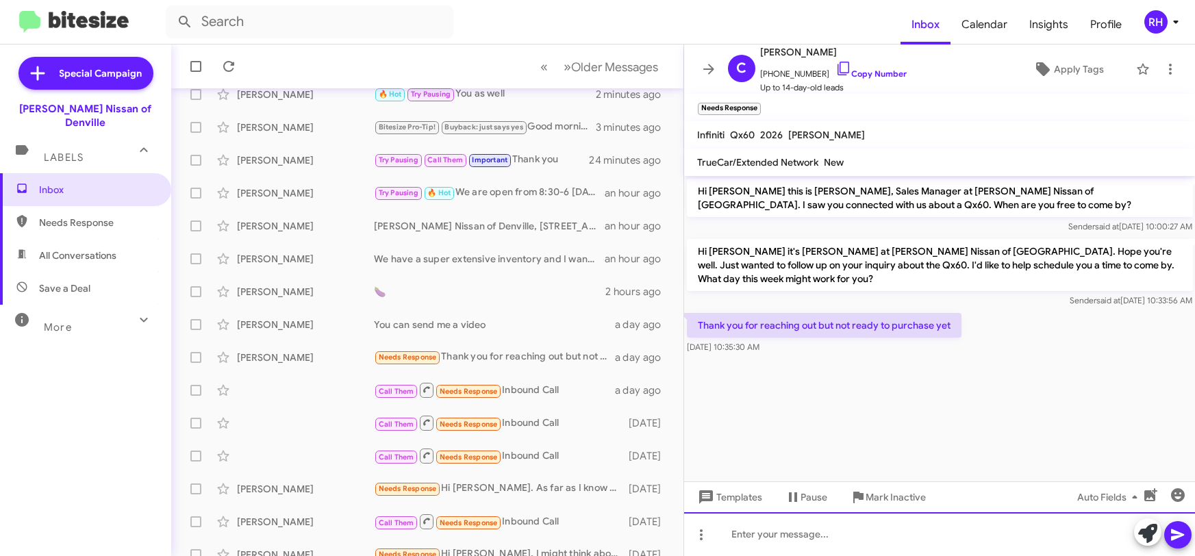
paste div
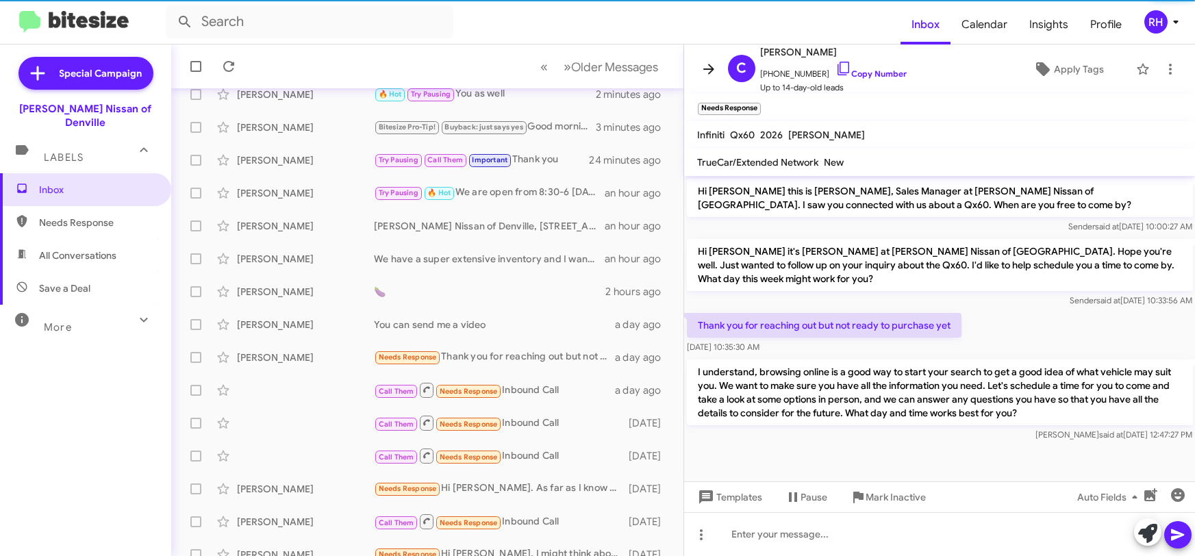
click at [710, 66] on icon at bounding box center [708, 69] width 11 height 10
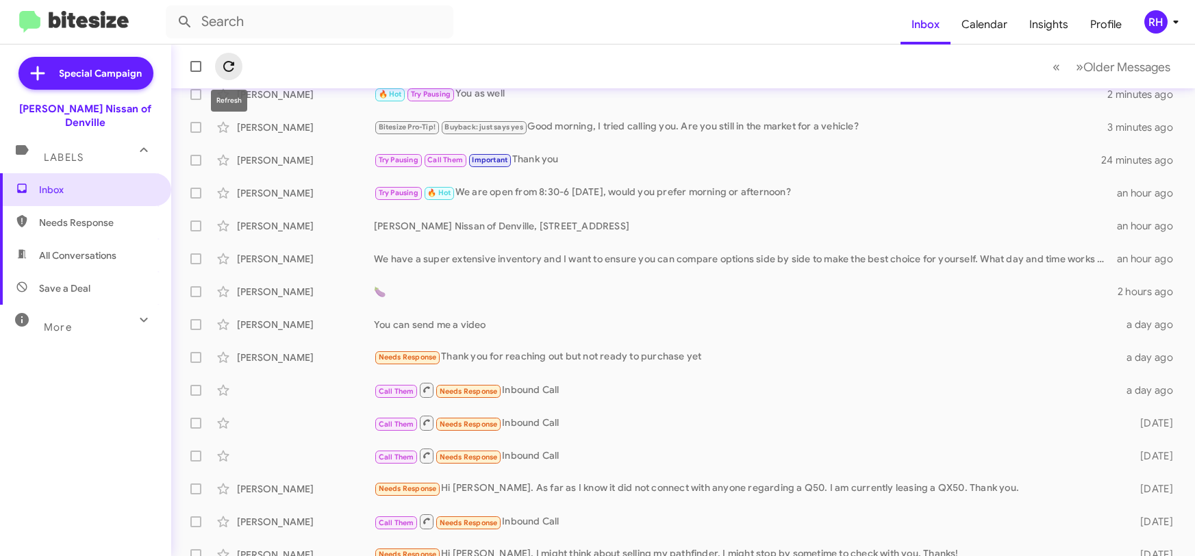
click at [225, 69] on icon at bounding box center [228, 66] width 11 height 11
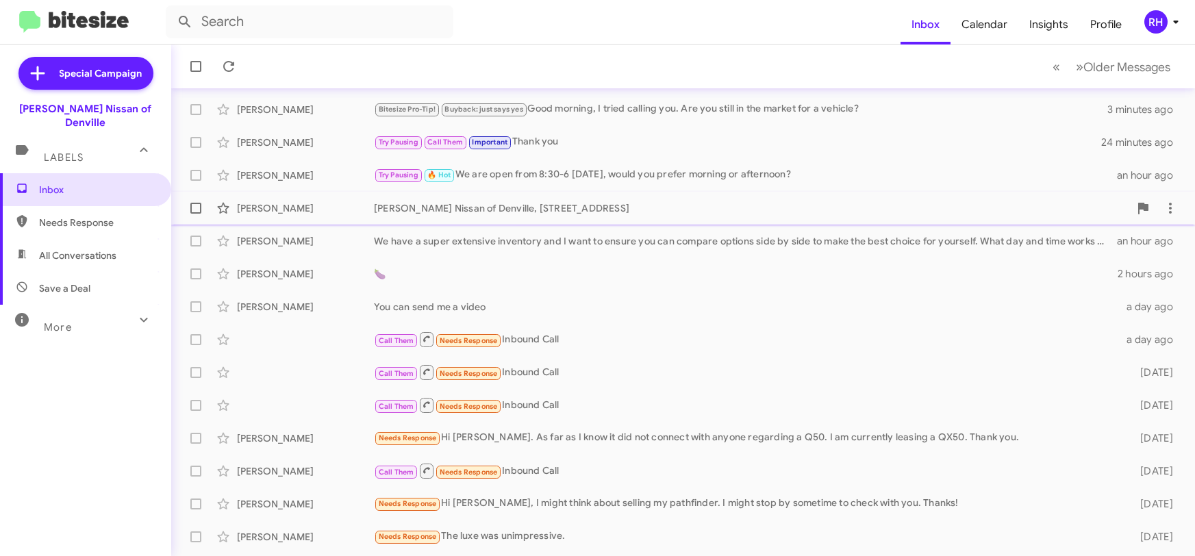
scroll to position [238, 0]
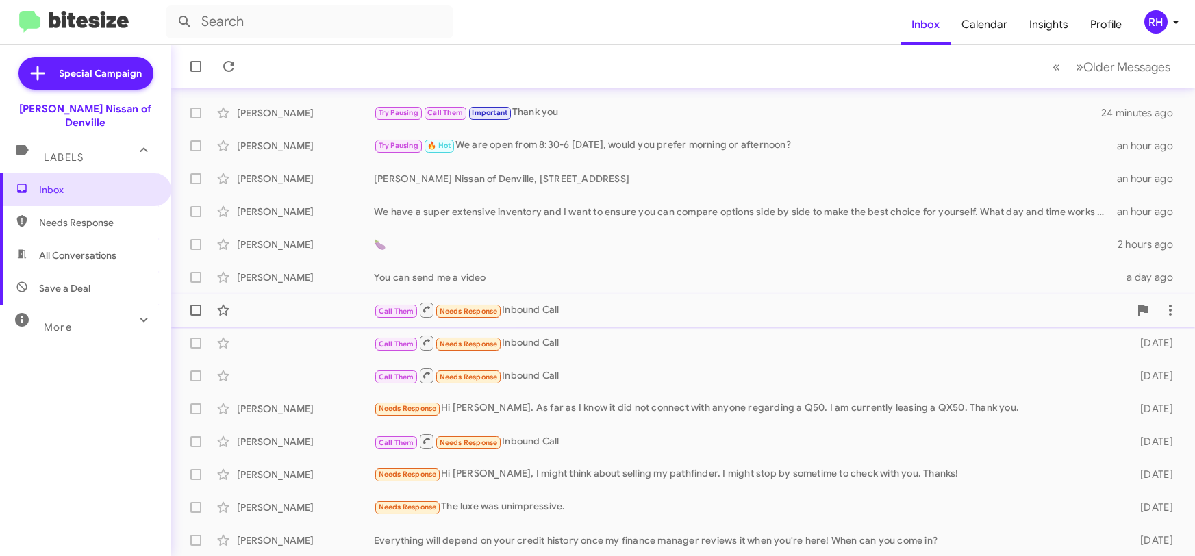
click at [653, 299] on div "Call Them Needs Response Inbound Call a day ago" at bounding box center [683, 309] width 1002 height 27
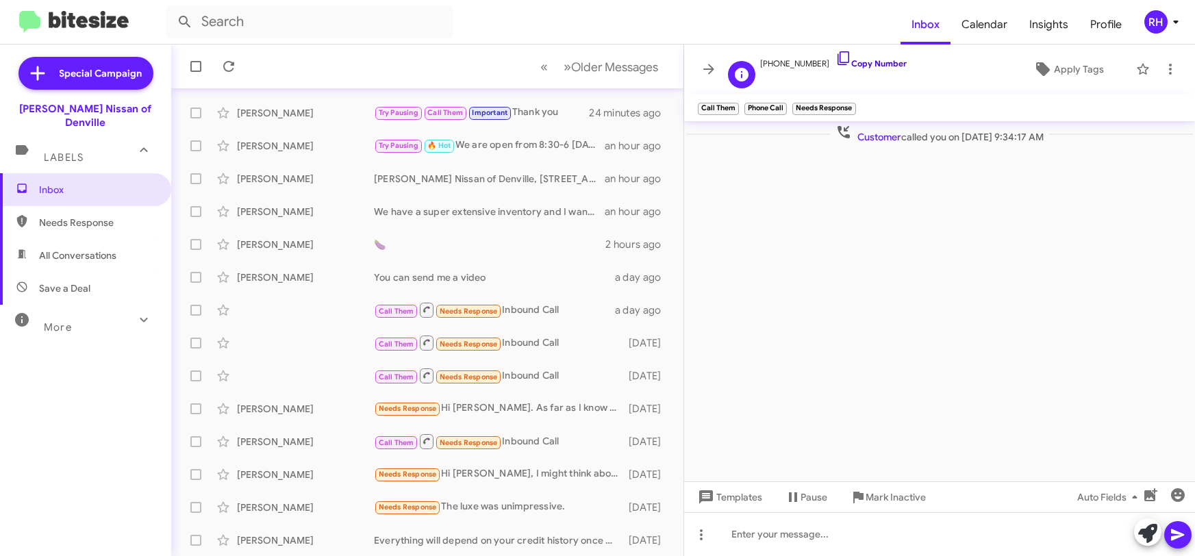
click at [835, 60] on icon at bounding box center [843, 58] width 16 height 16
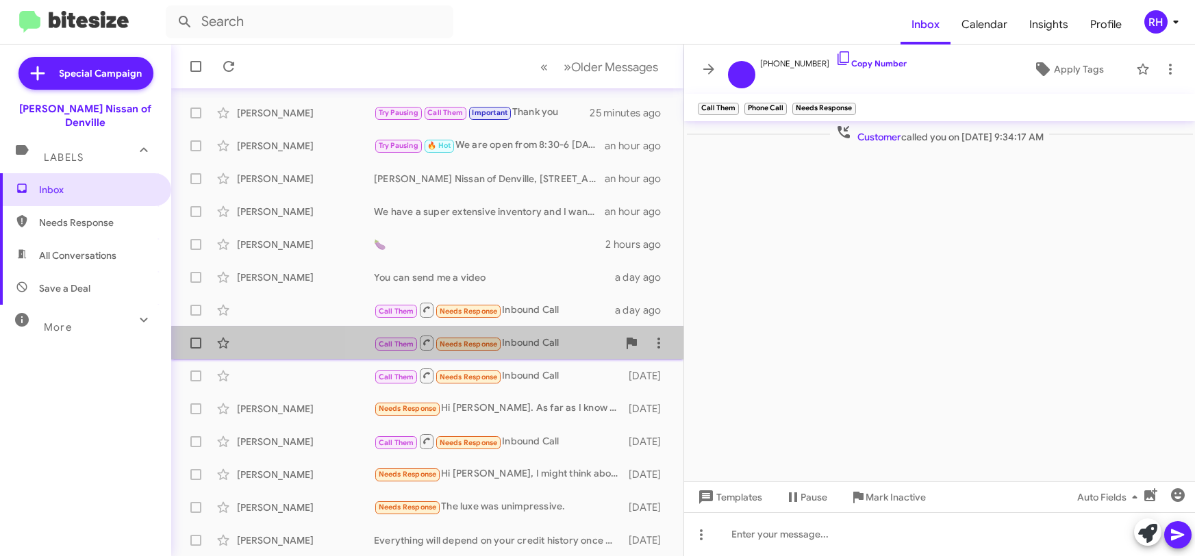
click at [537, 349] on div "Call Them Needs Response Inbound Call" at bounding box center [496, 342] width 244 height 17
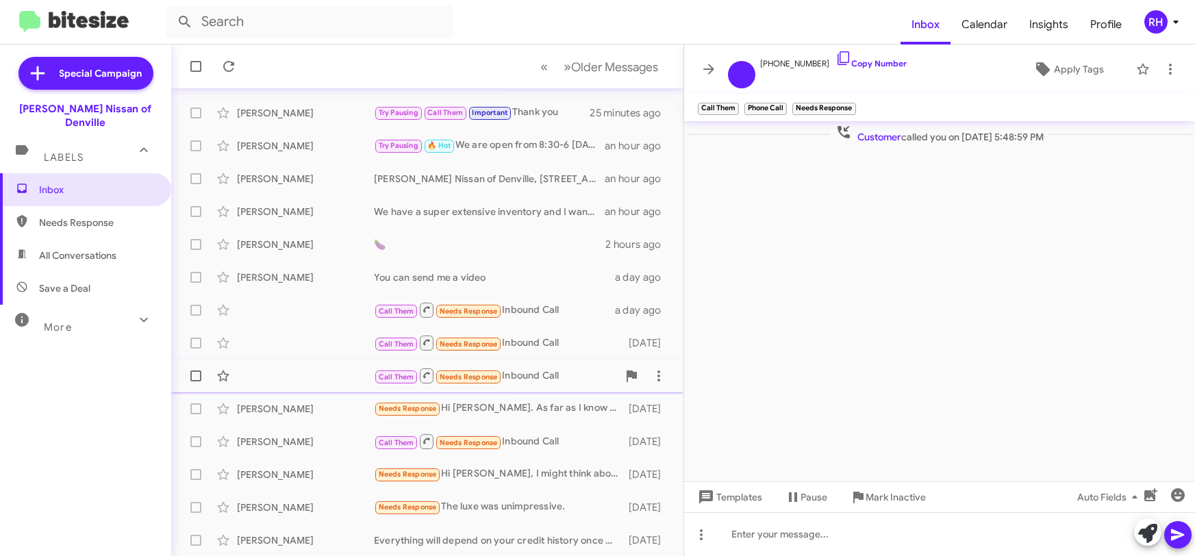
click at [524, 375] on div "Call Them Needs Response Inbound Call" at bounding box center [496, 375] width 244 height 17
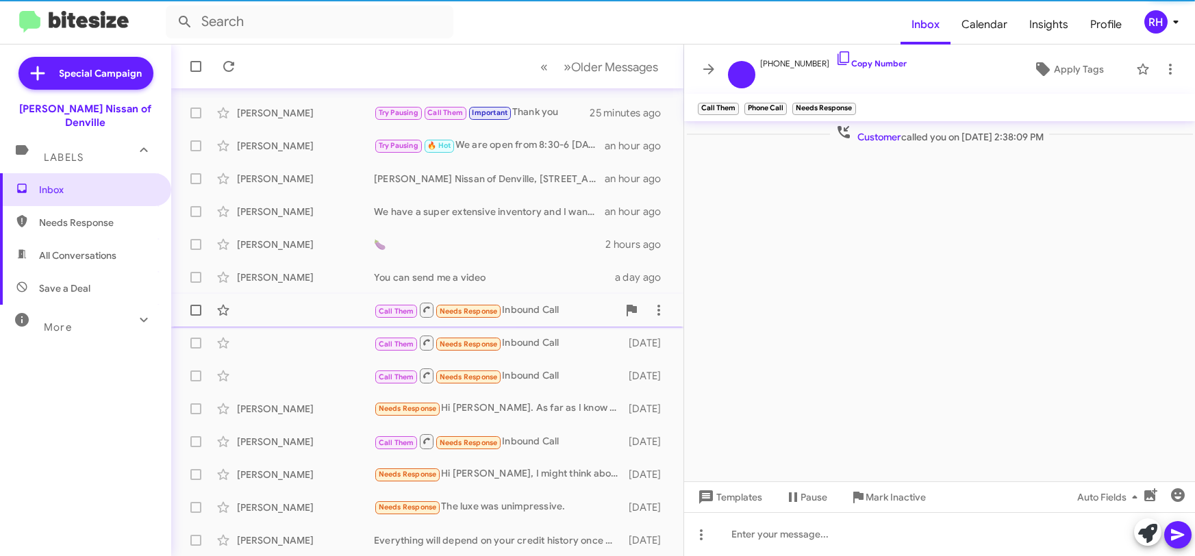
click at [526, 314] on div "Call Them Needs Response Inbound Call" at bounding box center [496, 309] width 244 height 17
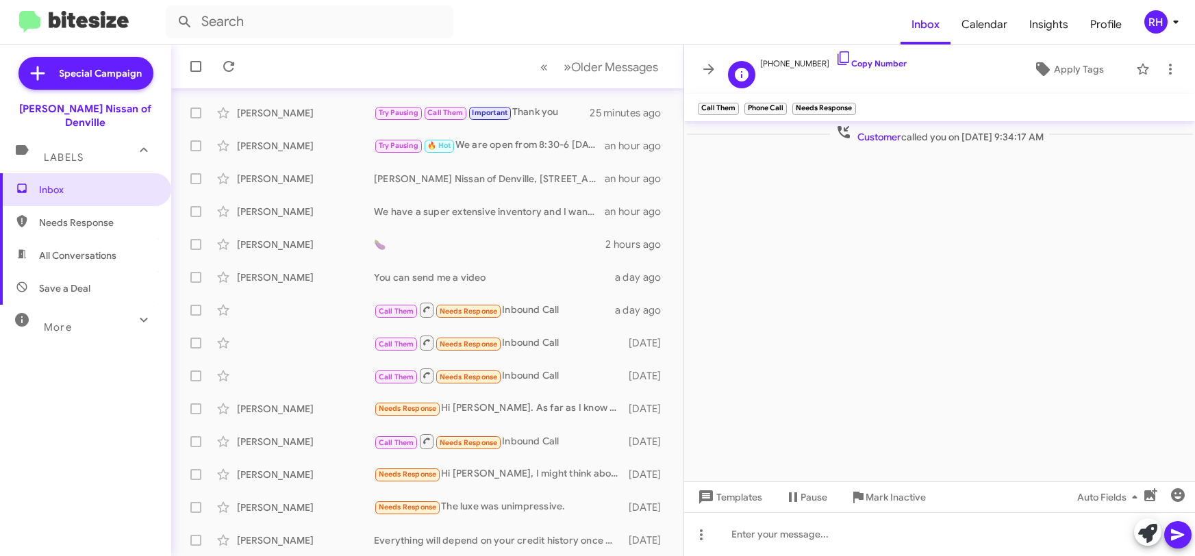
click at [798, 59] on span "[PHONE_NUMBER] Copy Number" at bounding box center [834, 60] width 147 height 21
click at [835, 51] on icon at bounding box center [843, 58] width 16 height 16
click at [859, 530] on div at bounding box center [939, 534] width 511 height 44
click at [707, 64] on icon at bounding box center [708, 69] width 16 height 16
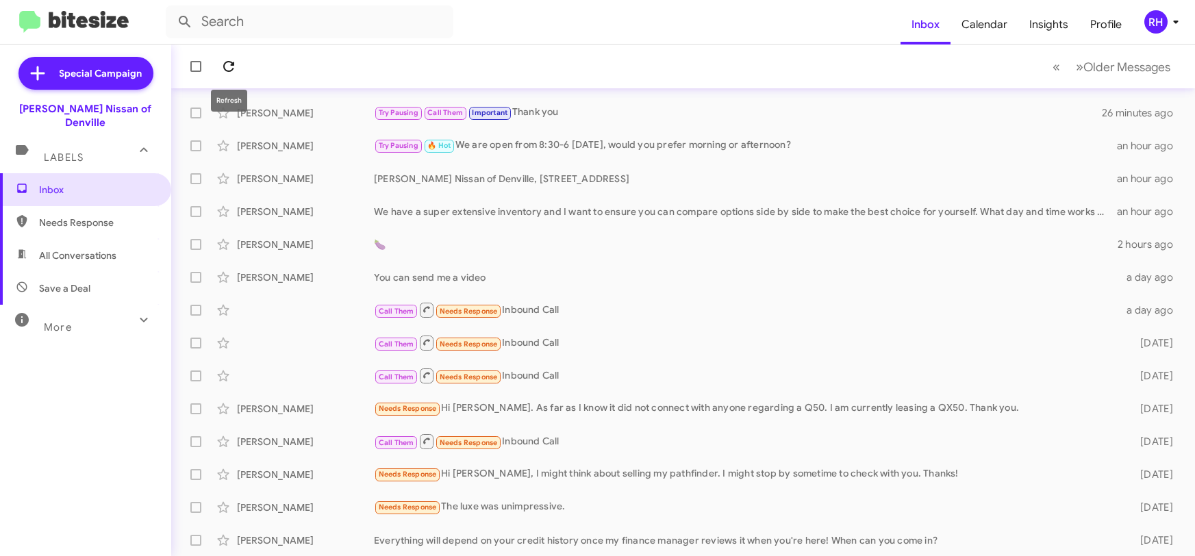
click at [231, 67] on icon at bounding box center [228, 66] width 16 height 16
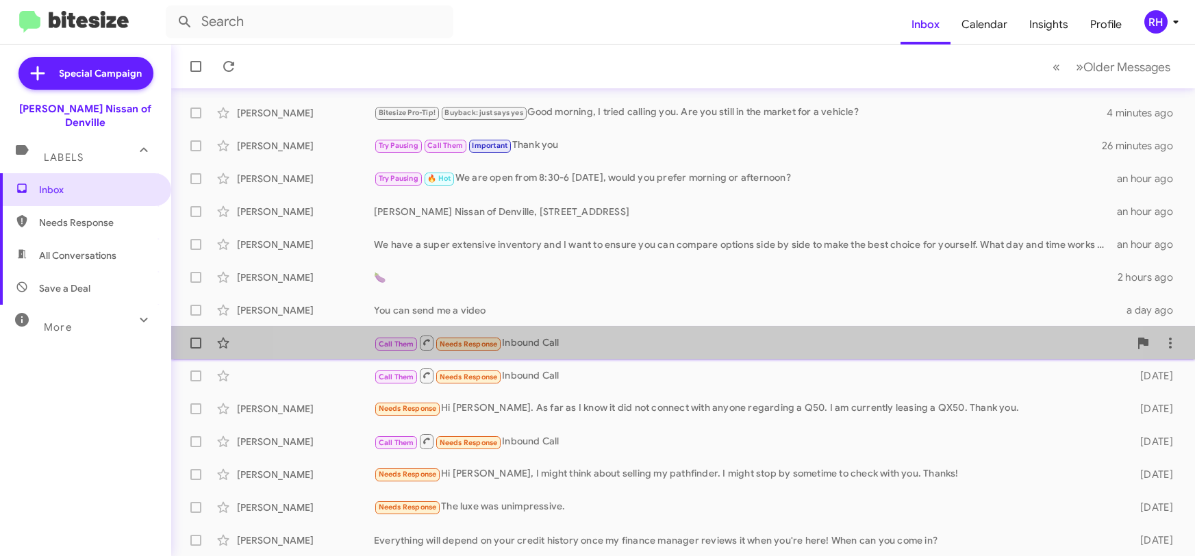
click at [647, 336] on div "Call Them Needs Response Inbound Call" at bounding box center [751, 342] width 755 height 17
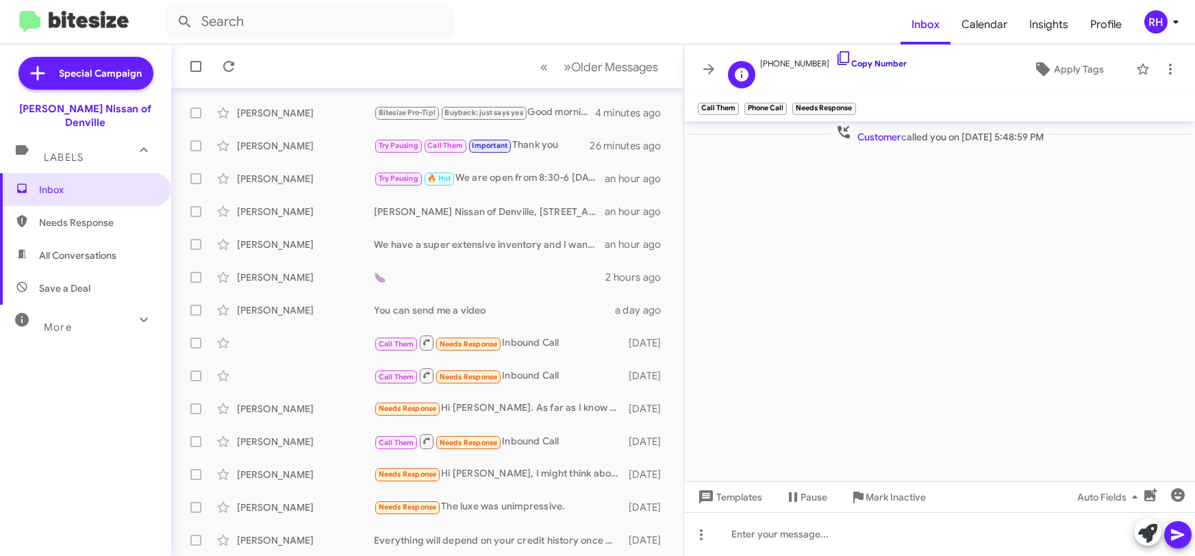
click at [835, 55] on icon at bounding box center [843, 58] width 16 height 16
click at [1172, 74] on icon at bounding box center [1170, 69] width 16 height 16
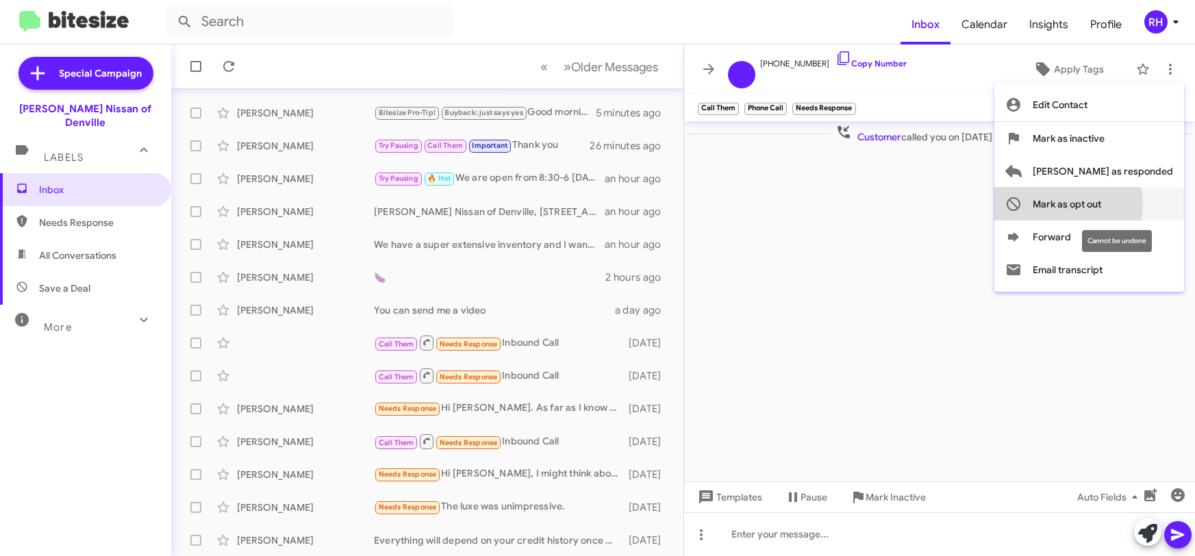
click at [1101, 204] on span "Mark as opt out" at bounding box center [1067, 204] width 68 height 33
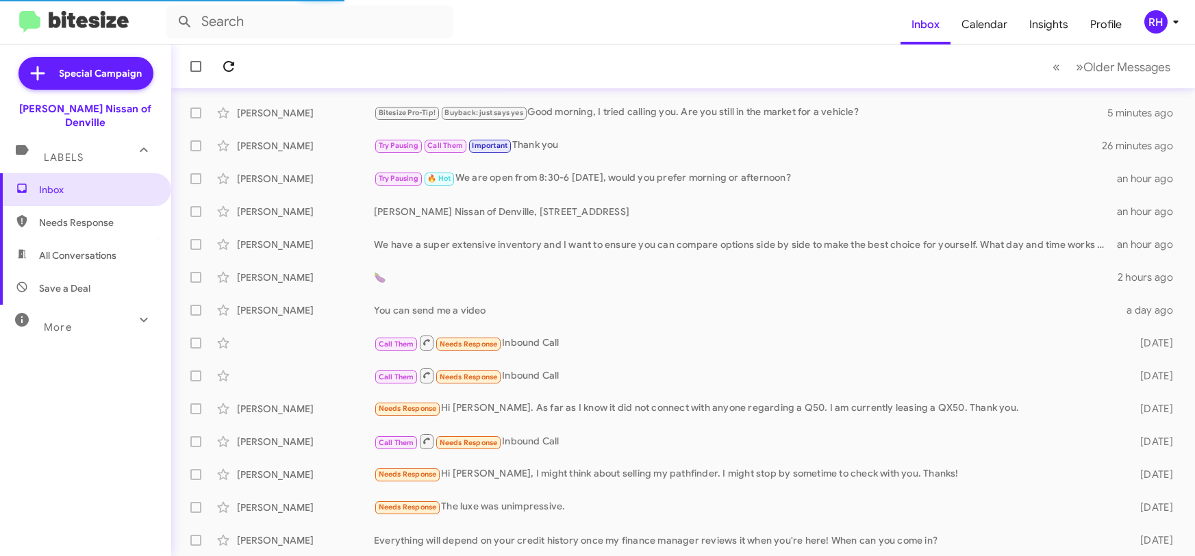
scroll to position [205, 0]
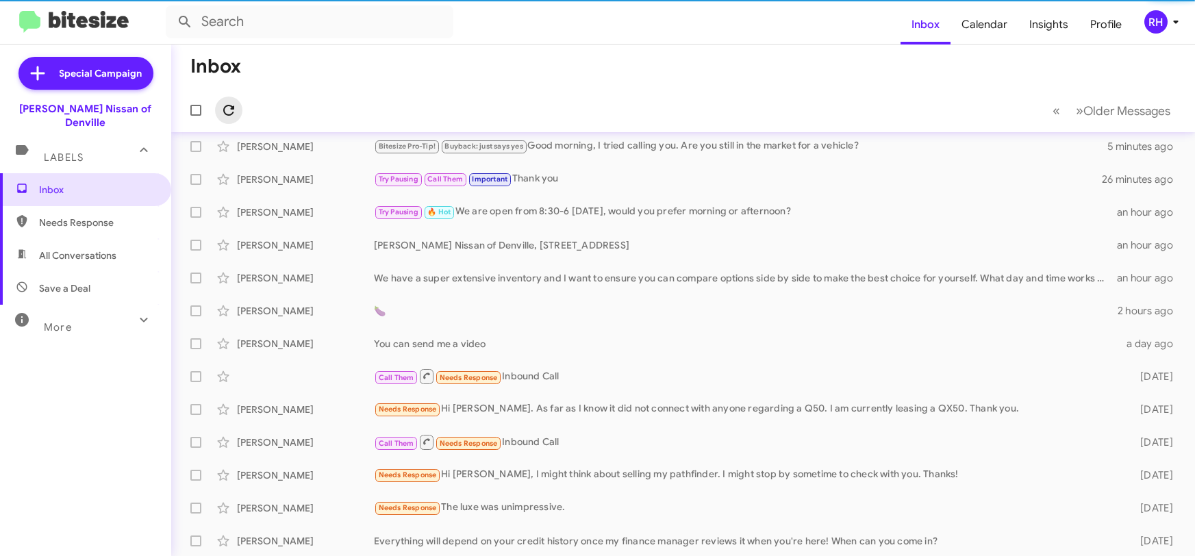
click at [234, 68] on mat-toolbar "Inbox « Previous » Next Older Messages" at bounding box center [683, 89] width 1024 height 88
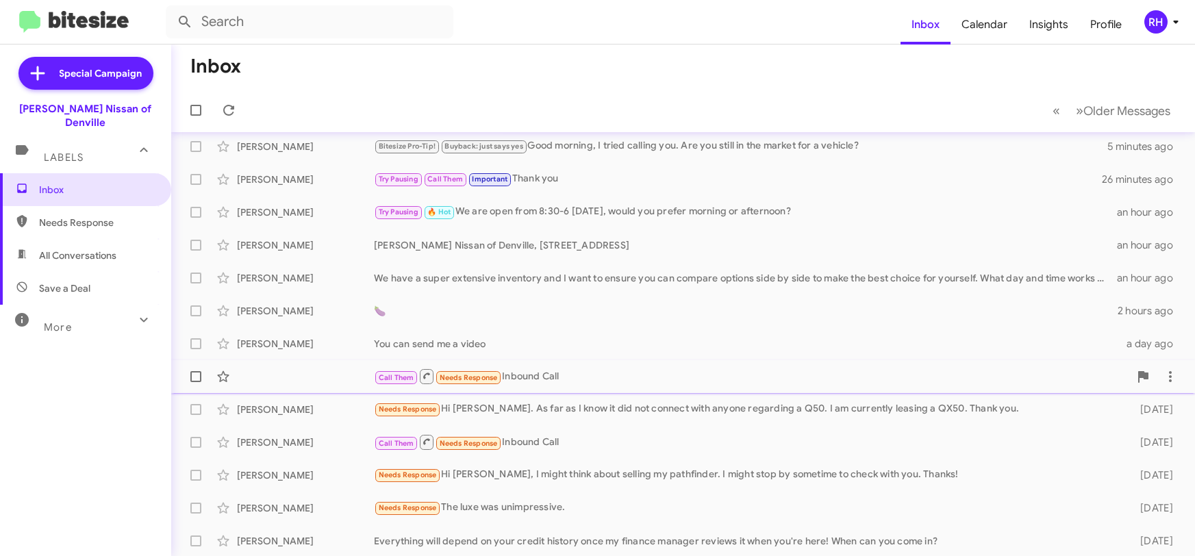
click at [620, 372] on div "Call Them Needs Response Inbound Call" at bounding box center [751, 376] width 755 height 17
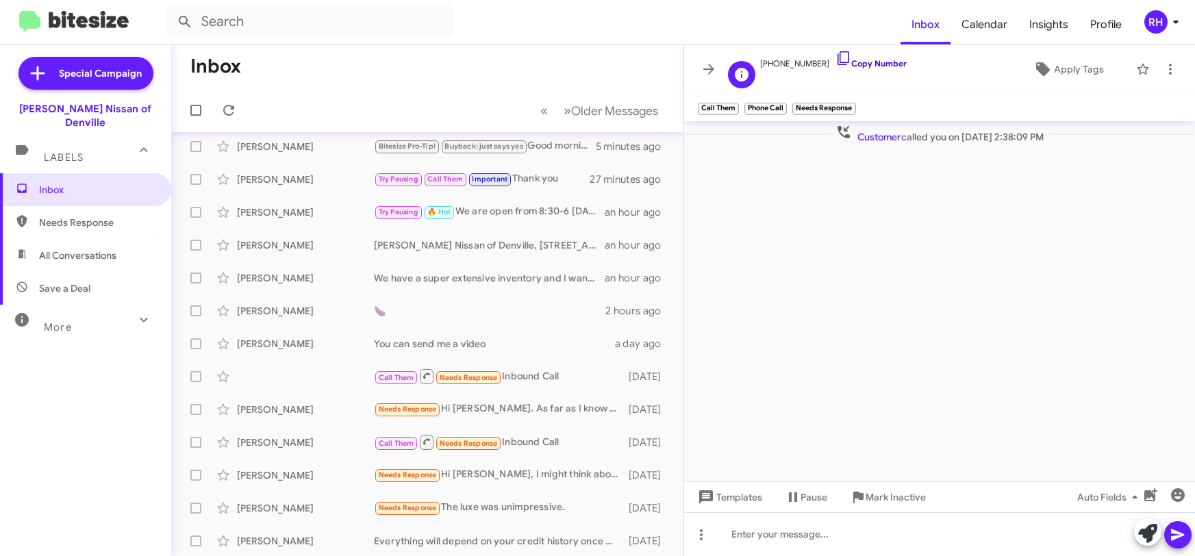
click at [837, 62] on icon at bounding box center [843, 58] width 12 height 14
click at [757, 537] on div at bounding box center [939, 534] width 511 height 44
click at [711, 68] on icon at bounding box center [708, 69] width 11 height 10
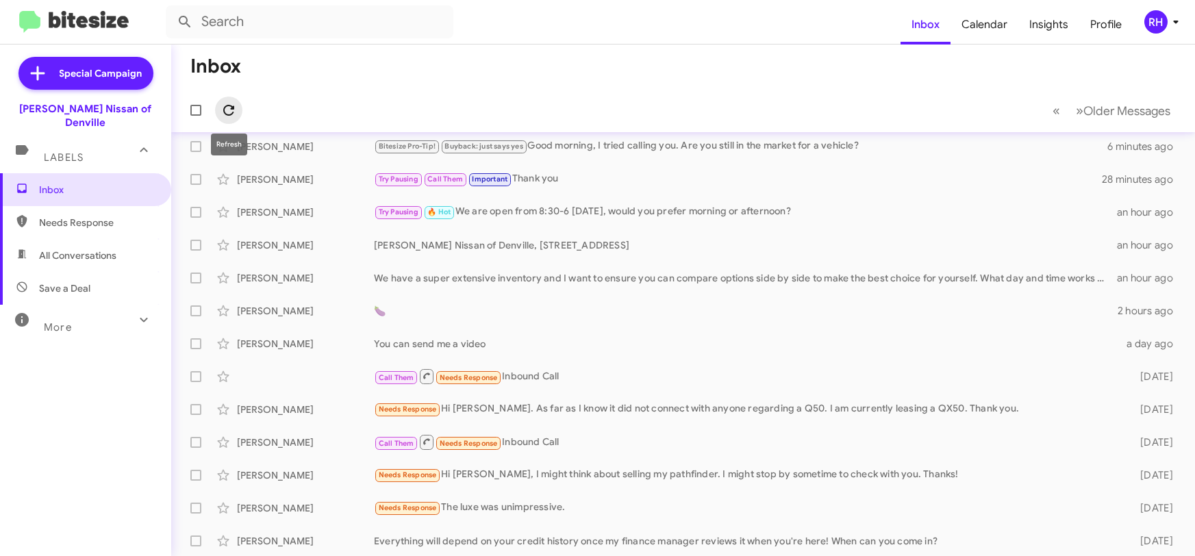
click at [235, 111] on icon at bounding box center [228, 110] width 16 height 16
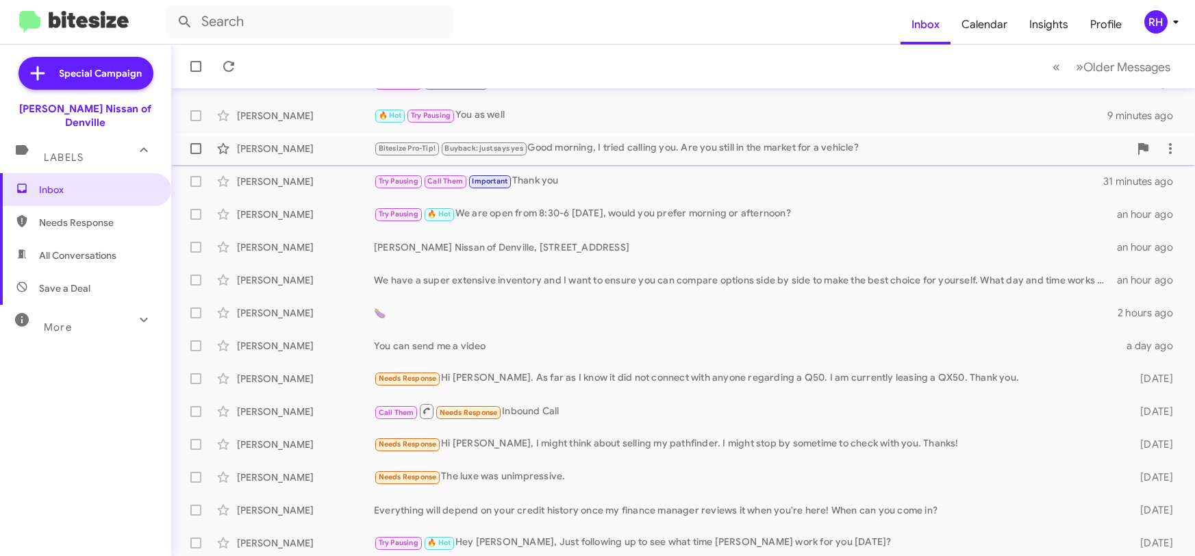
scroll to position [238, 0]
click at [625, 383] on div "[PERSON_NAME] Needs Response Hi [PERSON_NAME]. As far as I know it did not conn…" at bounding box center [683, 375] width 1002 height 27
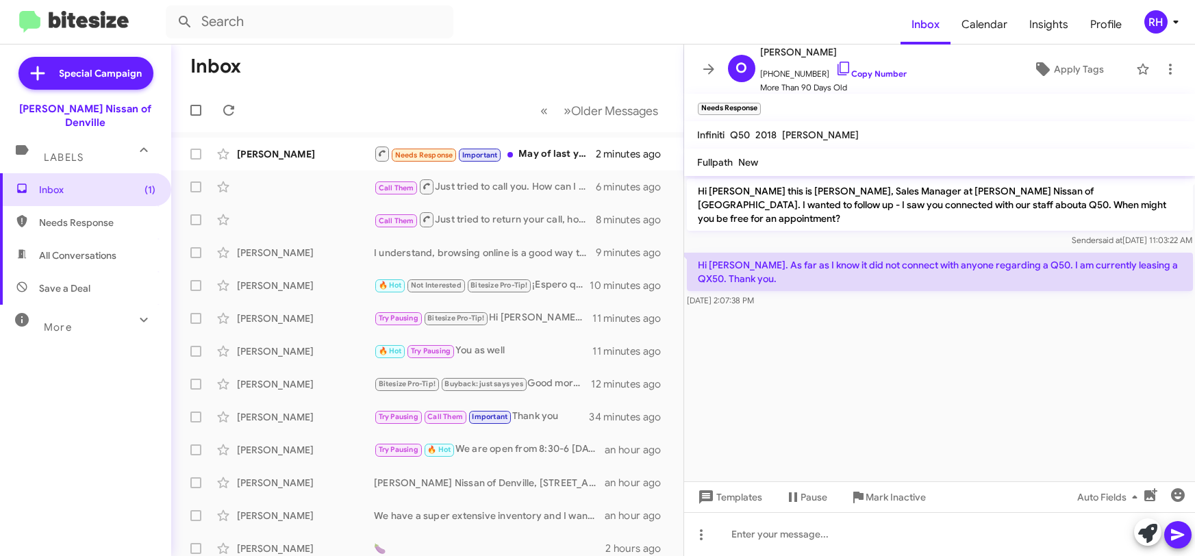
click at [710, 66] on icon at bounding box center [708, 69] width 11 height 10
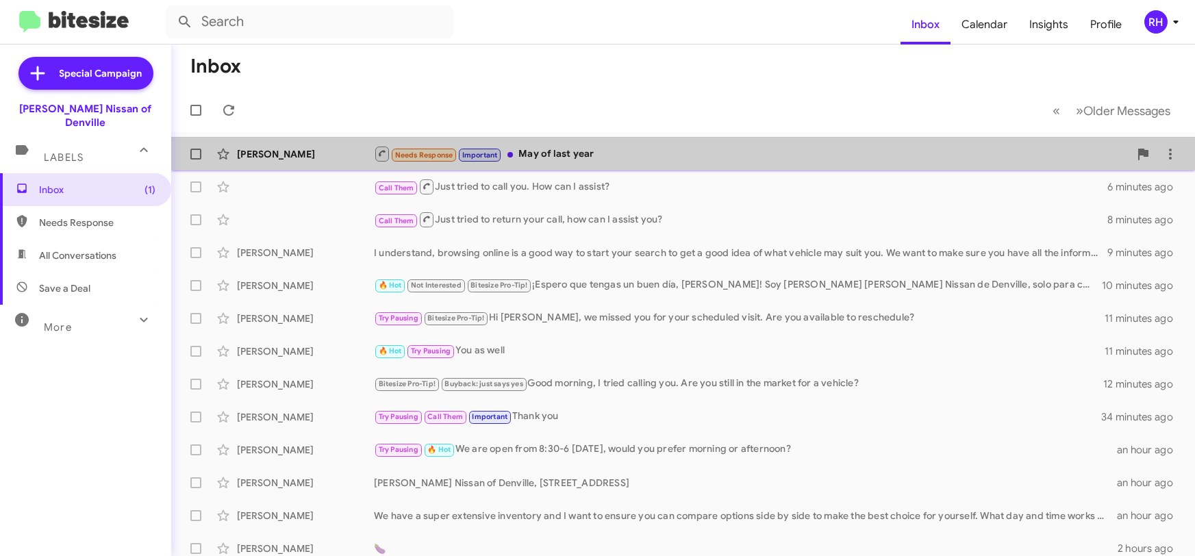
click at [571, 148] on div "Needs Response Important May of last year" at bounding box center [751, 153] width 755 height 17
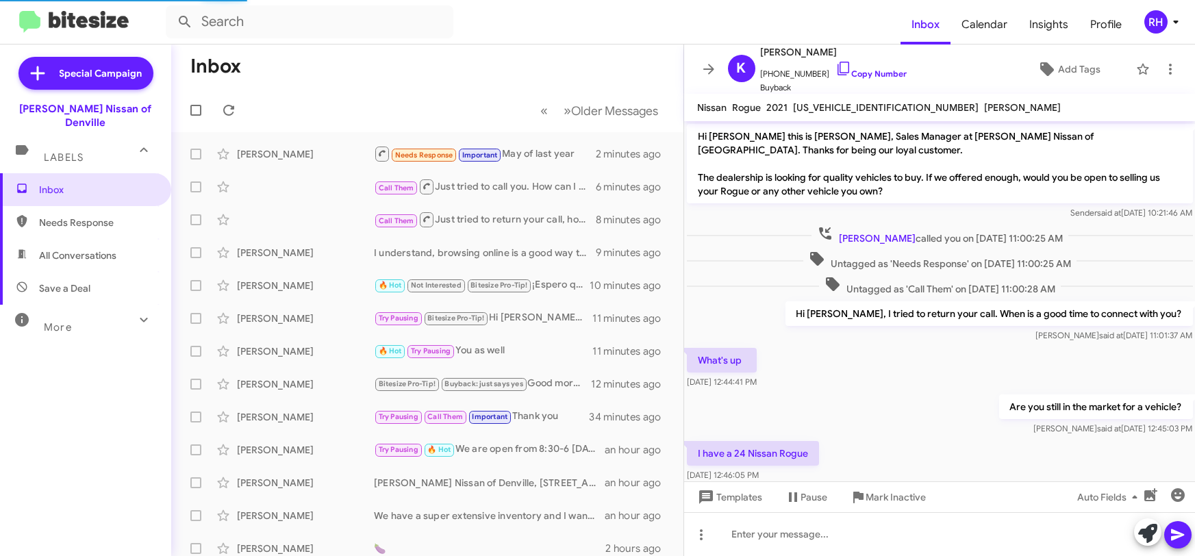
scroll to position [132, 0]
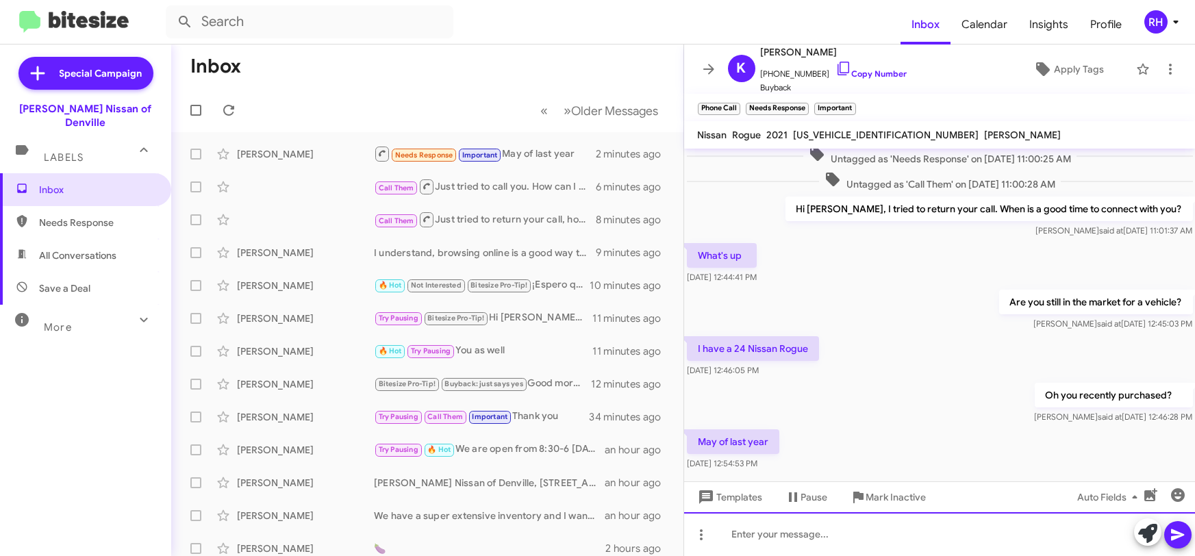
click at [779, 544] on div at bounding box center [939, 534] width 511 height 44
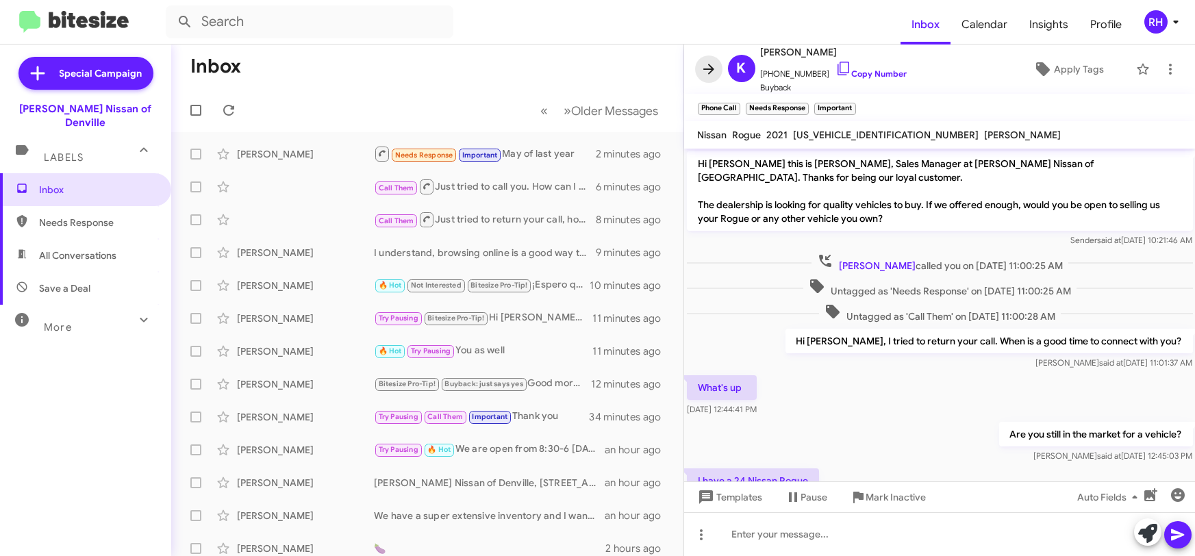
click at [707, 67] on icon at bounding box center [708, 69] width 16 height 16
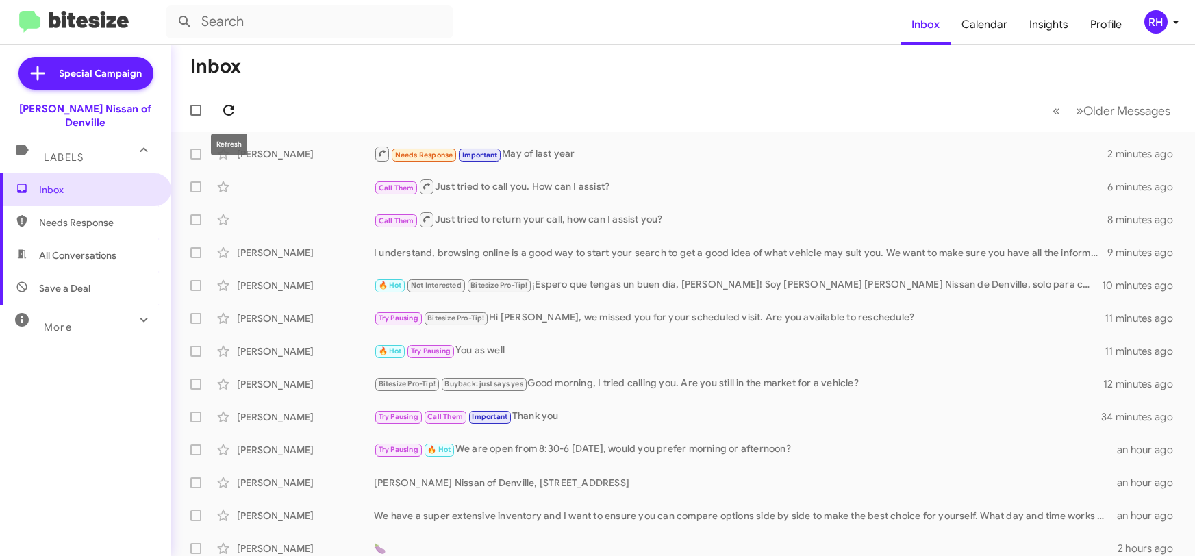
click at [225, 105] on icon at bounding box center [228, 110] width 16 height 16
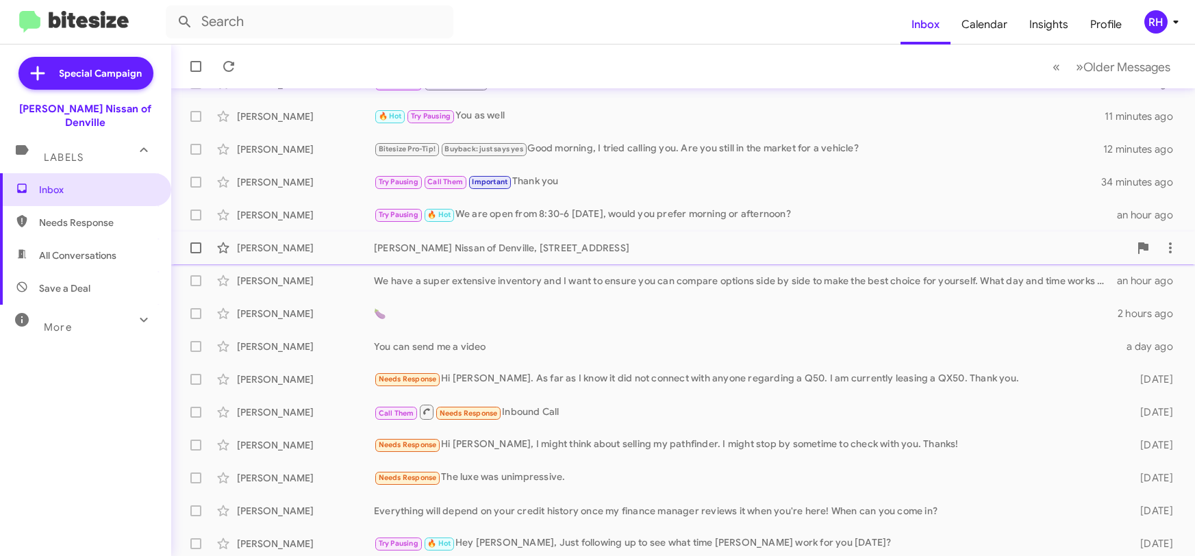
scroll to position [238, 0]
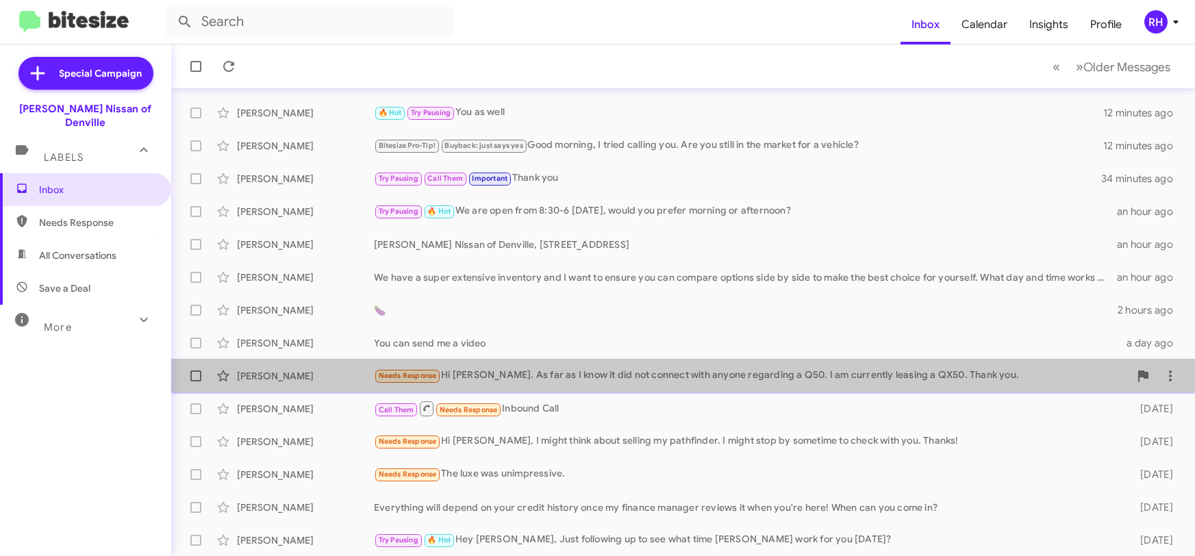
click at [663, 372] on div "Needs Response Hi [PERSON_NAME]. As far as I know it did not connect with anyon…" at bounding box center [751, 376] width 755 height 16
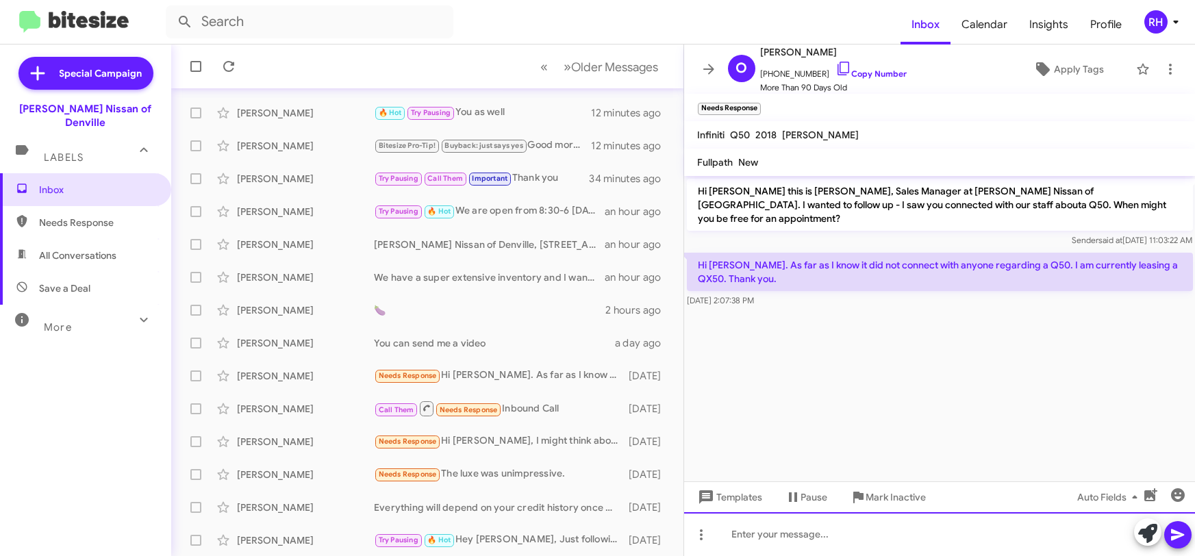
click at [836, 525] on div at bounding box center [939, 534] width 511 height 44
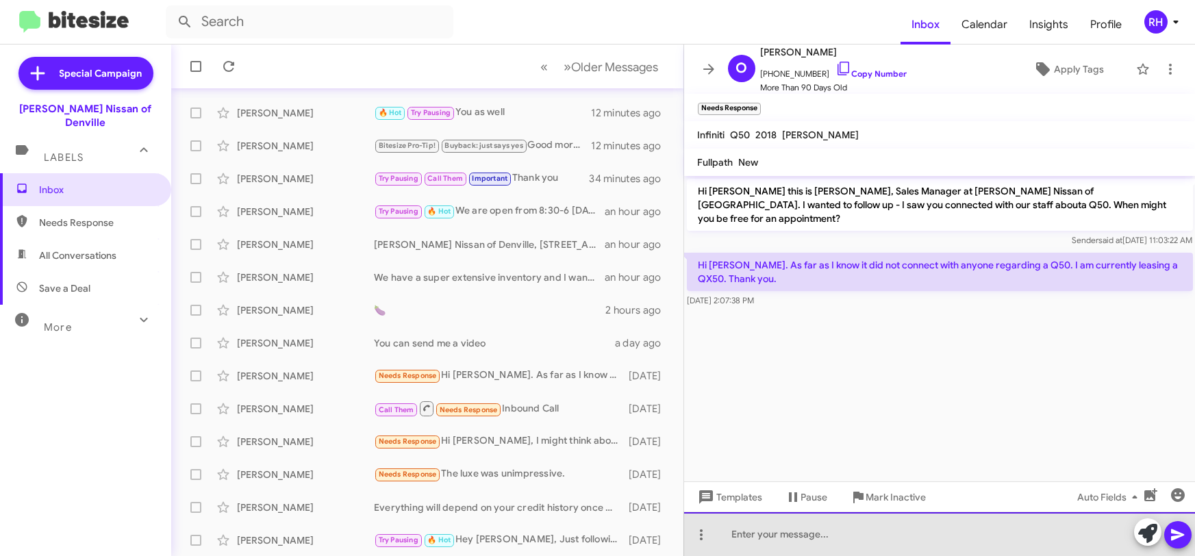
paste div
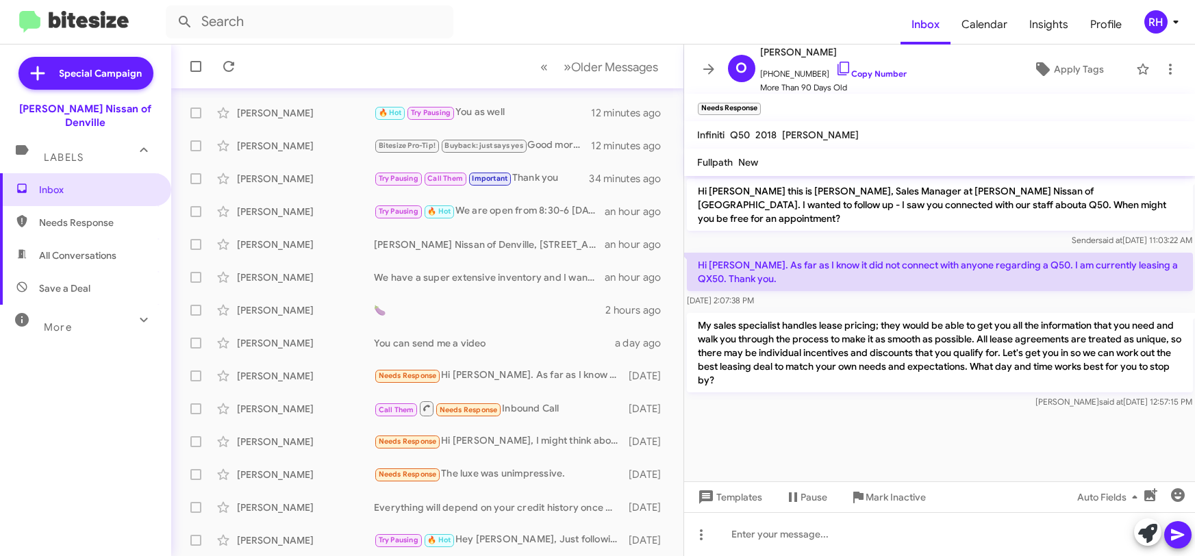
click at [703, 68] on icon at bounding box center [708, 69] width 11 height 10
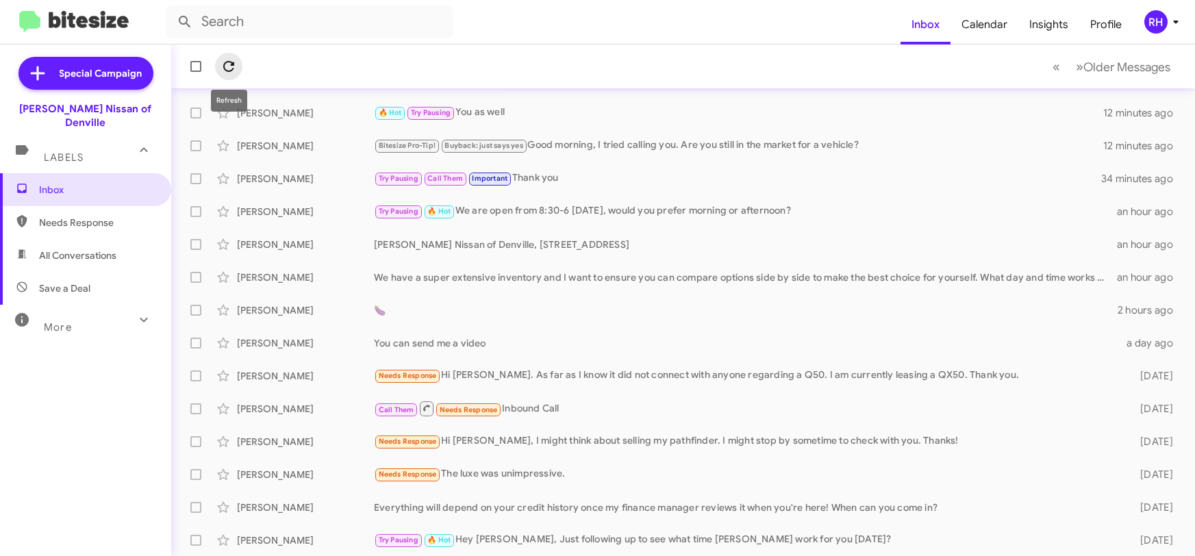
click at [233, 68] on icon at bounding box center [228, 66] width 16 height 16
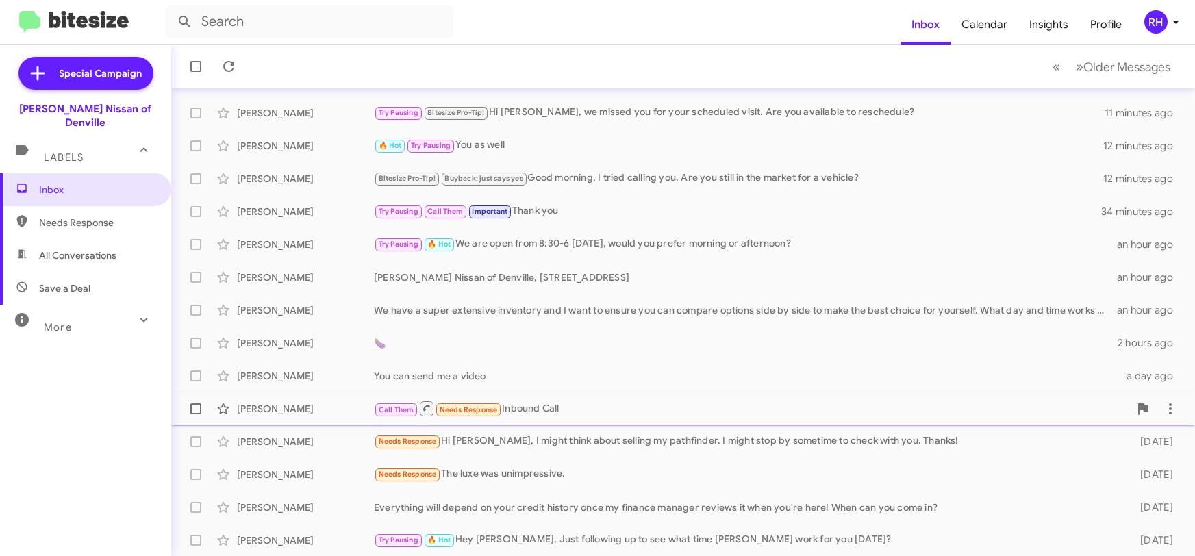
click at [614, 407] on div "Call Them Needs Response Inbound Call" at bounding box center [751, 408] width 755 height 17
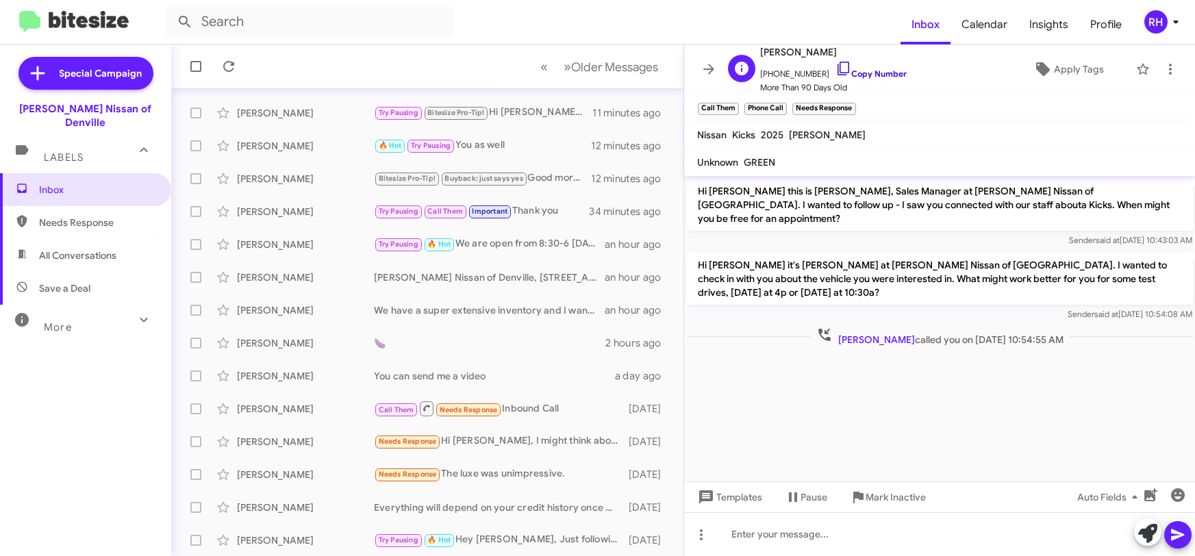
click at [835, 66] on icon at bounding box center [843, 68] width 16 height 16
drag, startPoint x: 847, startPoint y: 51, endPoint x: 767, endPoint y: 49, distance: 80.2
click at [761, 48] on span "[PERSON_NAME]" at bounding box center [834, 52] width 147 height 16
copy span "[PERSON_NAME]"
click at [703, 66] on icon at bounding box center [708, 69] width 16 height 16
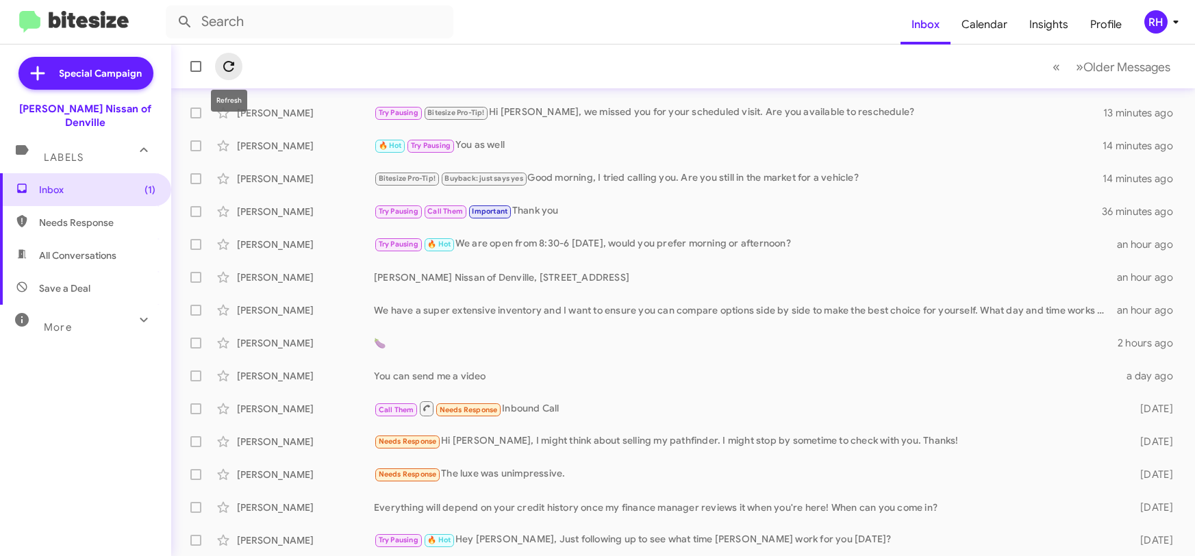
click at [234, 68] on icon at bounding box center [228, 66] width 16 height 16
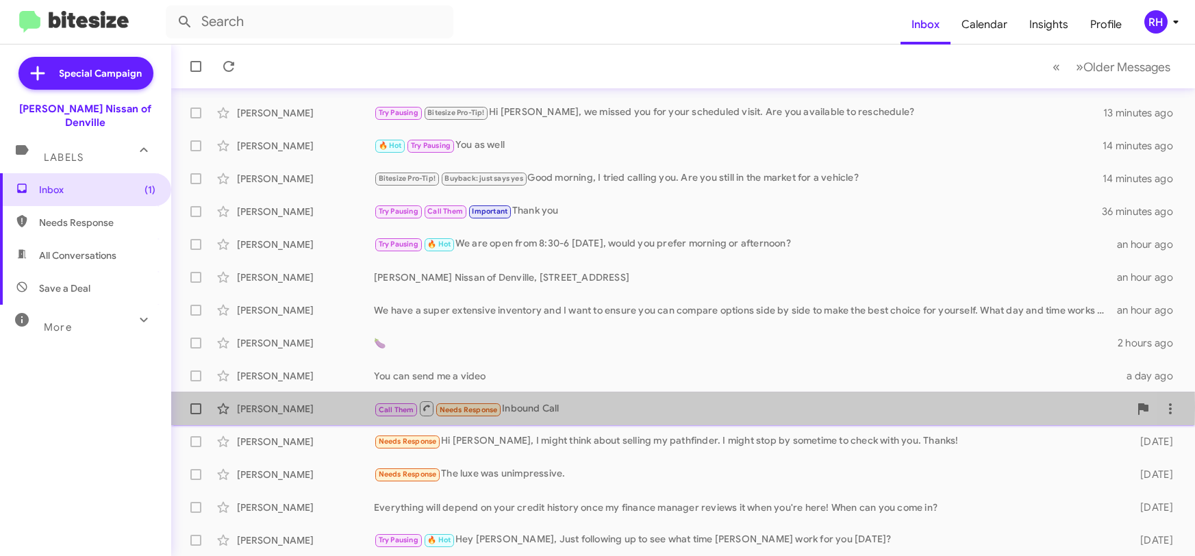
click at [567, 406] on div "Call Them Needs Response Inbound Call" at bounding box center [751, 408] width 755 height 17
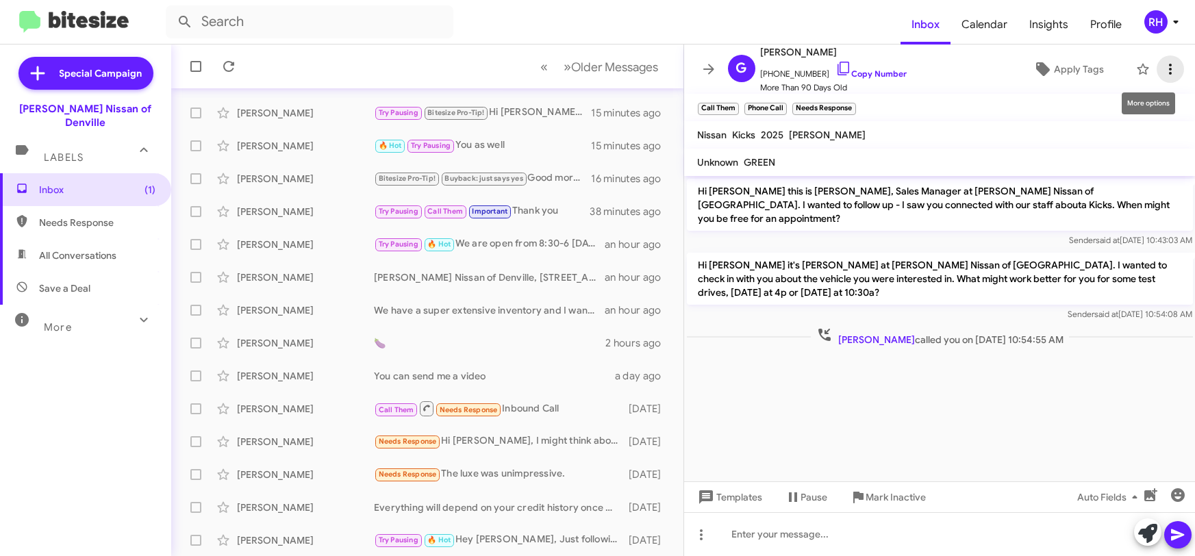
click at [1170, 77] on icon at bounding box center [1170, 69] width 16 height 16
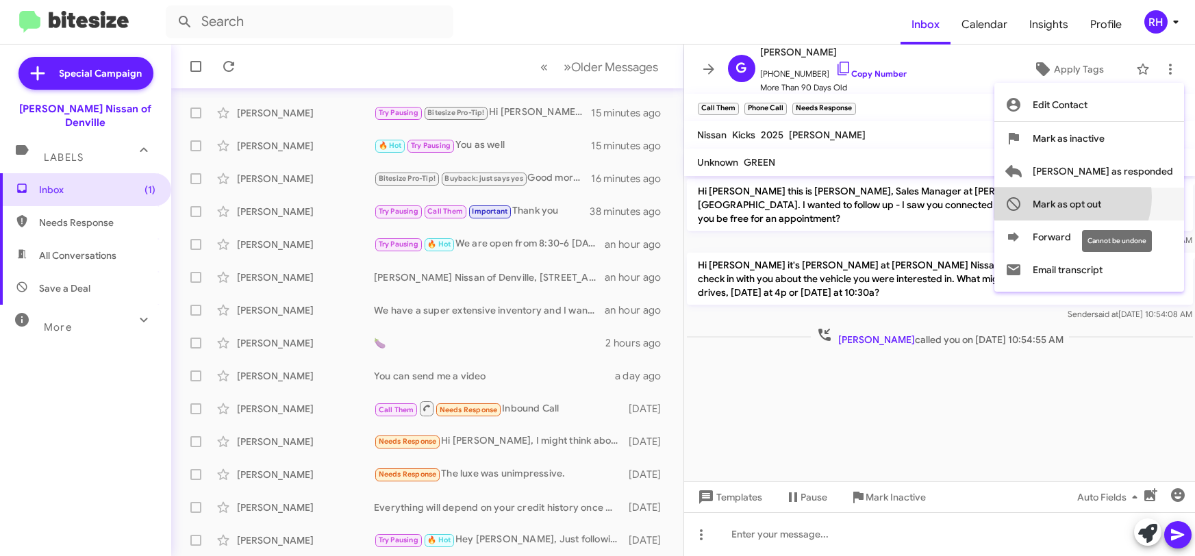
click at [1101, 197] on span "Mark as opt out" at bounding box center [1067, 204] width 68 height 33
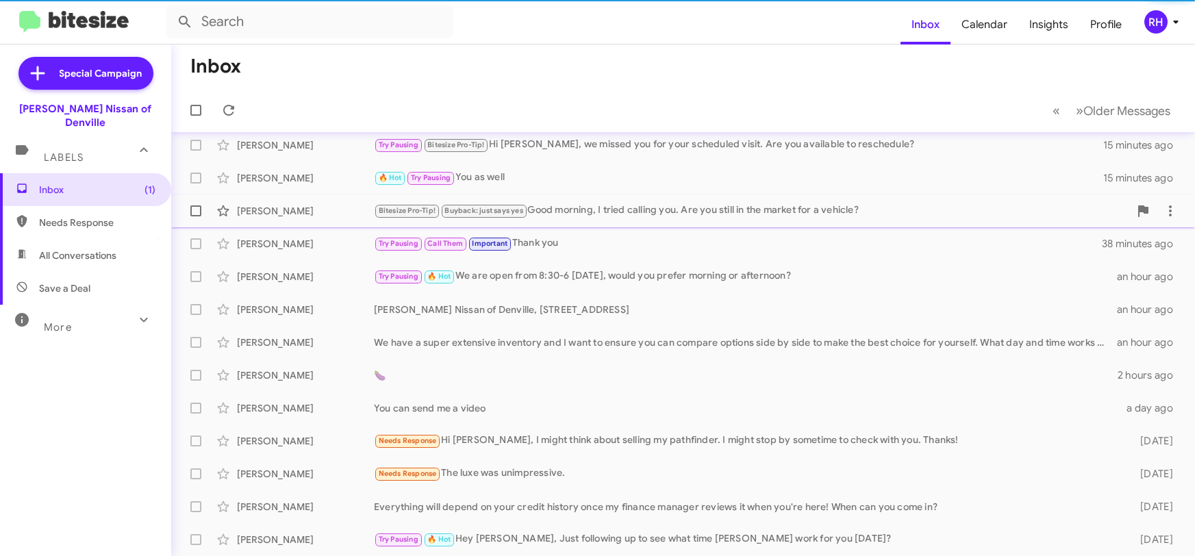
scroll to position [205, 0]
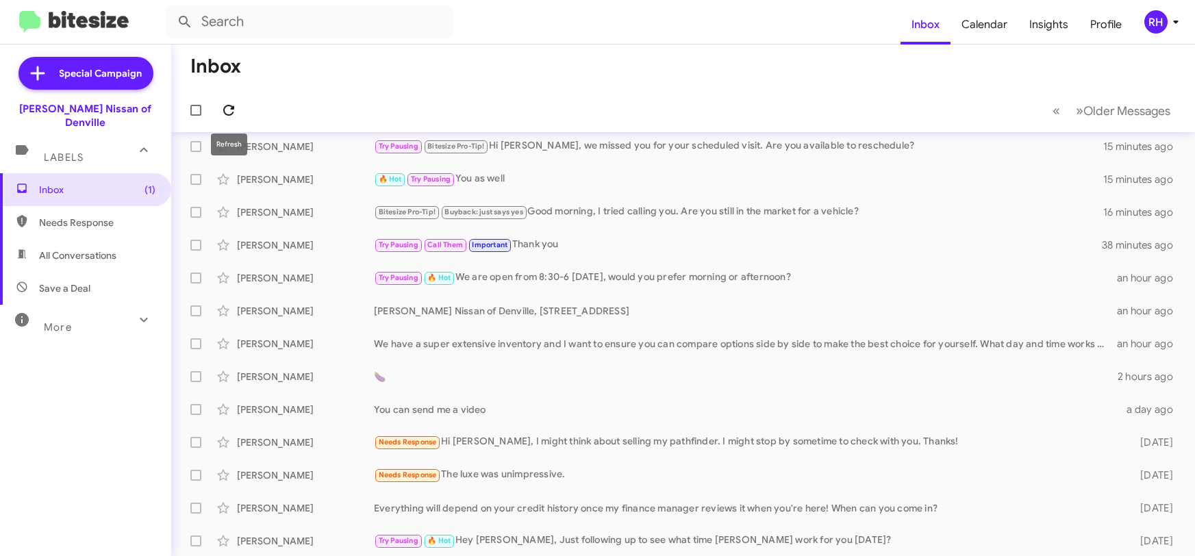
click at [235, 107] on icon at bounding box center [228, 110] width 16 height 16
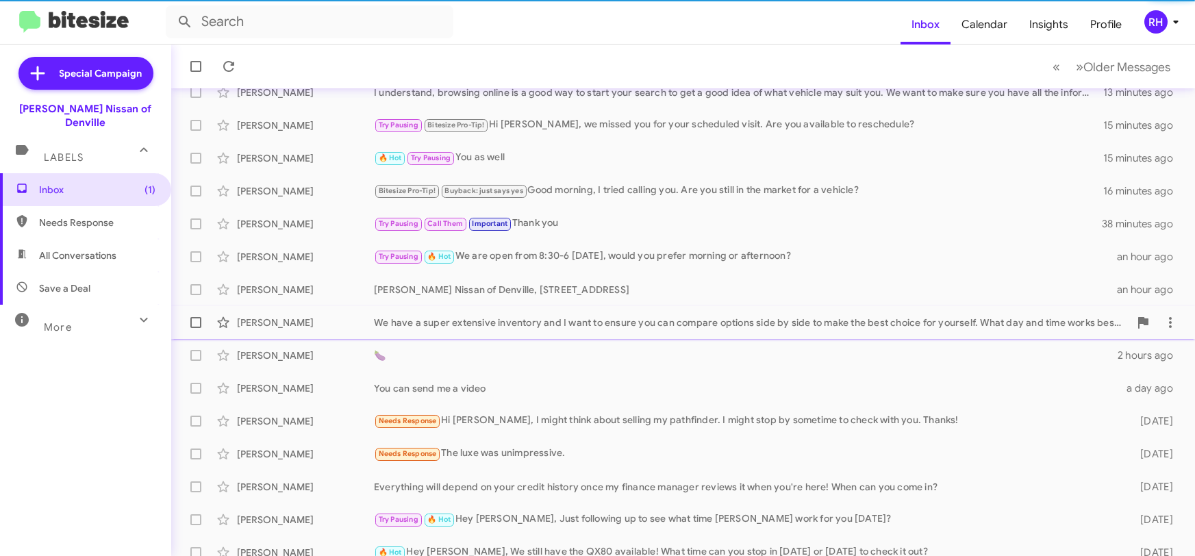
scroll to position [238, 0]
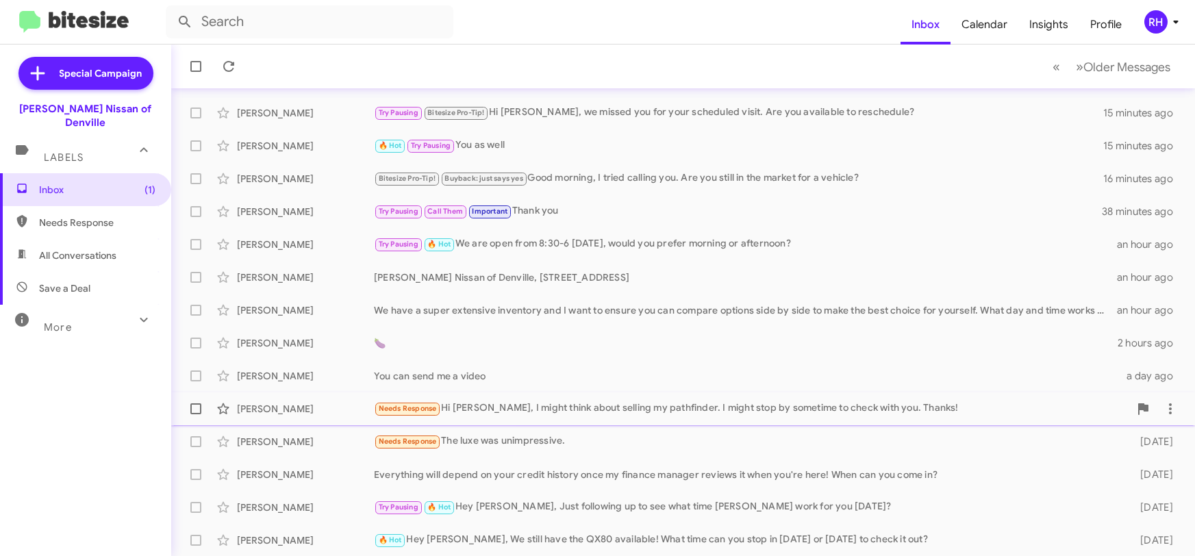
click at [631, 414] on div "Needs Response Hi [PERSON_NAME], I might think about selling my pathfinder. I m…" at bounding box center [751, 409] width 755 height 16
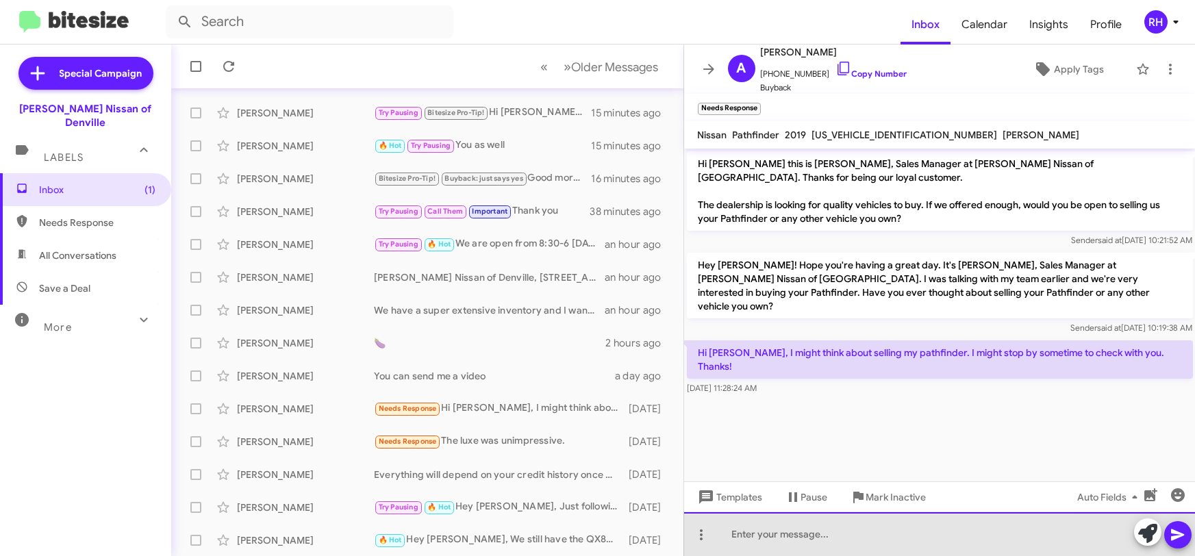
click at [787, 535] on div at bounding box center [939, 534] width 511 height 44
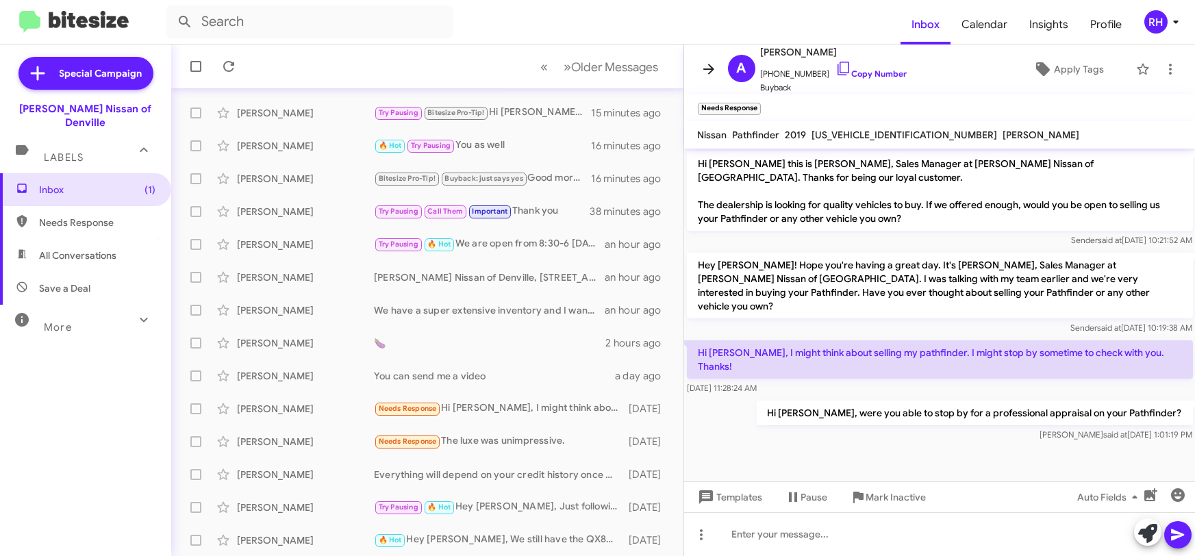
click at [707, 79] on button at bounding box center [708, 68] width 27 height 27
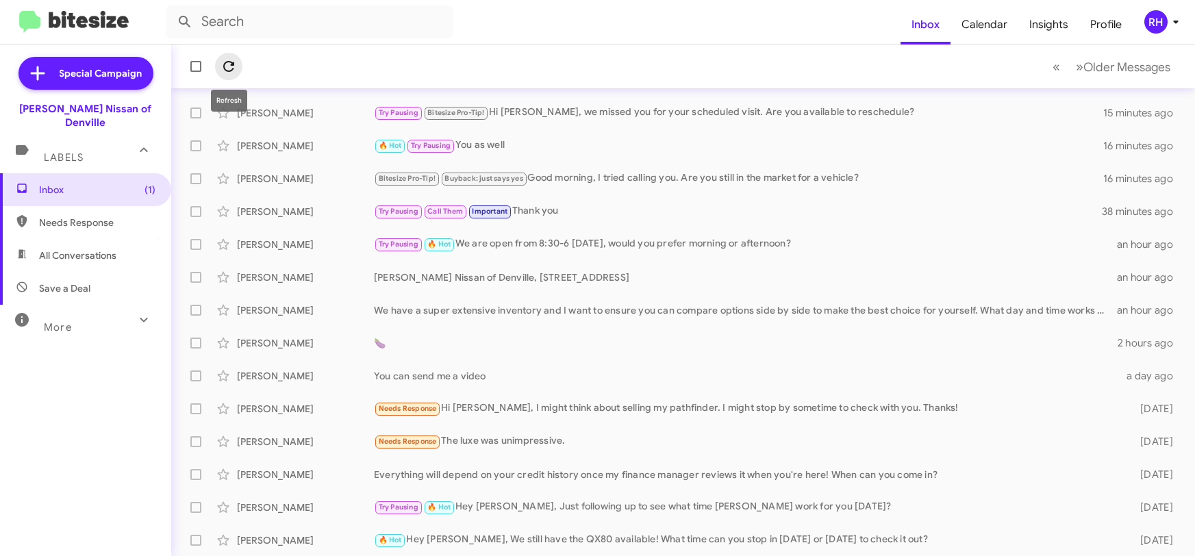
click at [231, 66] on icon at bounding box center [228, 66] width 16 height 16
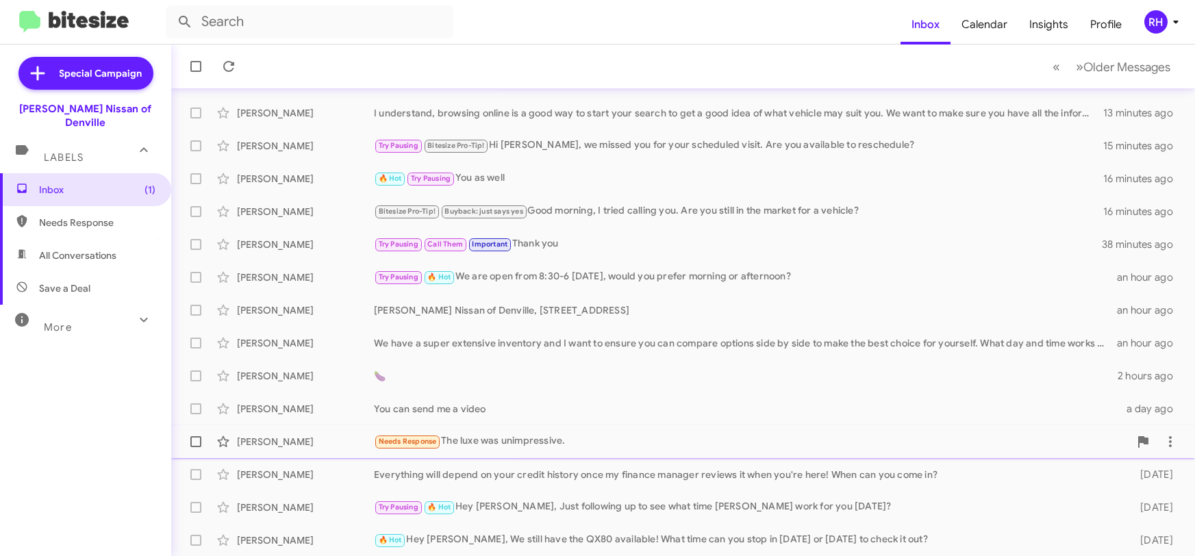
click at [640, 444] on div "Needs Response The luxe was unimpressive." at bounding box center [751, 441] width 755 height 16
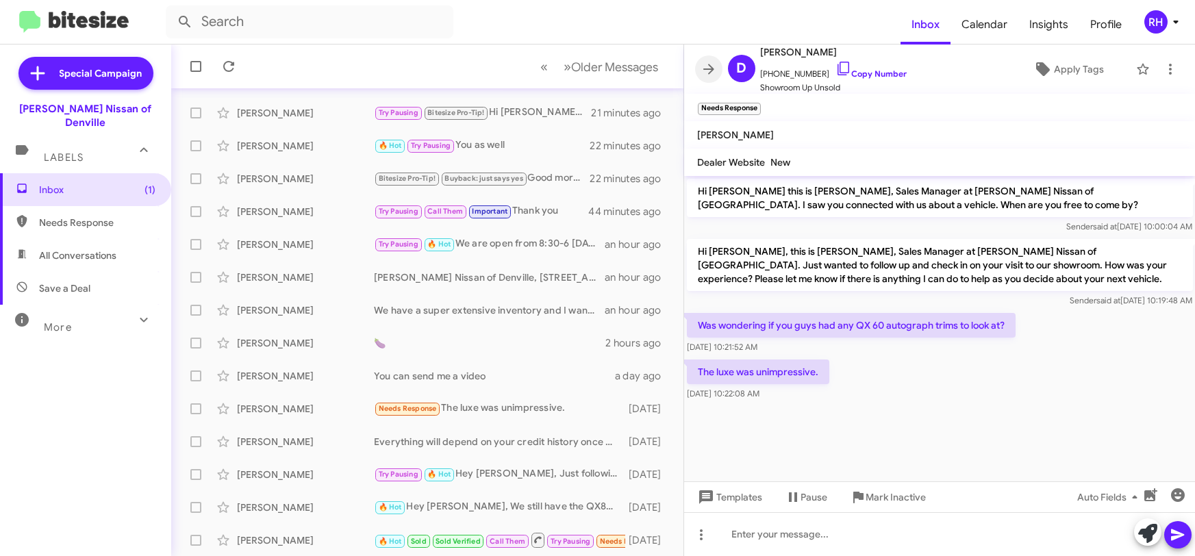
click at [705, 62] on icon at bounding box center [708, 69] width 16 height 16
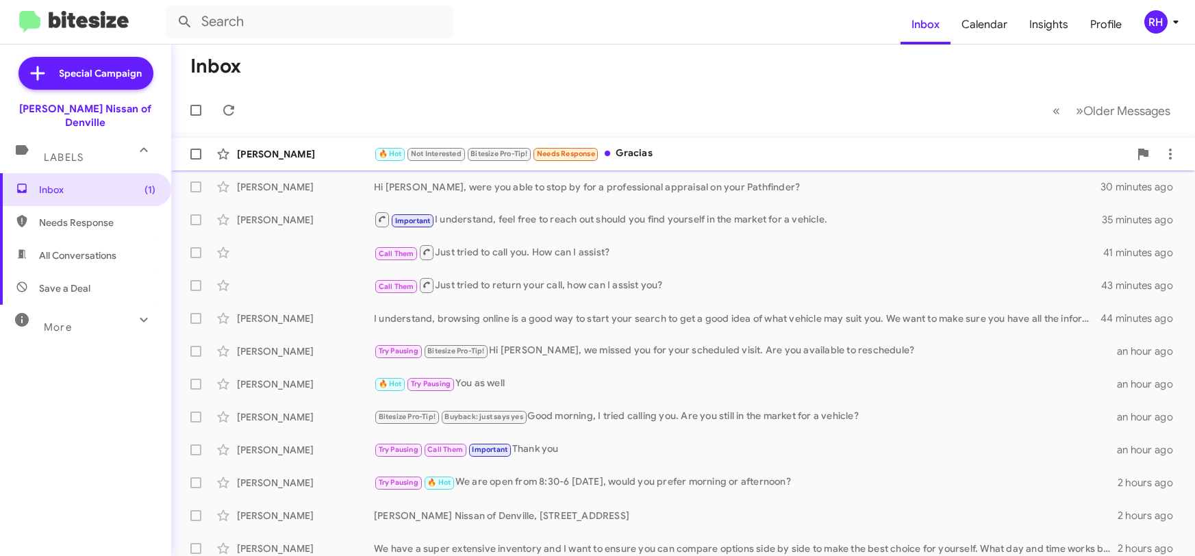
click at [719, 141] on div "[PERSON_NAME] 🔥 Hot Not Interested Bitesize Pro-Tip! Needs Response Gracias 33 …" at bounding box center [683, 153] width 1002 height 27
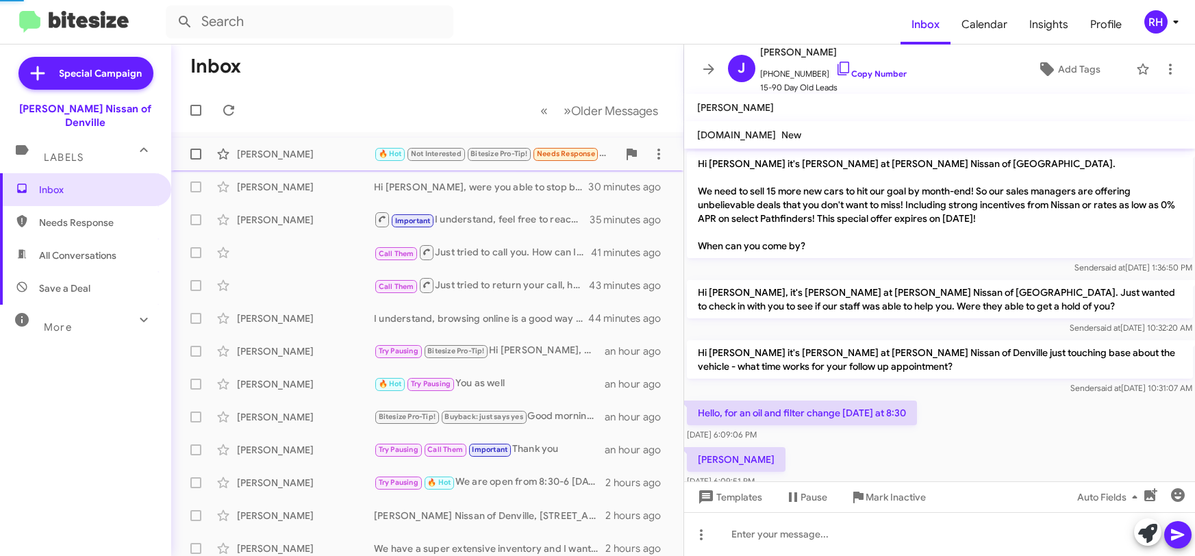
scroll to position [796, 0]
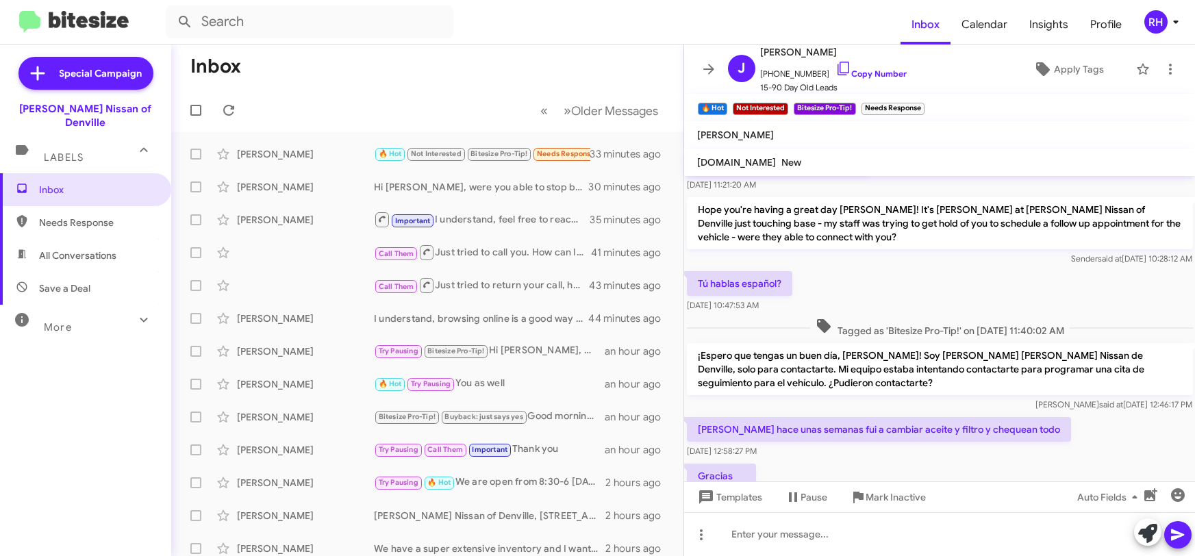
click at [920, 417] on p "[PERSON_NAME] hace unas semanas fui a cambiar aceite y filtro y chequean todo" at bounding box center [879, 429] width 384 height 25
copy p "[PERSON_NAME] hace unas semanas fui a cambiar aceite y filtro y chequean todo"
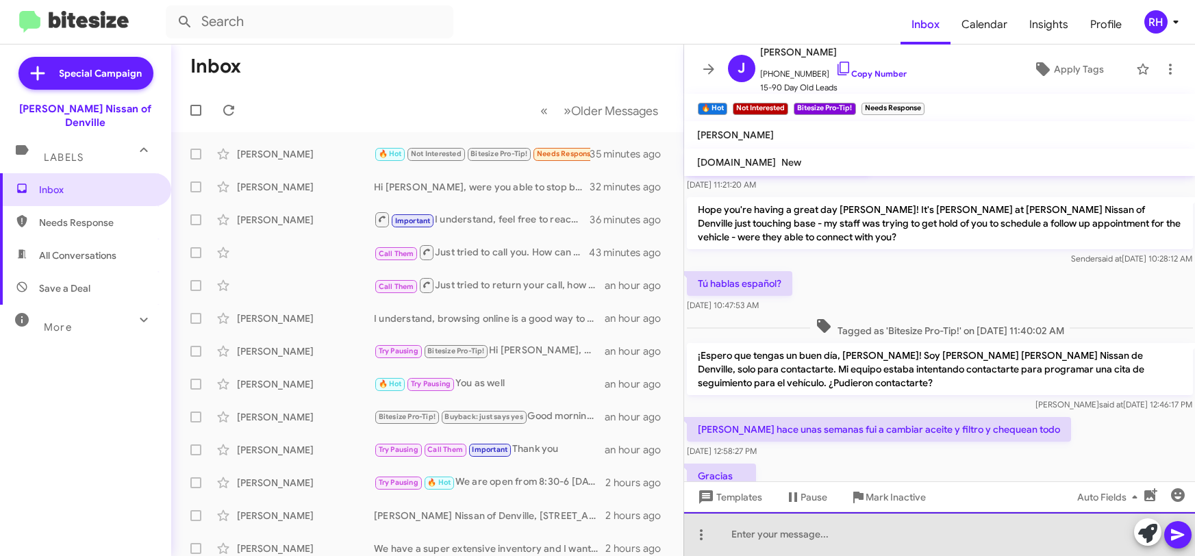
click at [739, 546] on div at bounding box center [939, 534] width 511 height 44
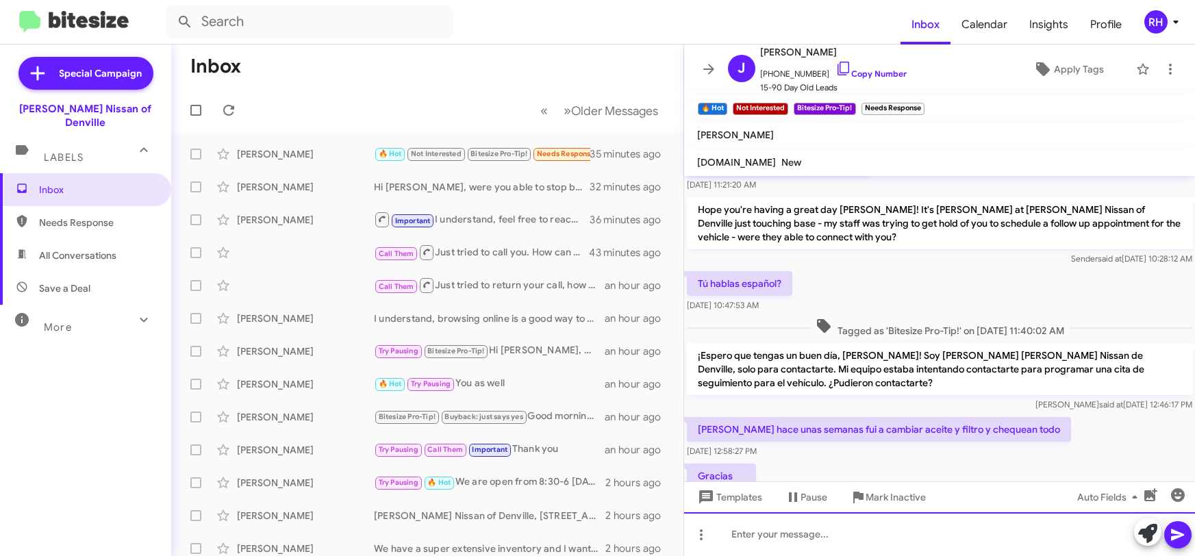
paste div
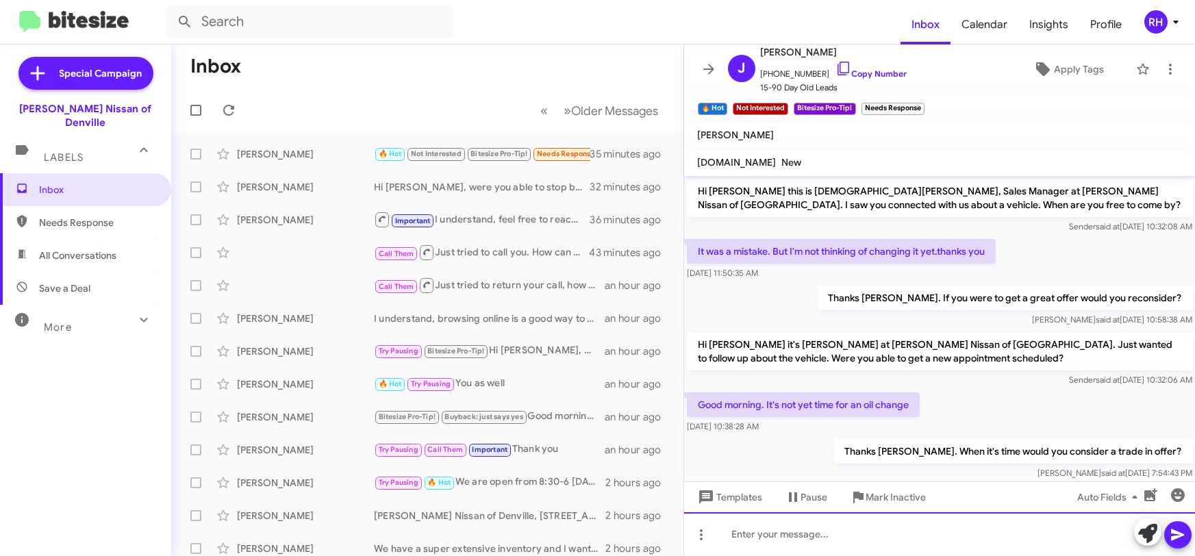
scroll to position [68, 0]
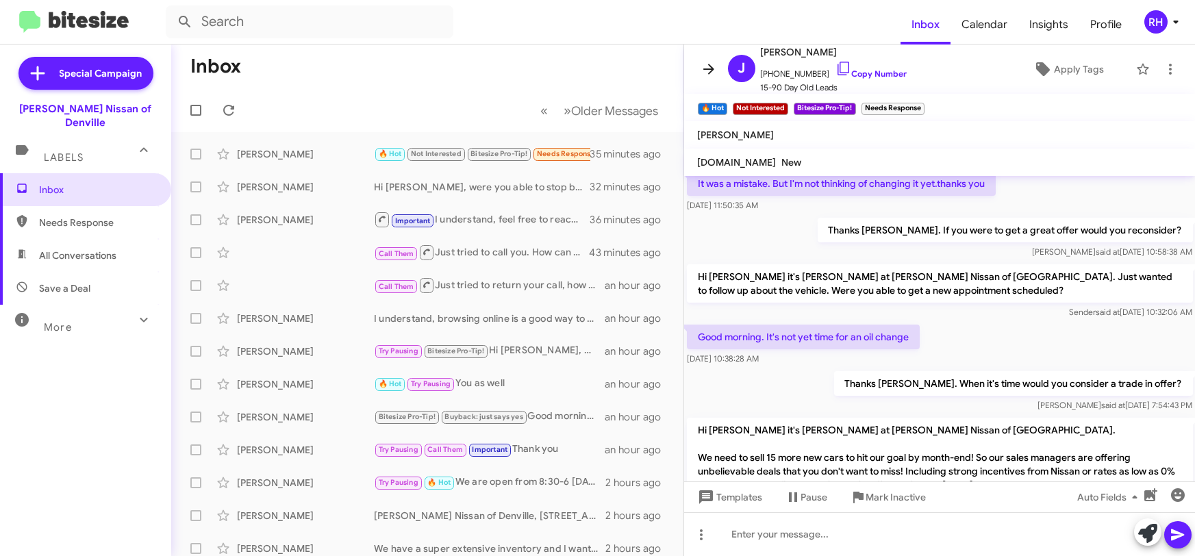
click at [709, 68] on icon at bounding box center [708, 69] width 11 height 10
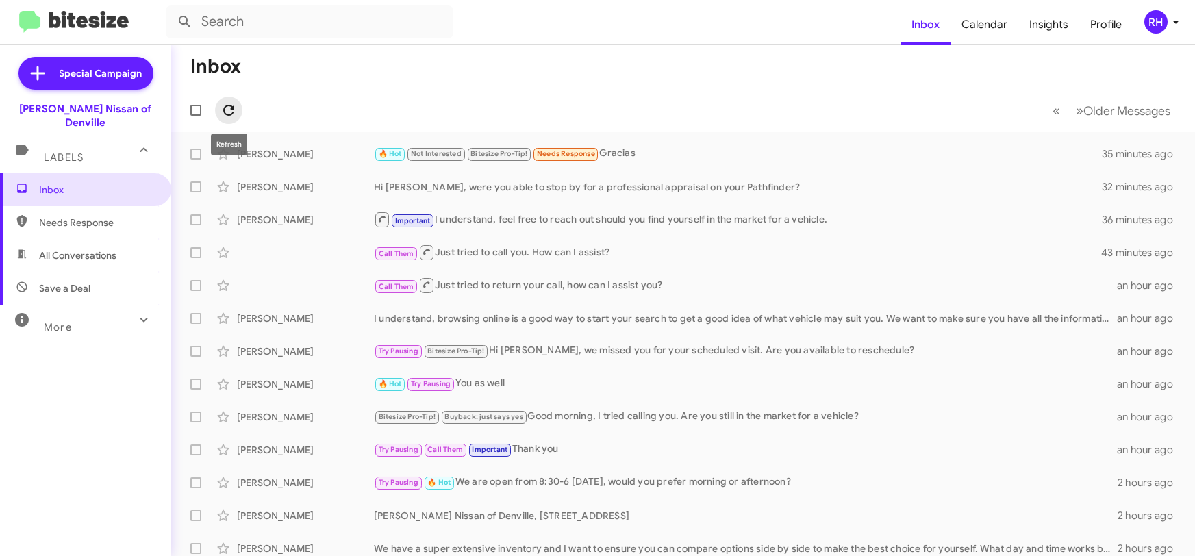
click at [233, 108] on icon at bounding box center [228, 110] width 11 height 11
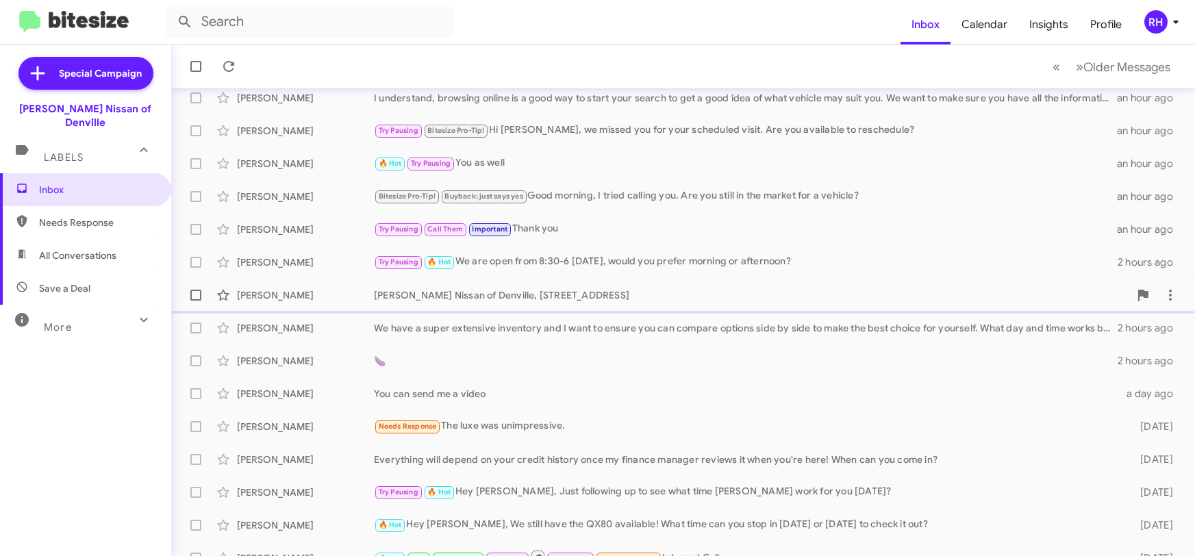
scroll to position [238, 0]
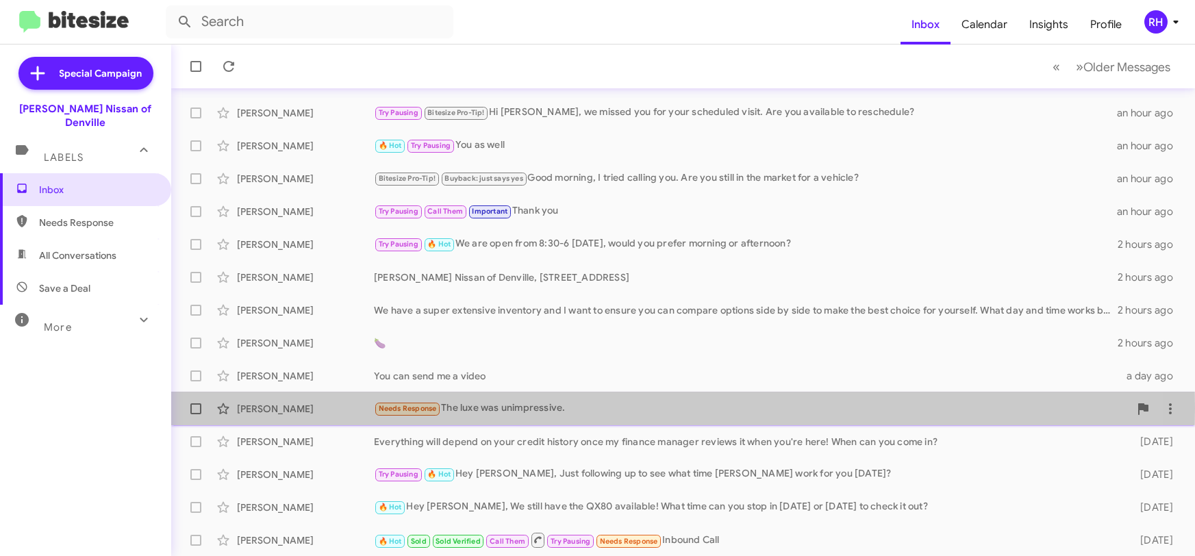
click at [570, 407] on div "Needs Response The luxe was unimpressive." at bounding box center [751, 409] width 755 height 16
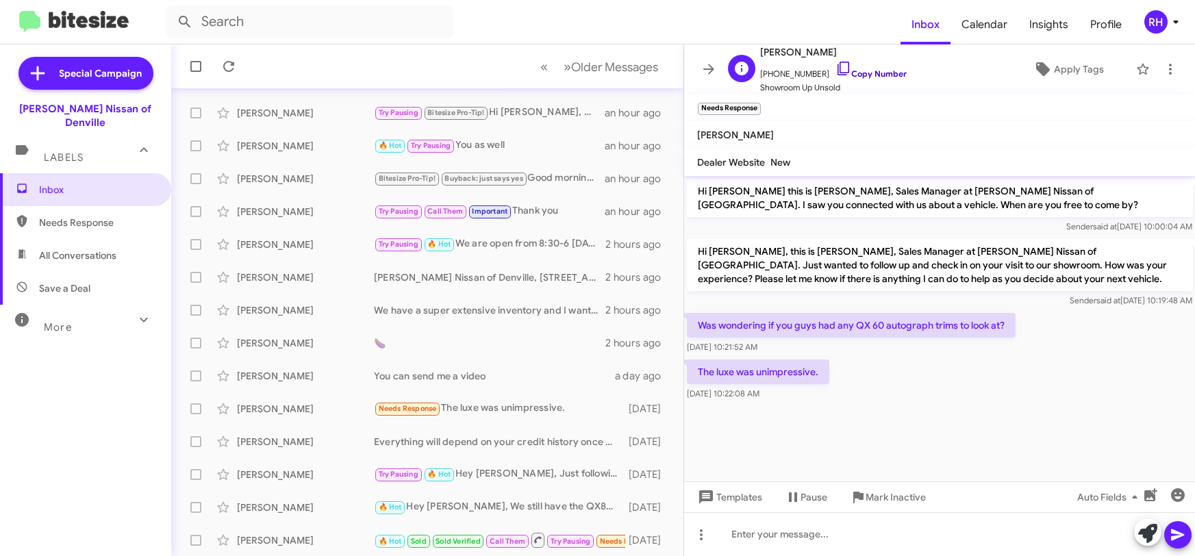
click at [835, 71] on icon at bounding box center [843, 68] width 16 height 16
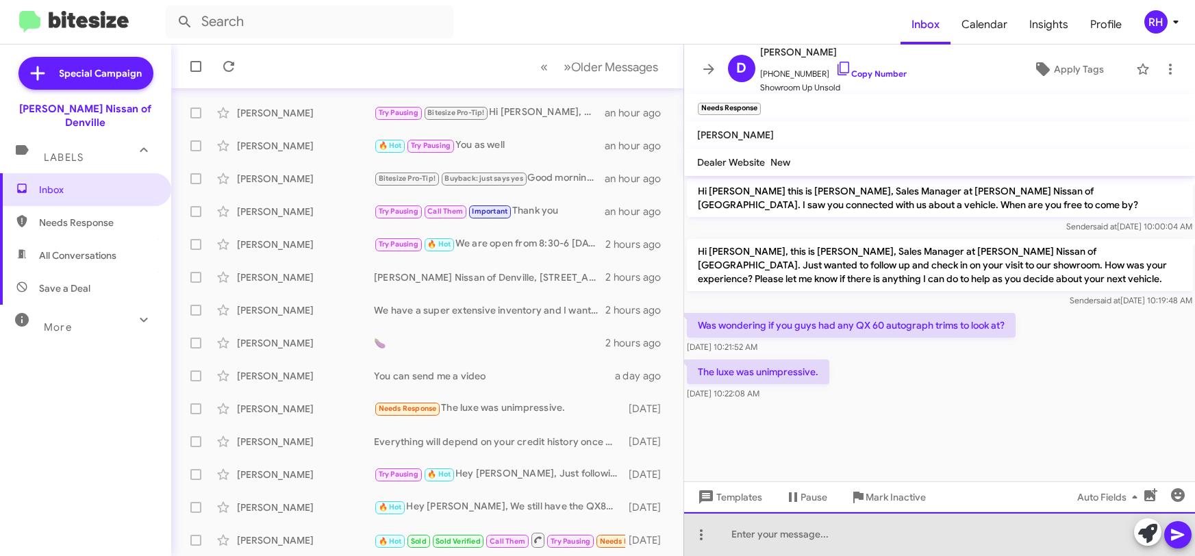
click at [763, 537] on div at bounding box center [939, 534] width 511 height 44
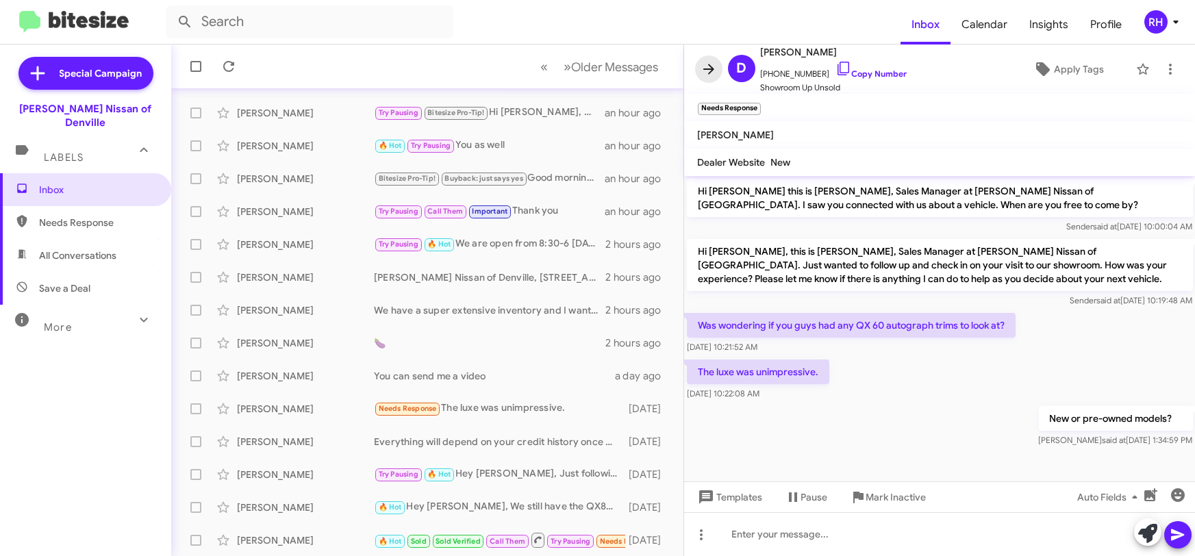
click at [702, 64] on icon at bounding box center [708, 69] width 16 height 16
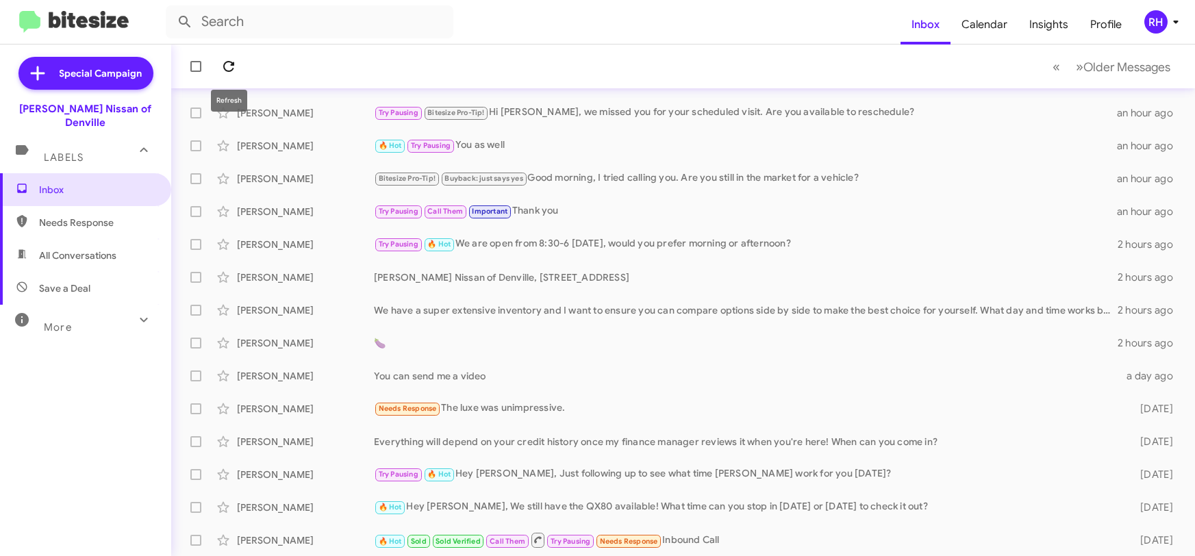
click at [229, 70] on icon at bounding box center [228, 66] width 16 height 16
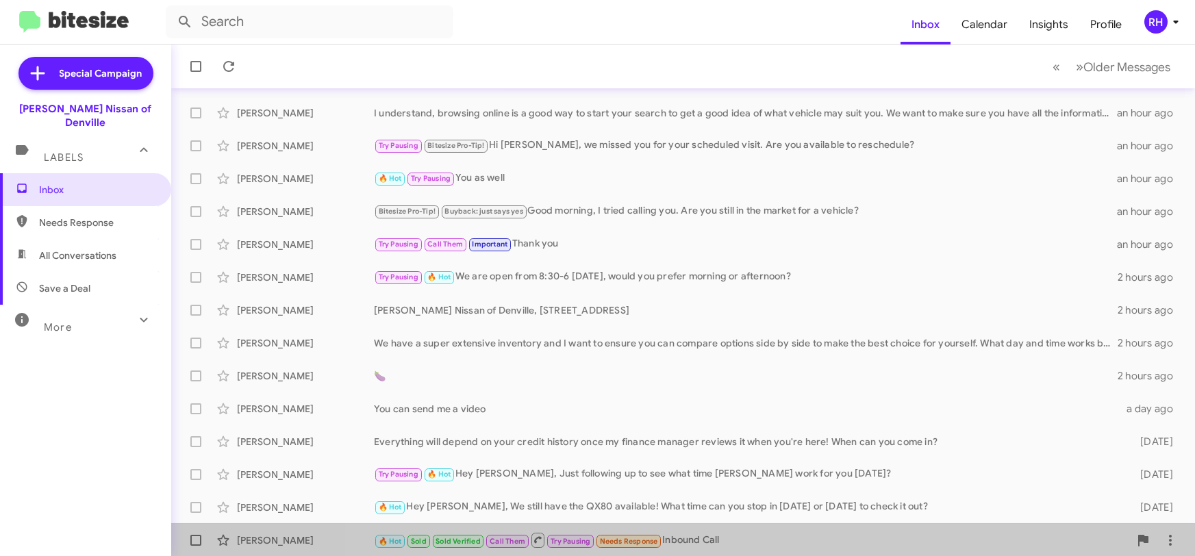
click at [759, 535] on div "🔥 Hot Sold Sold Verified Call Them Try Pausing Needs Response Inbound Call" at bounding box center [751, 539] width 755 height 17
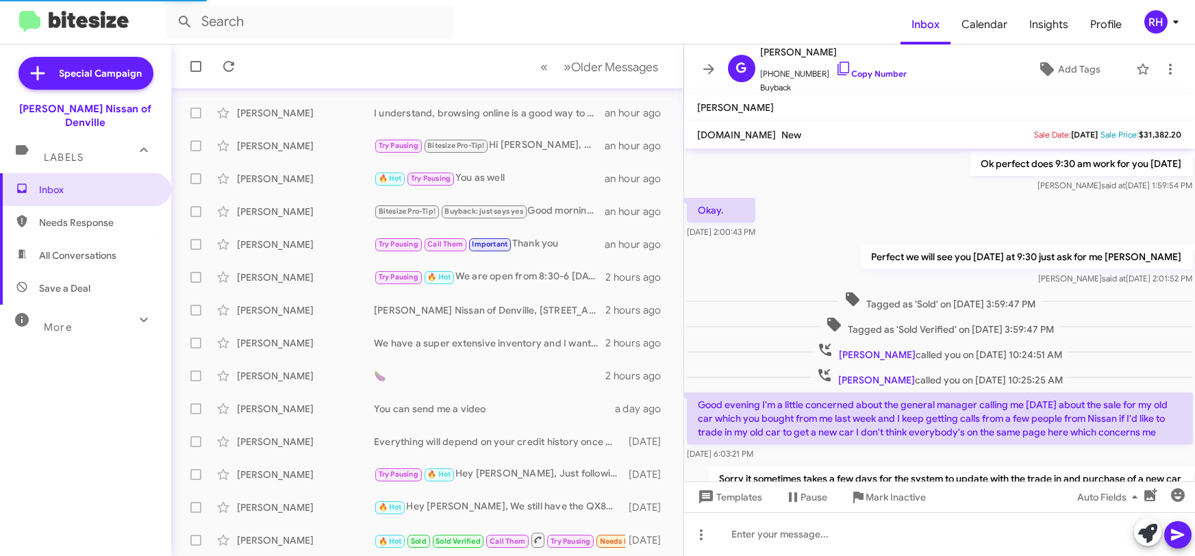
scroll to position [620, 0]
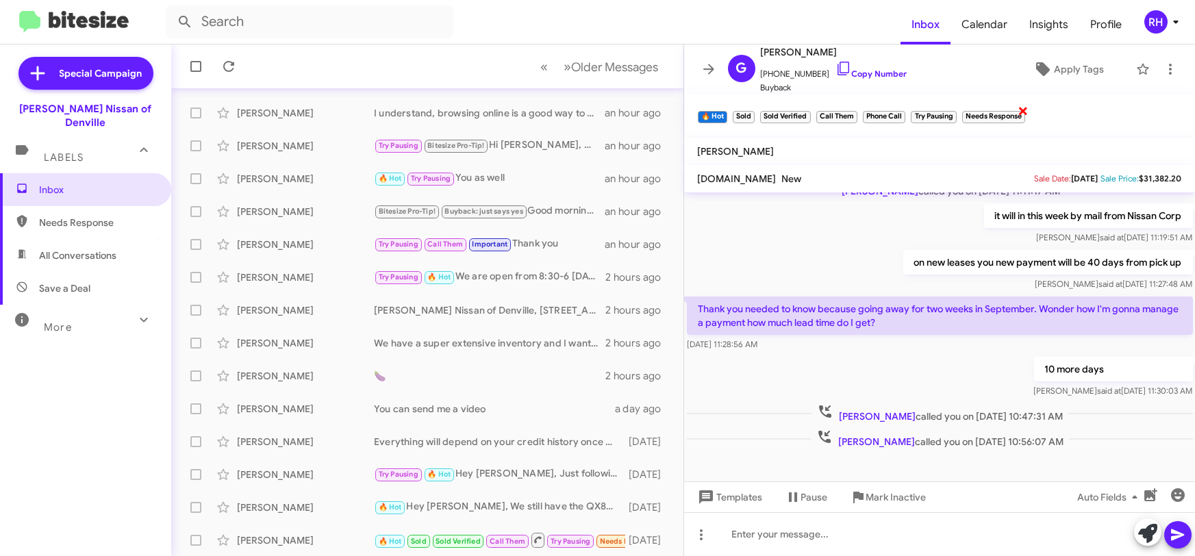
click at [1026, 112] on span "×" at bounding box center [1022, 110] width 11 height 16
click at [714, 72] on icon at bounding box center [708, 69] width 16 height 16
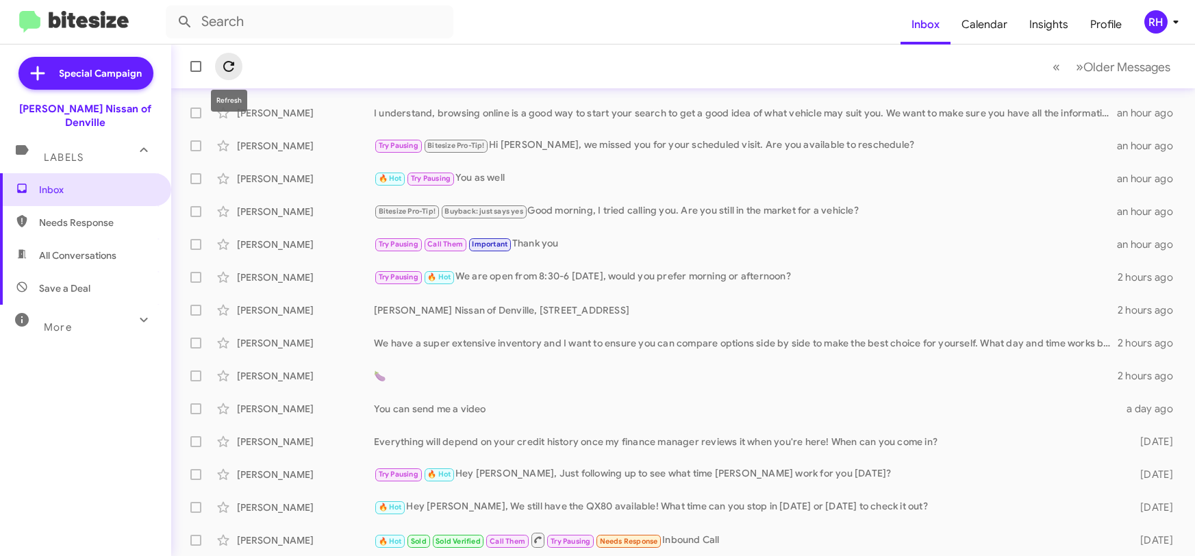
click at [236, 65] on icon at bounding box center [228, 66] width 16 height 16
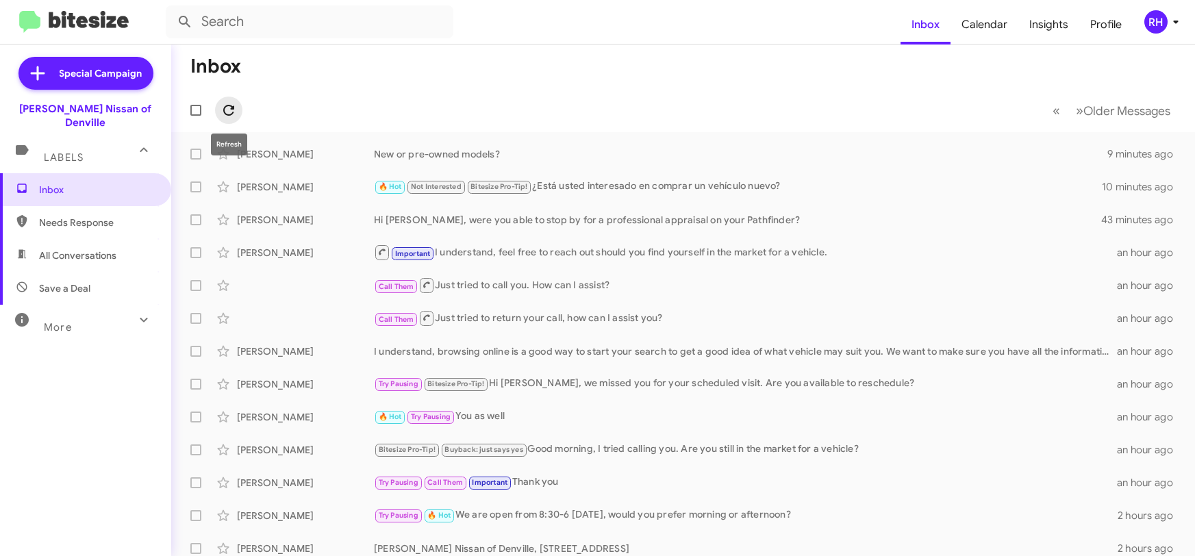
click at [232, 109] on icon at bounding box center [228, 110] width 11 height 11
click at [222, 105] on icon at bounding box center [228, 110] width 16 height 16
